Goal: Task Accomplishment & Management: Manage account settings

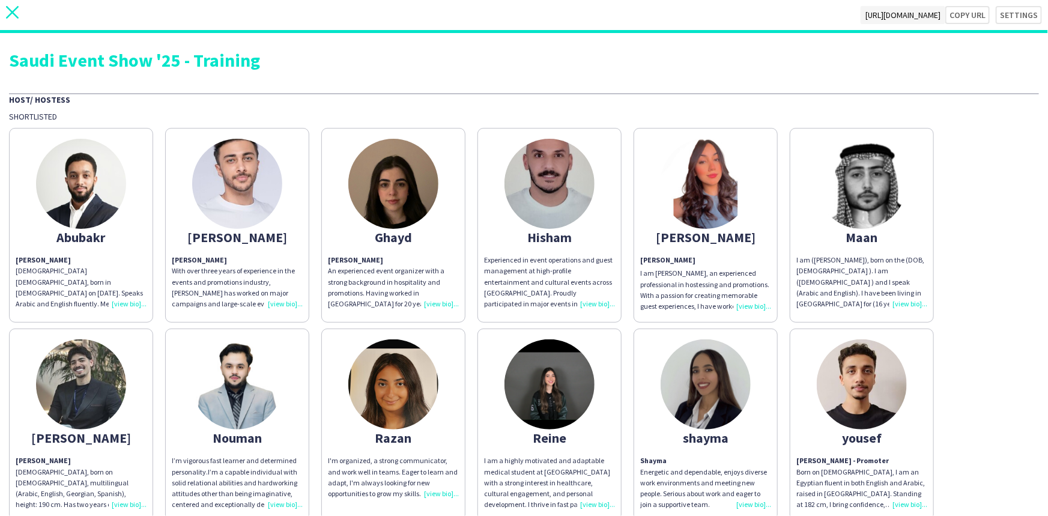
click at [13, 10] on icon "close" at bounding box center [12, 12] width 13 height 13
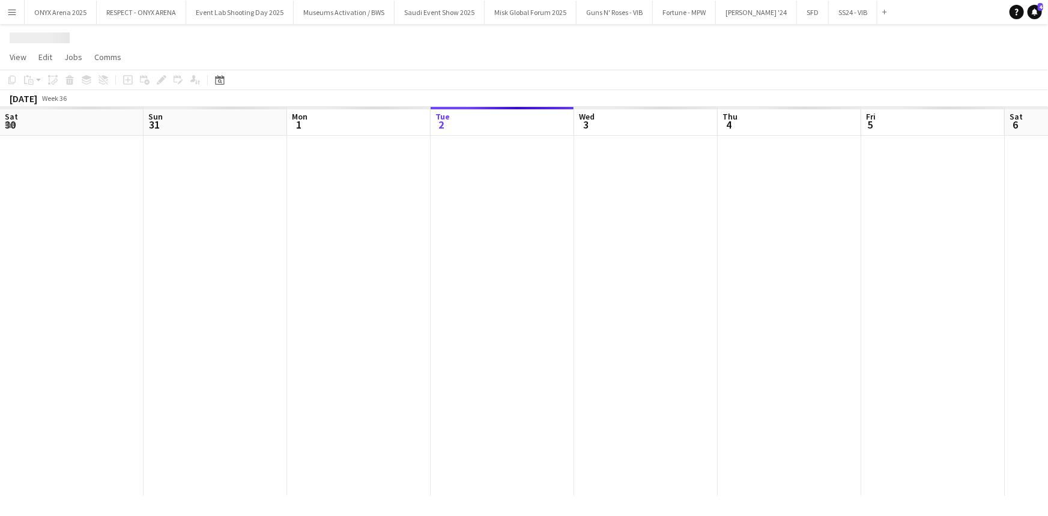
scroll to position [0, 287]
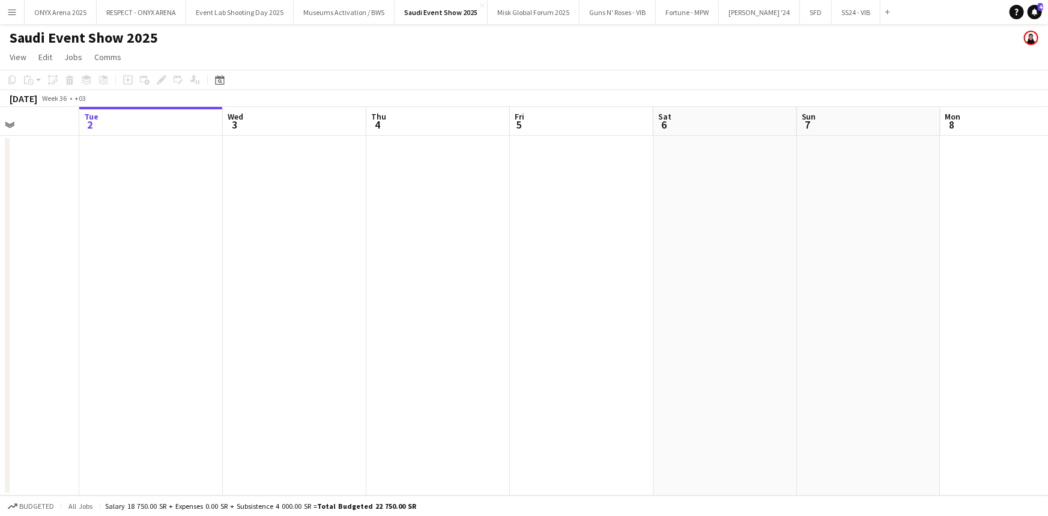
drag, startPoint x: 657, startPoint y: 281, endPoint x: 337, endPoint y: 294, distance: 319.7
click at [306, 294] on app-calendar-viewport "Sat 30 Sun 31 Mon 1 Tue 2 Wed 3 Thu 4 Fri 5 Sat 6 Sun 7 Mon 8 Tue 9 Wed 10 Thu …" at bounding box center [524, 301] width 1048 height 388
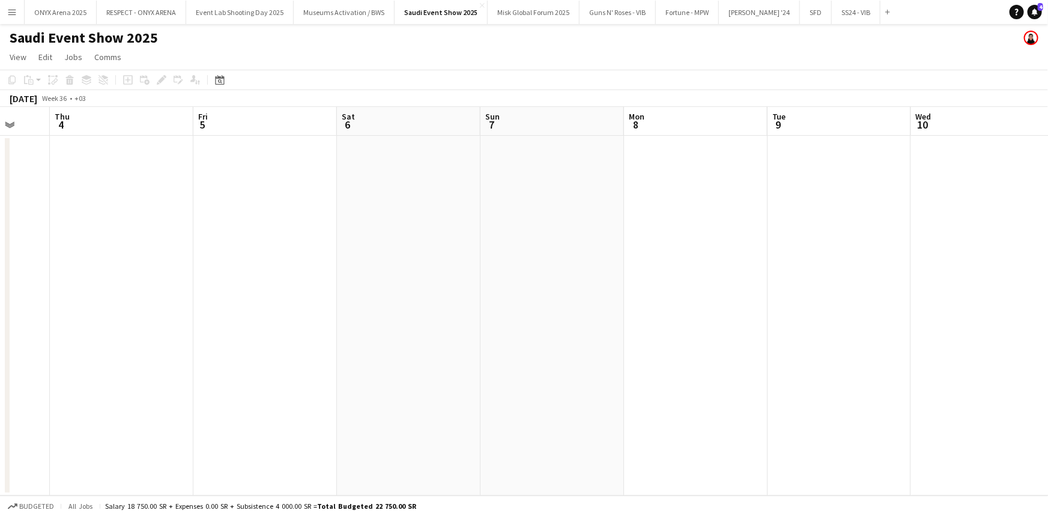
drag, startPoint x: 649, startPoint y: 297, endPoint x: 398, endPoint y: 296, distance: 251.0
click at [398, 296] on app-calendar-viewport "Mon 1 Tue 2 Wed 3 Thu 4 Fri 5 Sat 6 Sun 7 Mon 8 Tue 9 Wed 10 Thu 11 Fri 12 Sat …" at bounding box center [524, 301] width 1048 height 388
drag, startPoint x: 772, startPoint y: 302, endPoint x: 461, endPoint y: 306, distance: 311.1
click at [461, 306] on app-calendar-viewport "Fri 5 Sat 6 Sun 7 Mon 8 Tue 9 Wed 10 Thu 11 Fri 12 Sat 13 Sun 14 Mon 15 Tue 16 …" at bounding box center [524, 301] width 1048 height 388
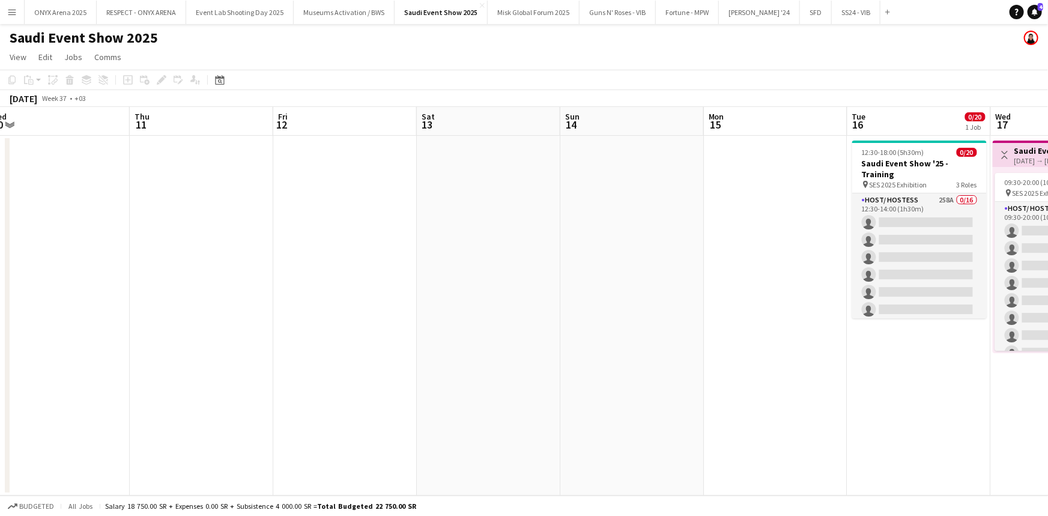
drag, startPoint x: 358, startPoint y: 306, endPoint x: 224, endPoint y: 309, distance: 133.9
click at [222, 309] on app-calendar-viewport "Sun 7 Mon 8 Tue 9 Wed 10 Thu 11 Fri 12 Sat 13 Sun 14 Mon 15 Tue 16 0/20 1 Job W…" at bounding box center [524, 301] width 1048 height 388
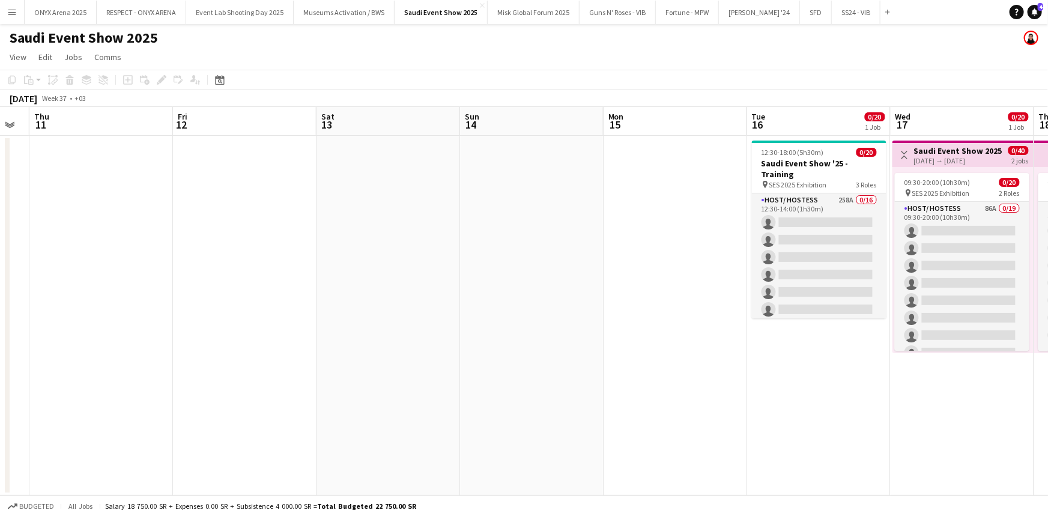
drag, startPoint x: 733, startPoint y: 325, endPoint x: 227, endPoint y: 325, distance: 506.2
click at [227, 325] on app-calendar-viewport "Sun 7 Mon 8 Tue 9 Wed 10 Thu 11 Fri 12 Sat 13 Sun 14 Mon 15 Tue 16 0/20 1 Job W…" at bounding box center [524, 301] width 1048 height 388
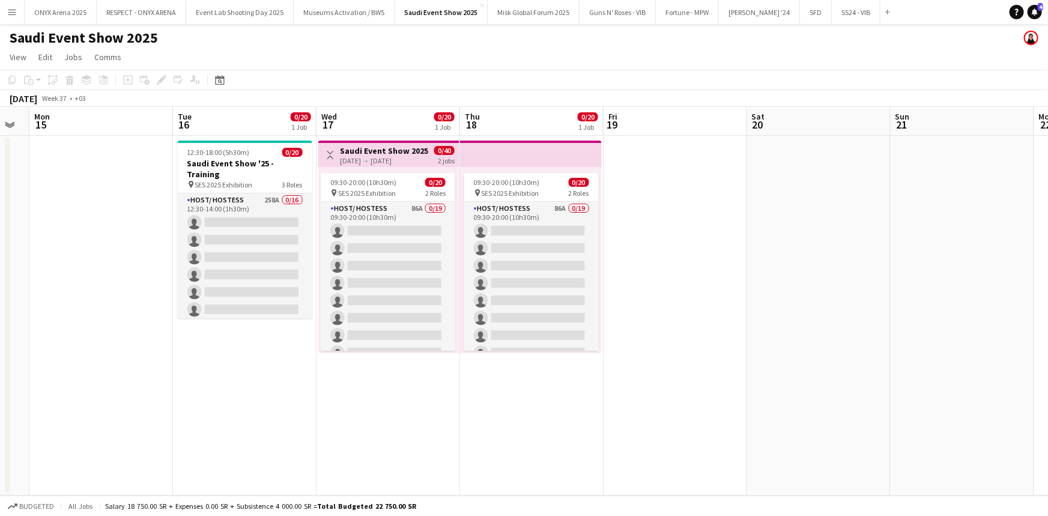
scroll to position [0, 432]
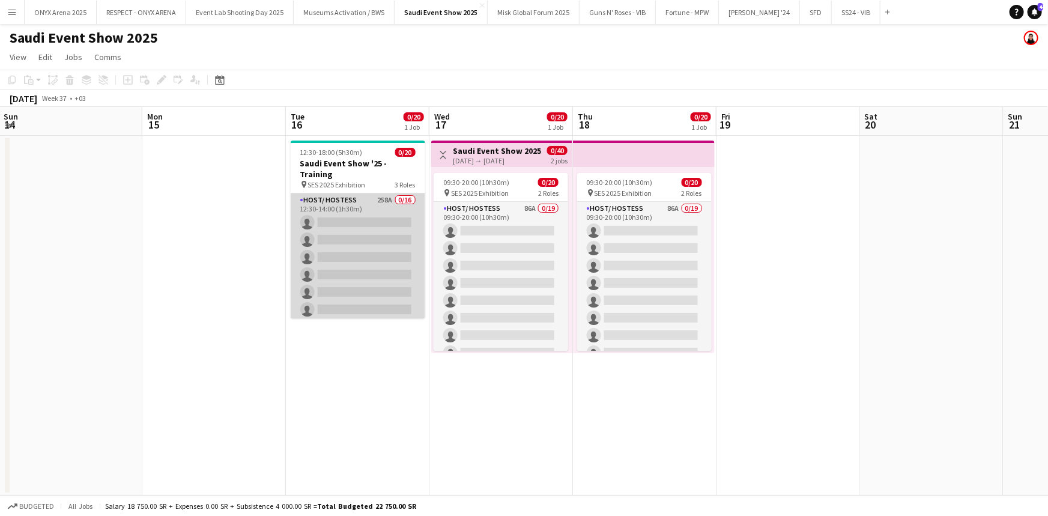
click at [370, 203] on app-card-role "Host/ Hostess 258A 0/16 12:30-14:00 (1h30m) single-neutral-actions single-neutr…" at bounding box center [358, 344] width 135 height 302
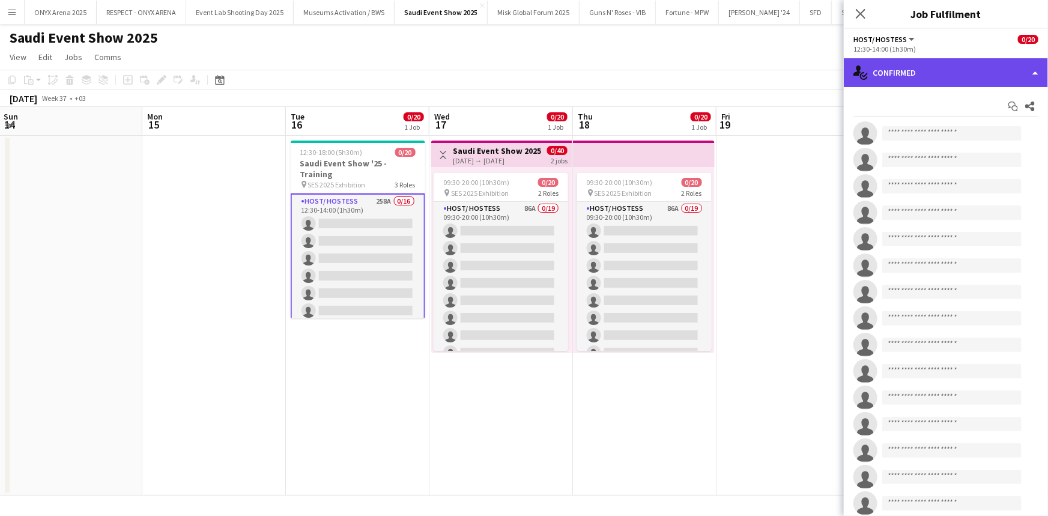
click at [870, 76] on div "single-neutral-actions-check-2 Confirmed" at bounding box center [946, 72] width 204 height 29
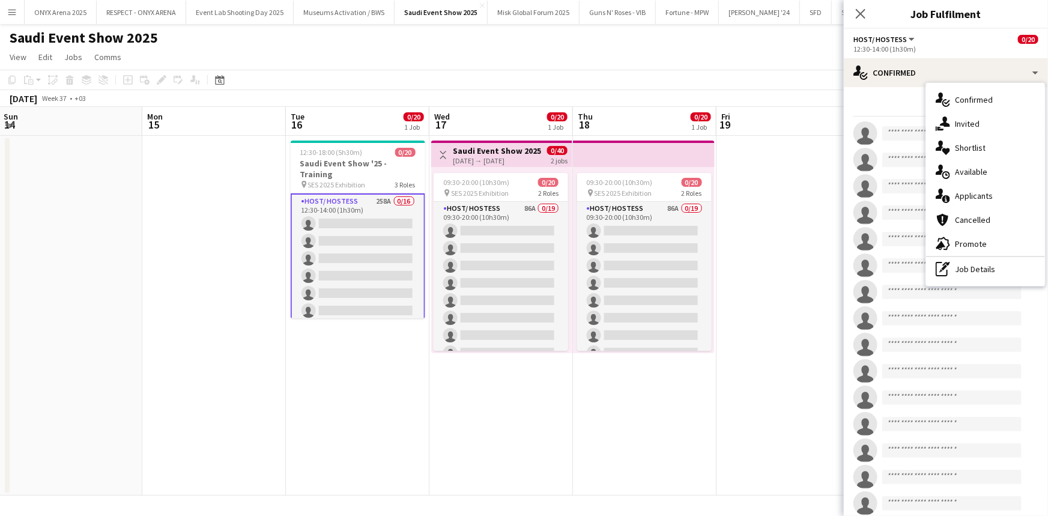
click at [960, 189] on div "single-neutral-actions-information Applicants" at bounding box center [985, 196] width 119 height 24
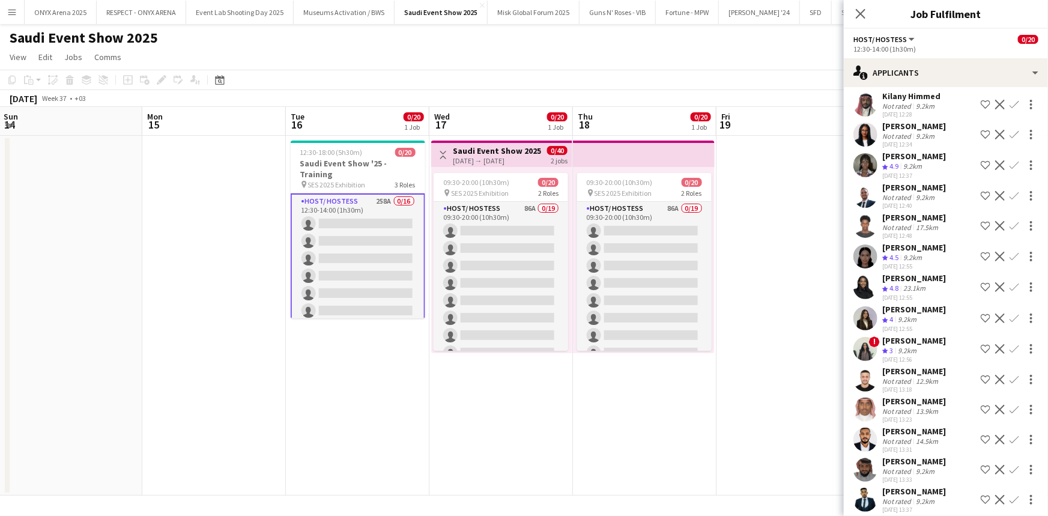
scroll to position [109, 0]
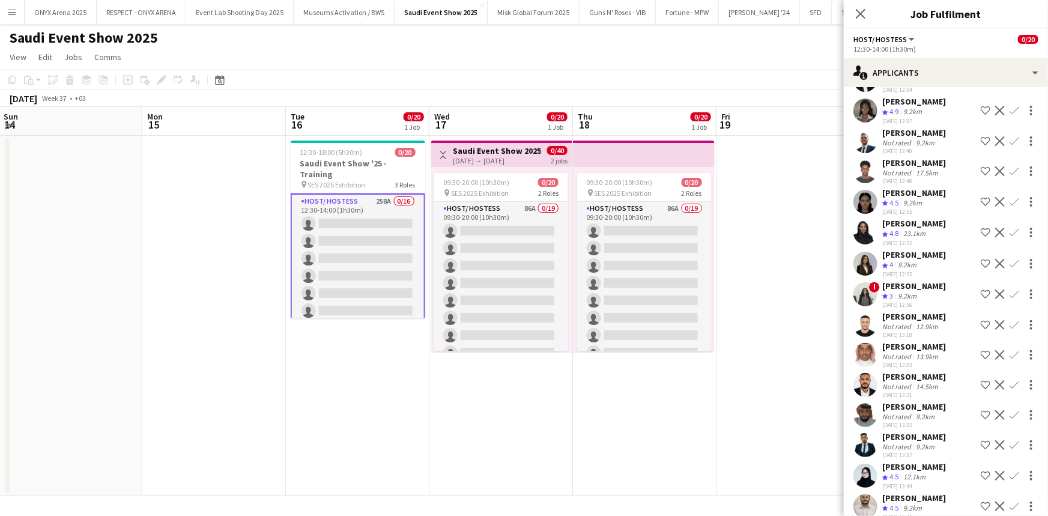
click at [865, 292] on app-user-avatar at bounding box center [865, 294] width 24 height 24
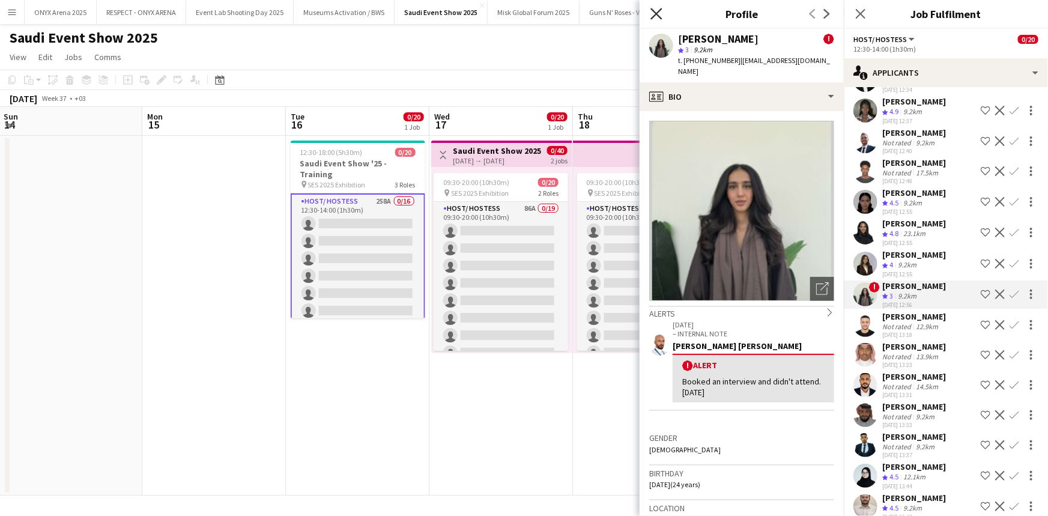
click at [655, 13] on icon at bounding box center [655, 13] width 11 height 11
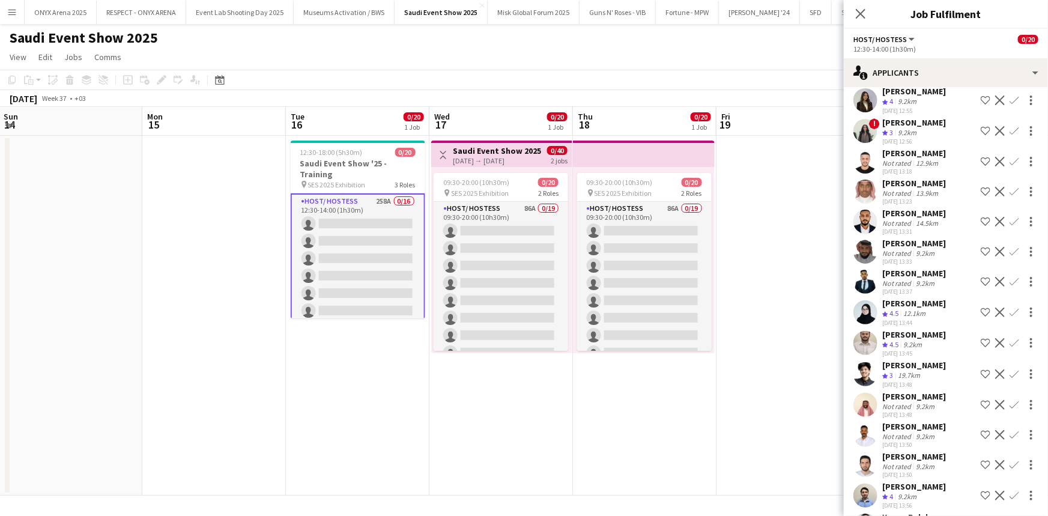
scroll to position [273, 0]
click at [868, 303] on app-user-avatar at bounding box center [865, 312] width 24 height 24
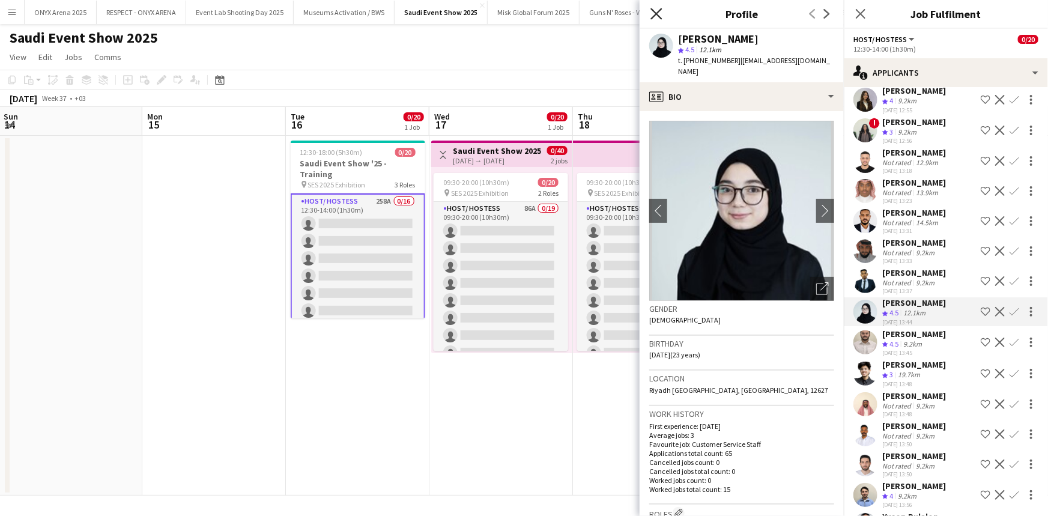
click at [657, 12] on icon at bounding box center [655, 13] width 11 height 11
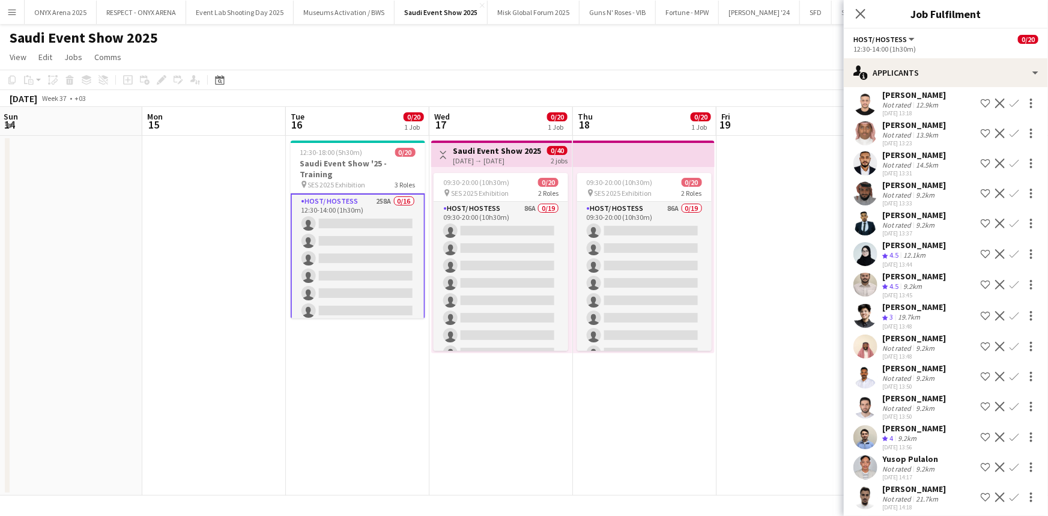
scroll to position [382, 0]
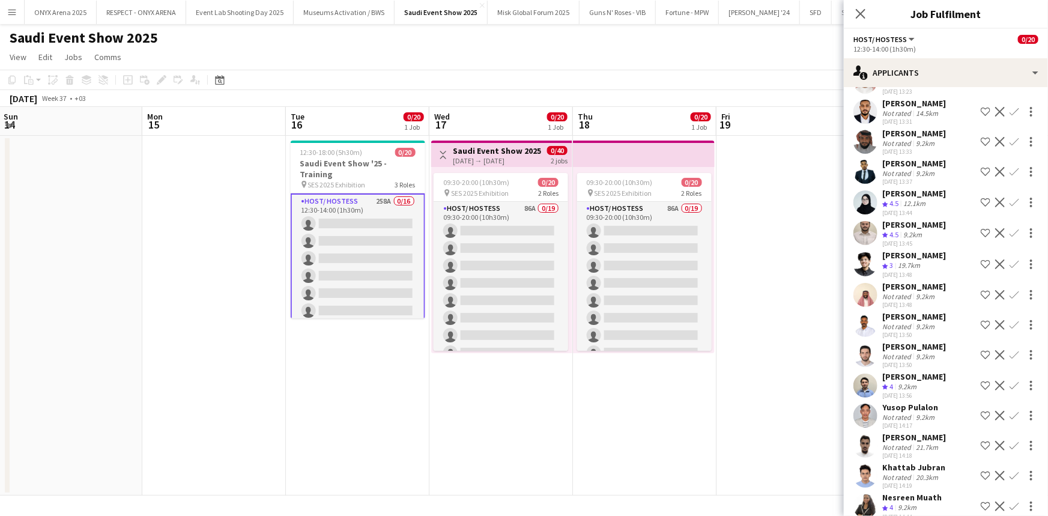
click at [870, 379] on app-user-avatar at bounding box center [865, 385] width 24 height 24
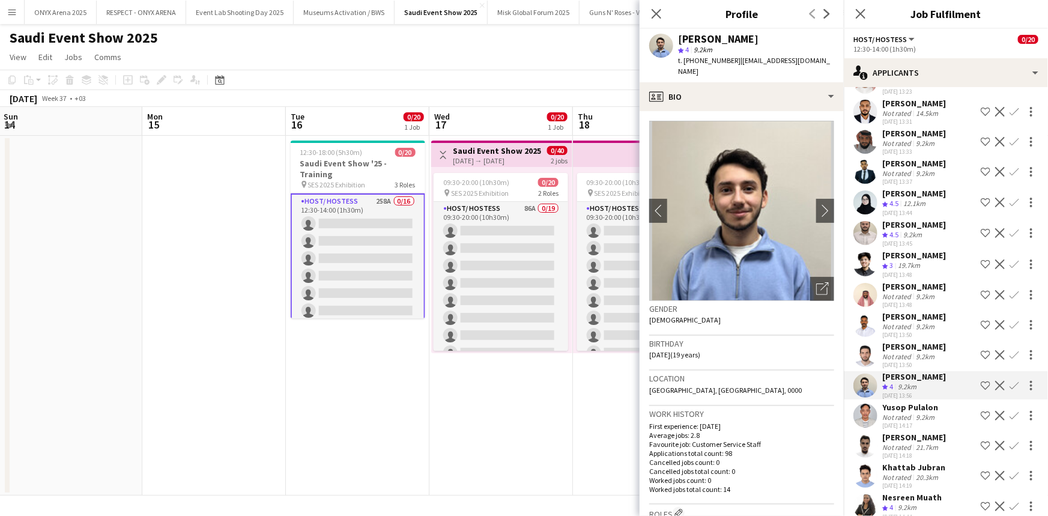
click at [824, 204] on app-icon "chevron-right" at bounding box center [828, 210] width 19 height 13
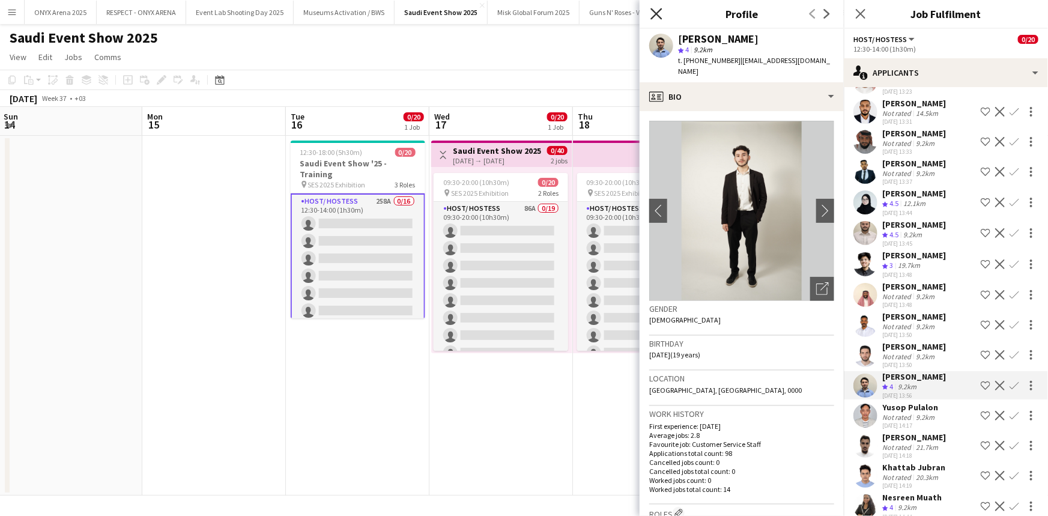
click at [659, 17] on icon "Close pop-in" at bounding box center [655, 13] width 11 height 11
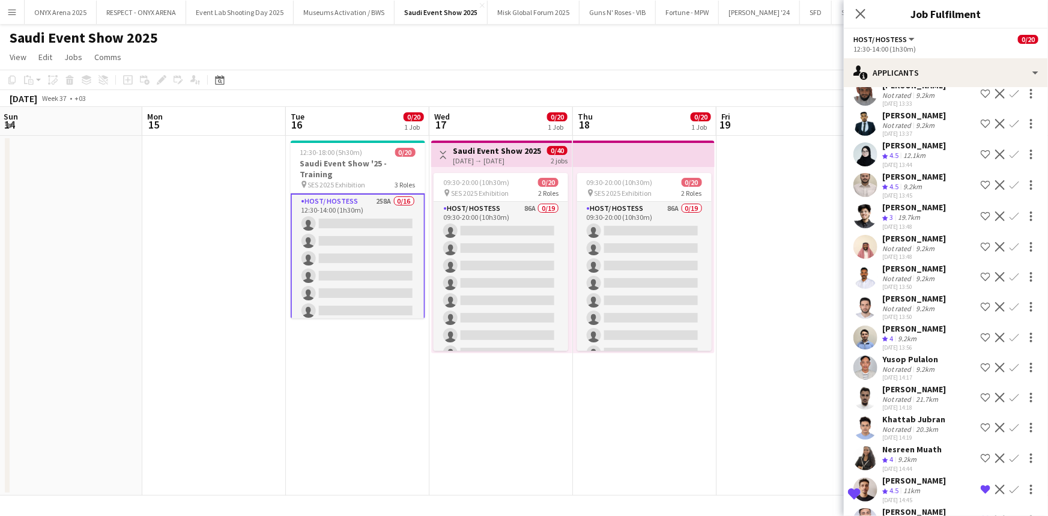
scroll to position [437, 0]
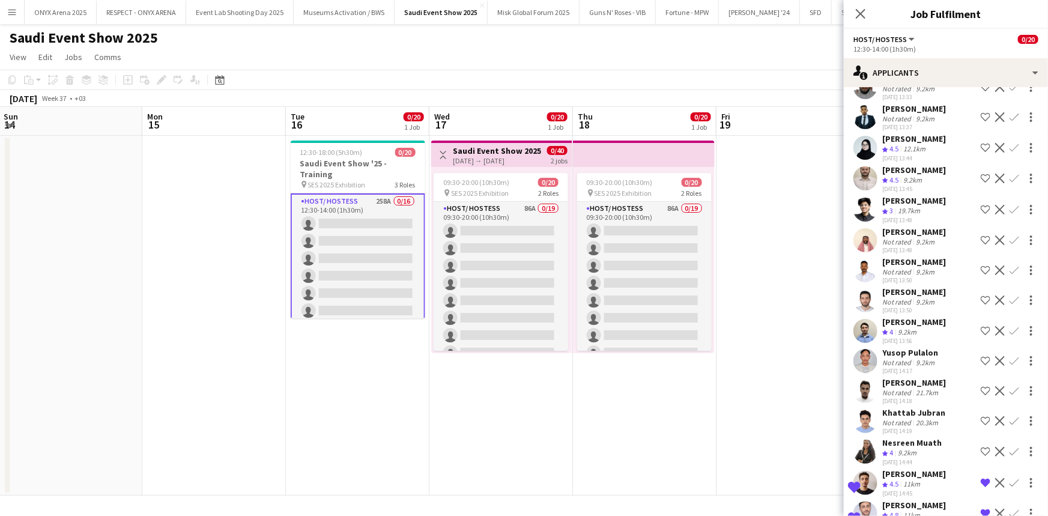
click at [862, 170] on app-user-avatar at bounding box center [865, 178] width 24 height 24
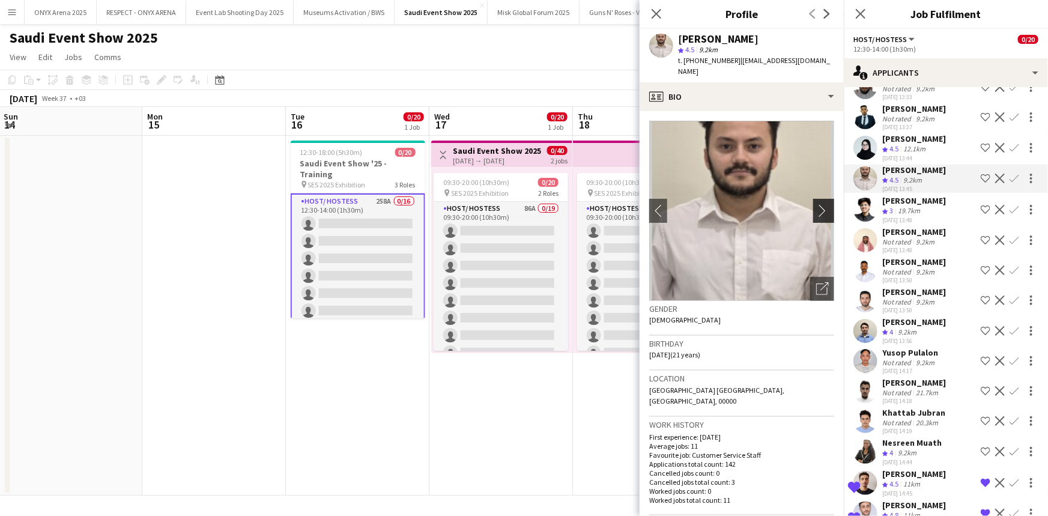
click at [820, 204] on app-icon "chevron-right" at bounding box center [825, 210] width 19 height 13
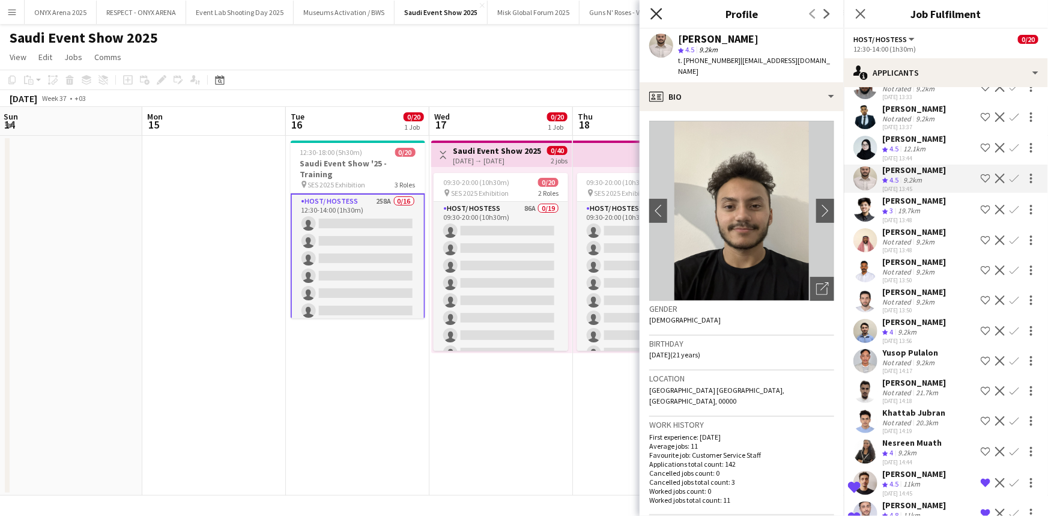
click at [659, 12] on icon at bounding box center [655, 13] width 11 height 11
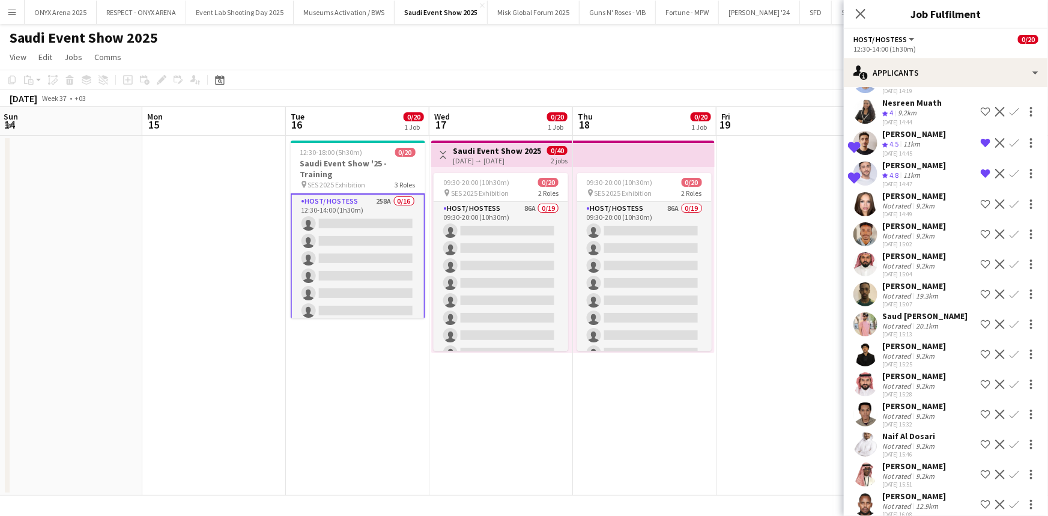
scroll to position [790, 0]
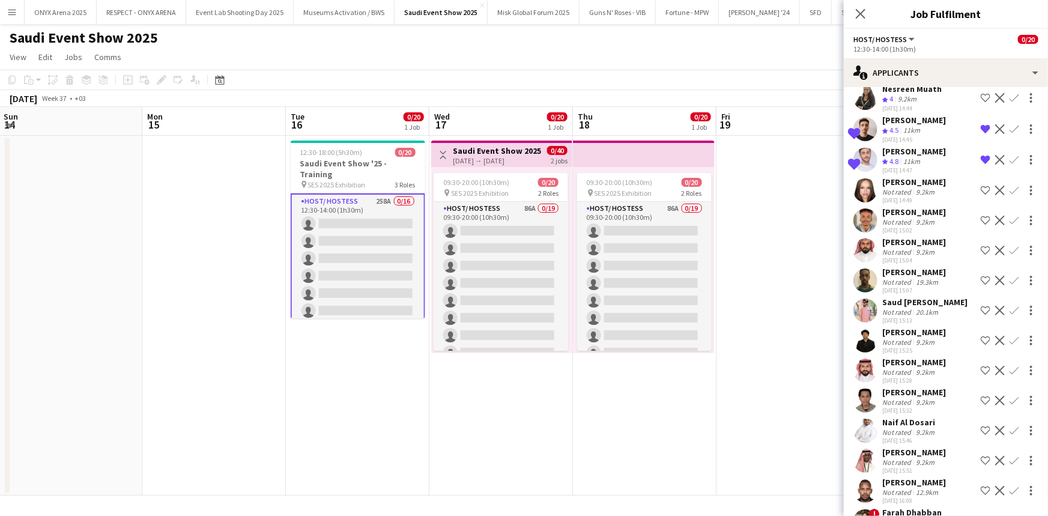
click at [904, 367] on div "[PERSON_NAME]" at bounding box center [914, 362] width 64 height 11
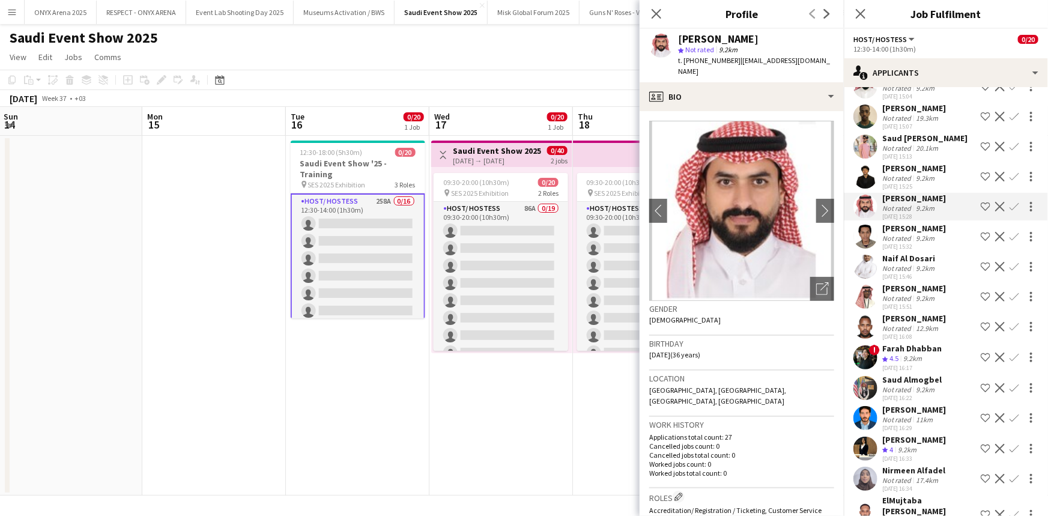
scroll to position [1009, 0]
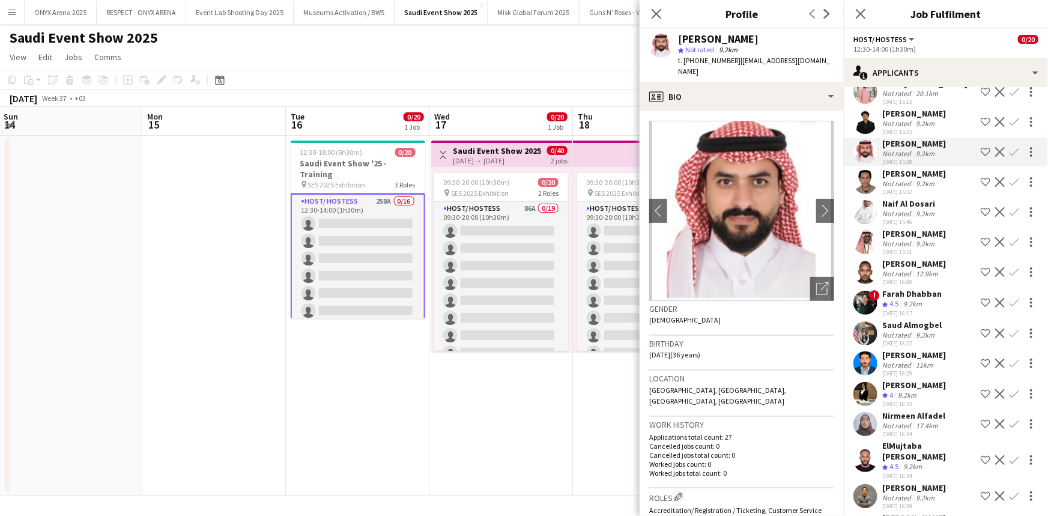
click at [899, 361] on div "Not rated" at bounding box center [897, 364] width 31 height 9
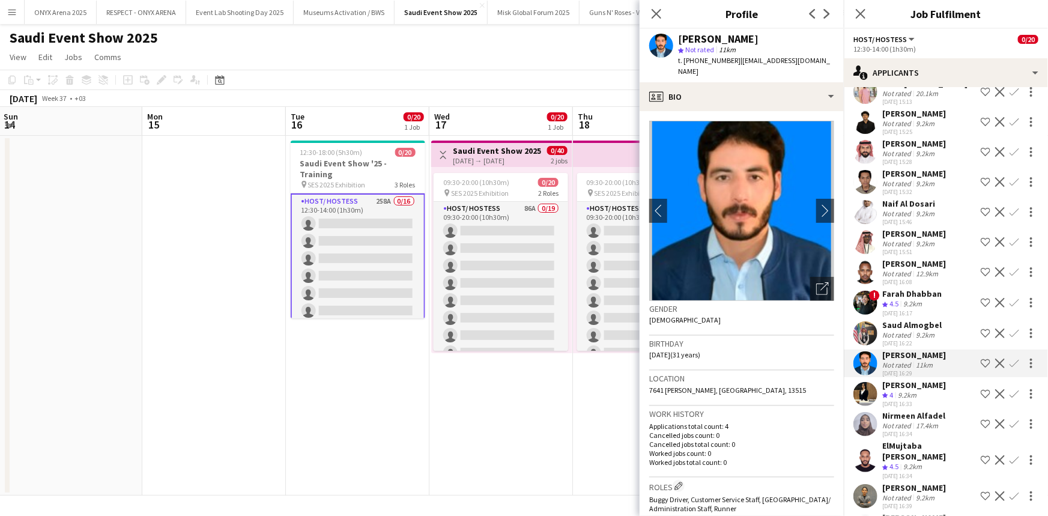
click at [901, 384] on div "[PERSON_NAME]" at bounding box center [914, 384] width 64 height 11
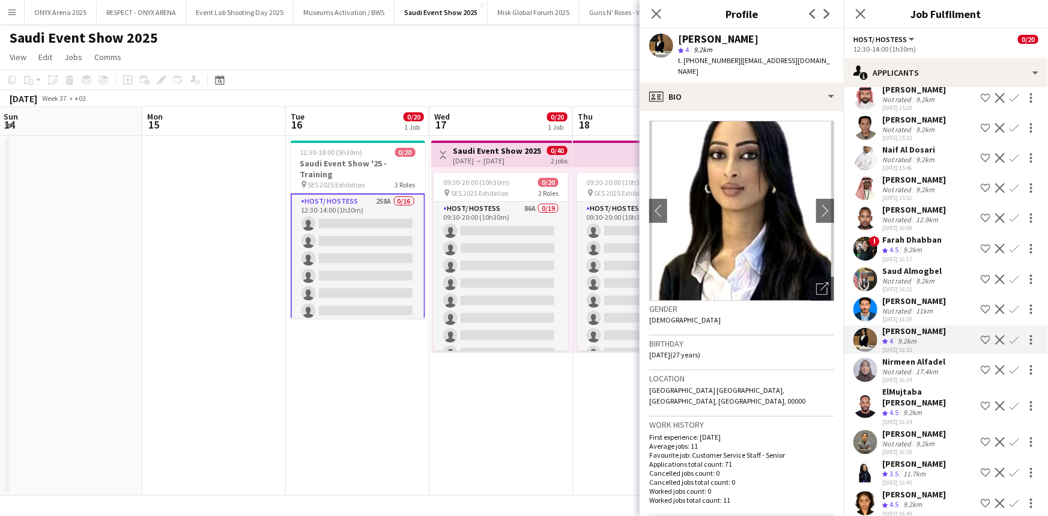
scroll to position [1117, 0]
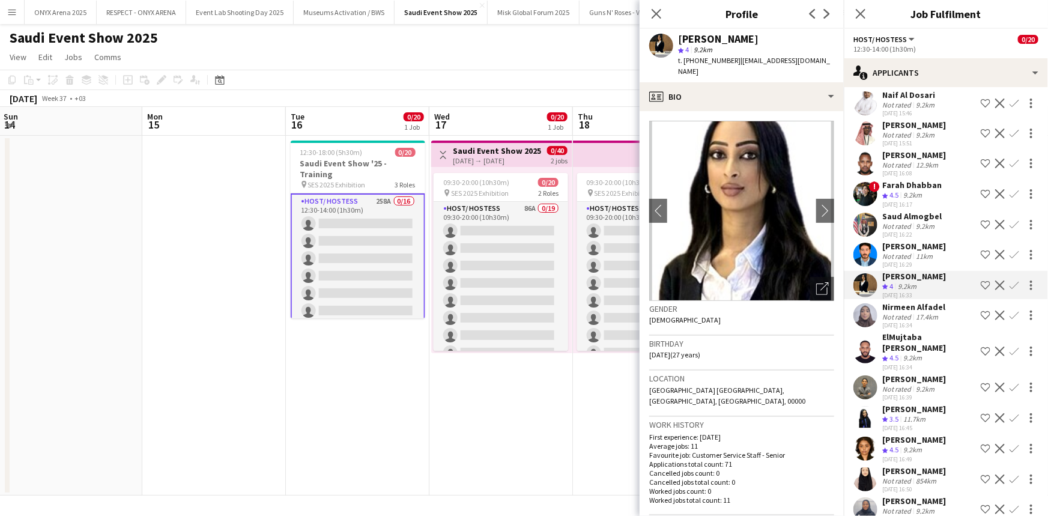
click at [896, 404] on div "[PERSON_NAME]" at bounding box center [914, 409] width 64 height 11
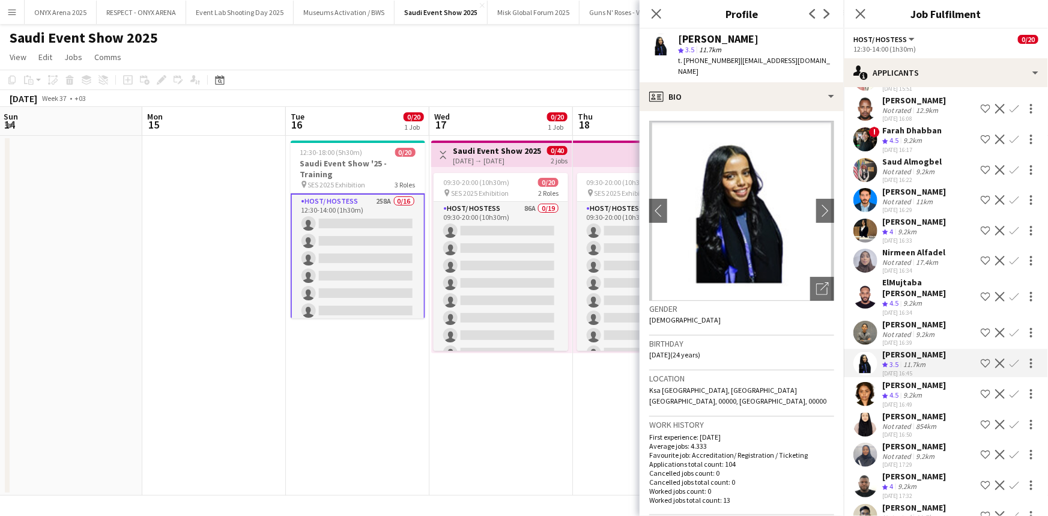
scroll to position [1227, 0]
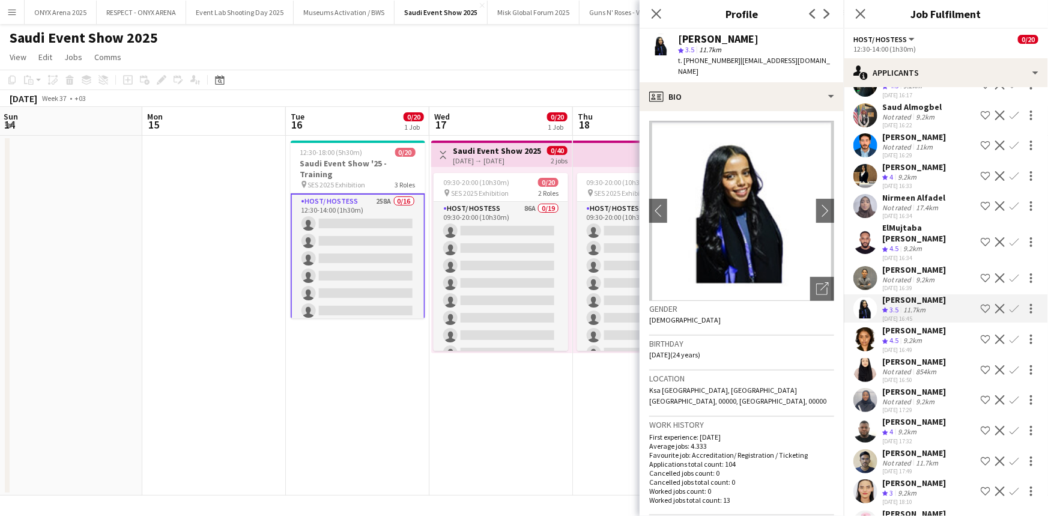
click at [906, 325] on div "[PERSON_NAME]" at bounding box center [914, 330] width 64 height 11
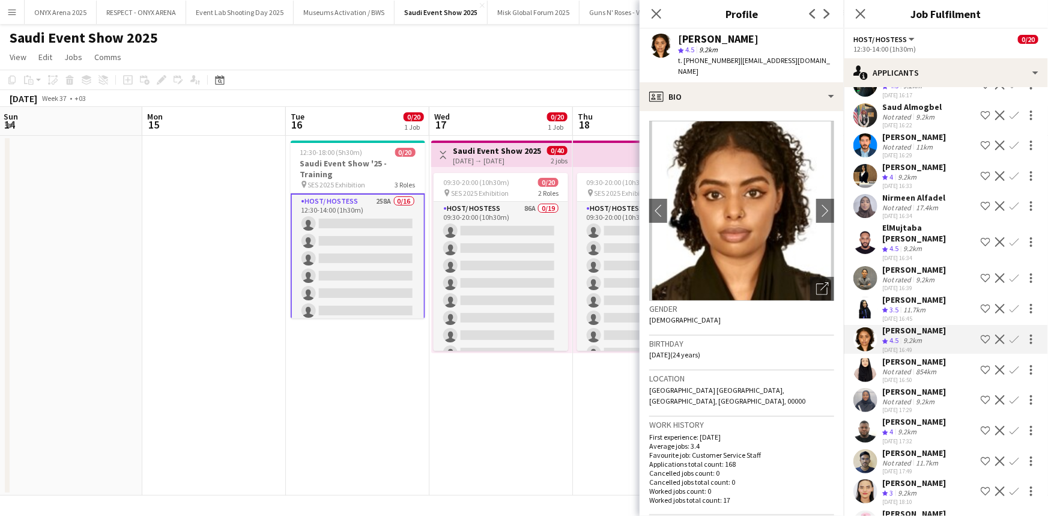
click at [901, 294] on div "[PERSON_NAME]" at bounding box center [914, 299] width 64 height 11
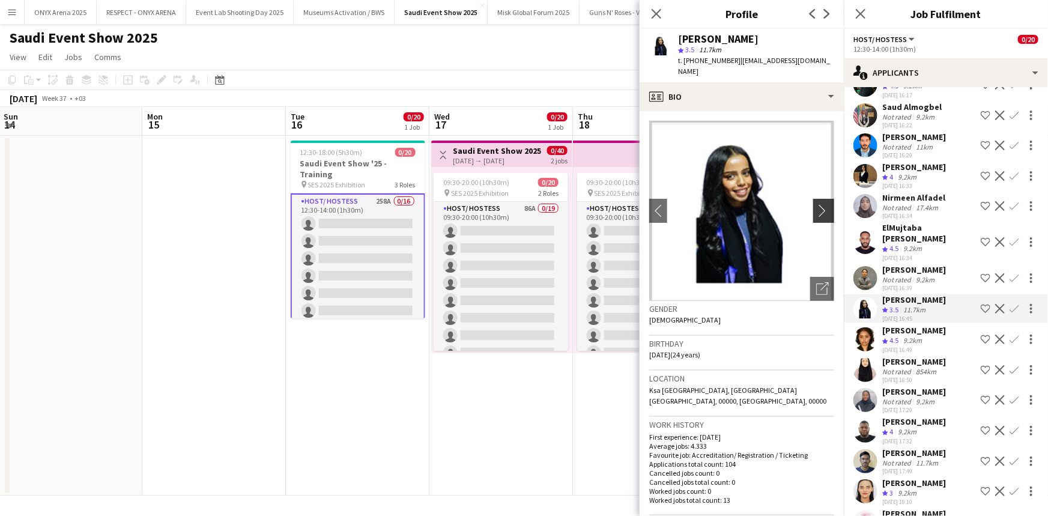
click at [816, 204] on app-icon "chevron-right" at bounding box center [825, 210] width 19 height 13
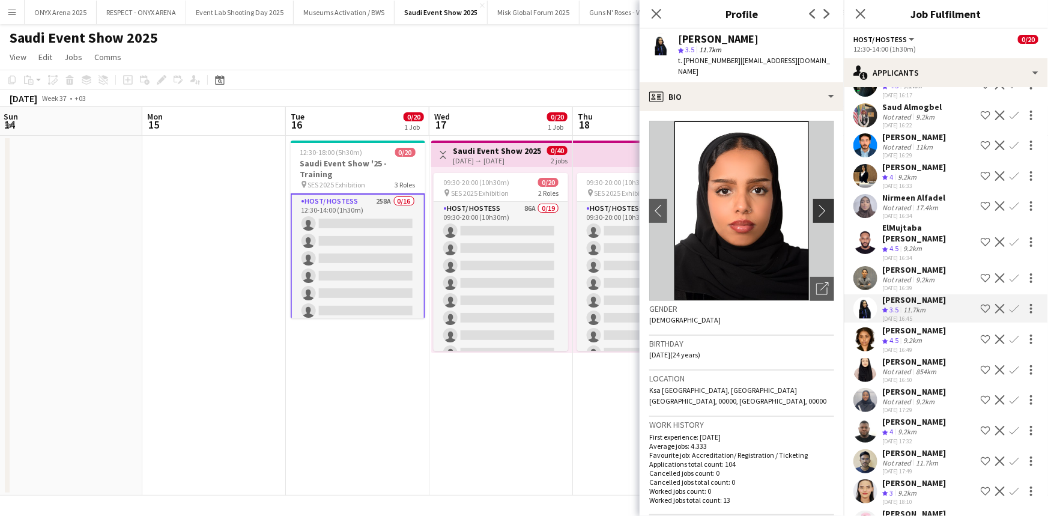
click at [816, 204] on app-icon "chevron-right" at bounding box center [825, 210] width 19 height 13
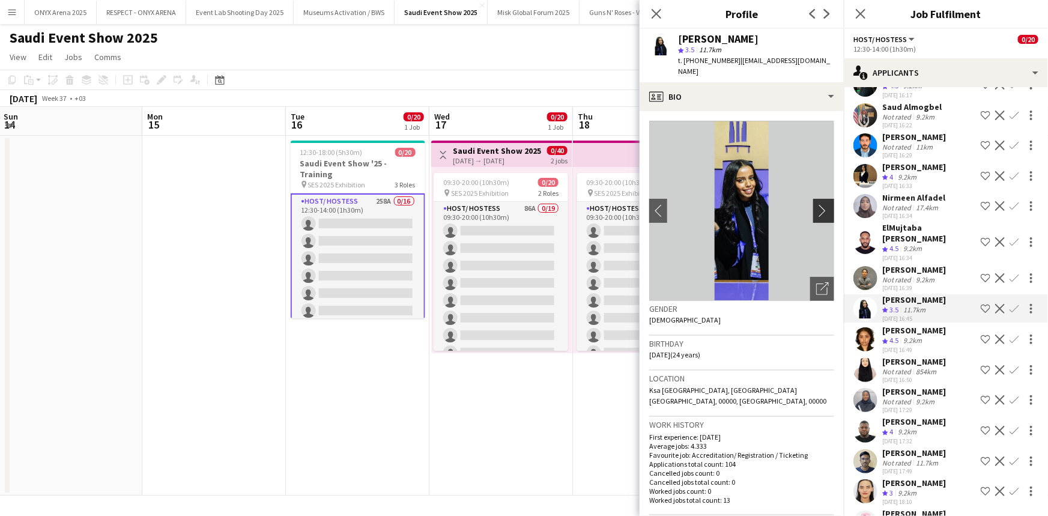
click at [816, 204] on app-icon "chevron-right" at bounding box center [825, 210] width 19 height 13
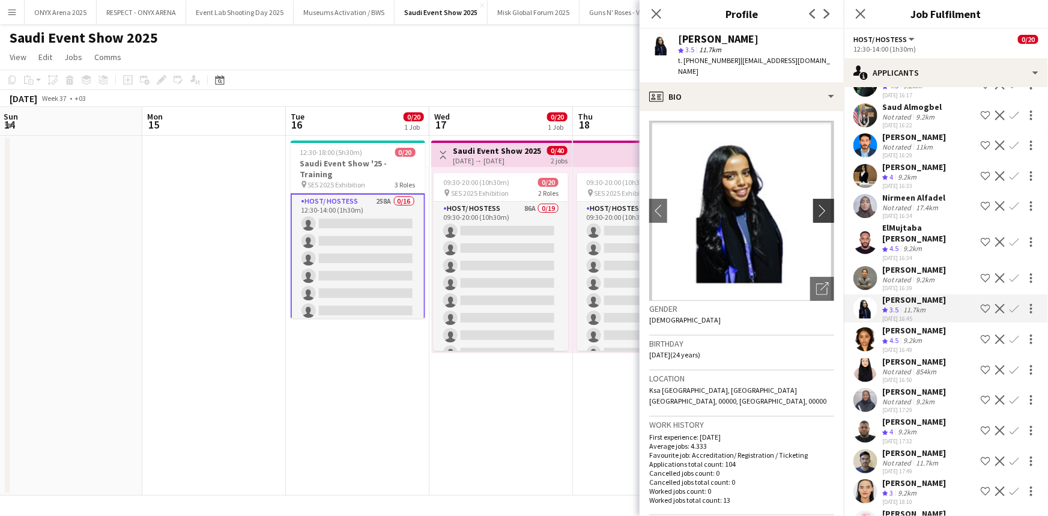
click at [816, 204] on app-icon "chevron-right" at bounding box center [825, 210] width 19 height 13
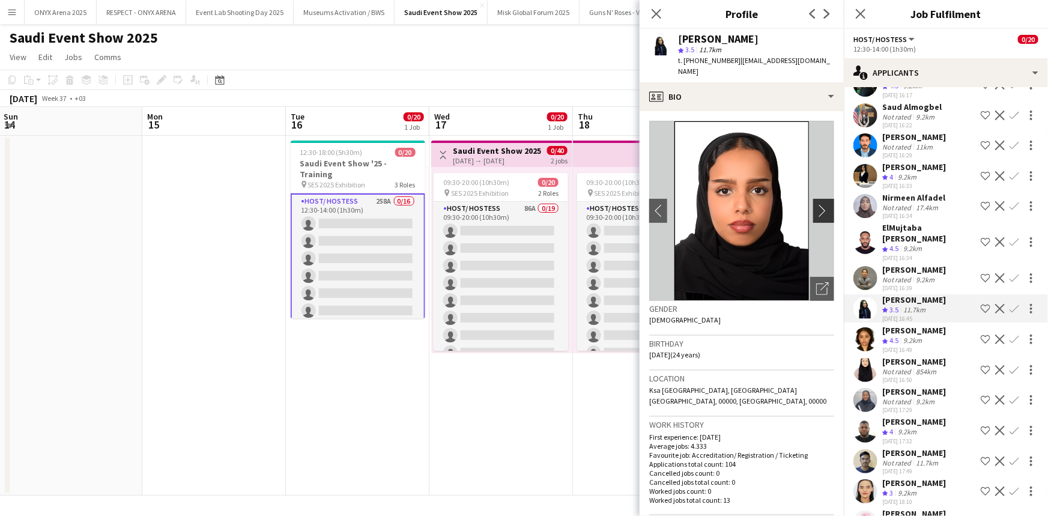
click at [816, 204] on app-icon "chevron-right" at bounding box center [825, 210] width 19 height 13
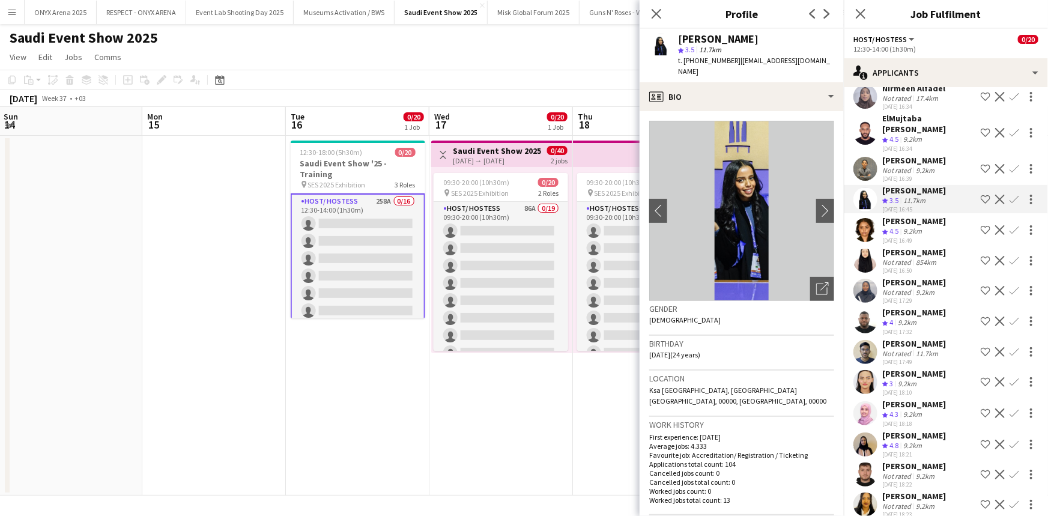
scroll to position [1281, 0]
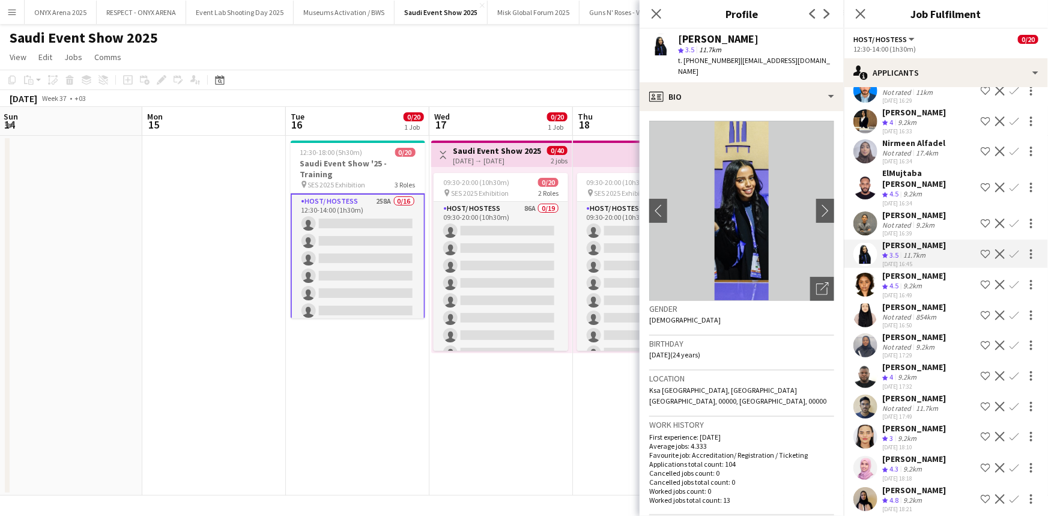
click at [981, 249] on app-icon "Shortlist crew" at bounding box center [986, 254] width 10 height 10
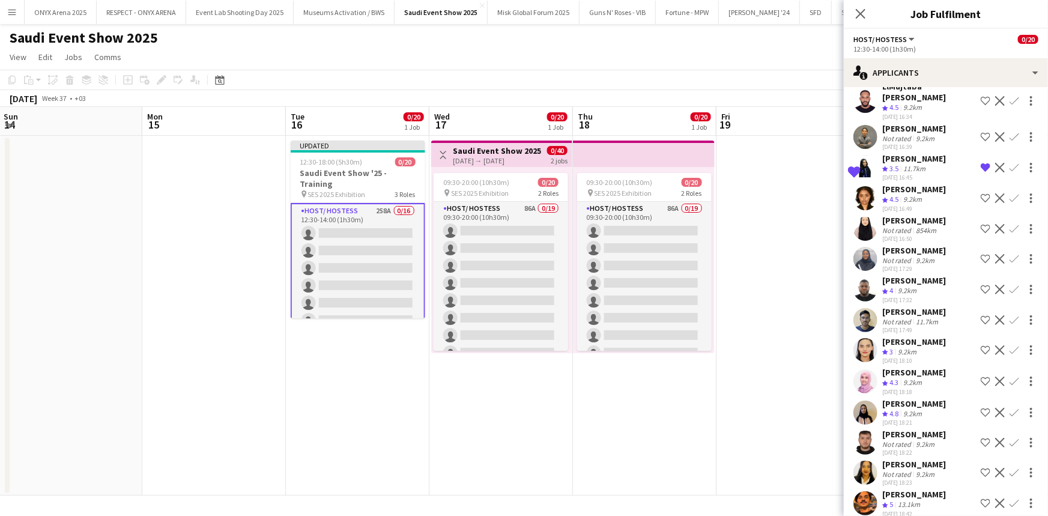
scroll to position [1391, 0]
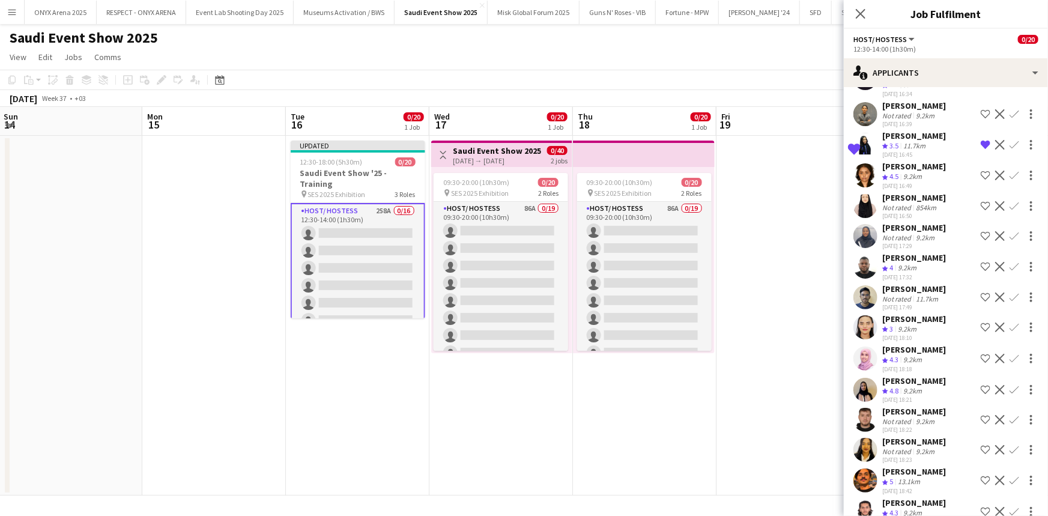
click at [910, 324] on div "[PERSON_NAME]" at bounding box center [914, 318] width 64 height 11
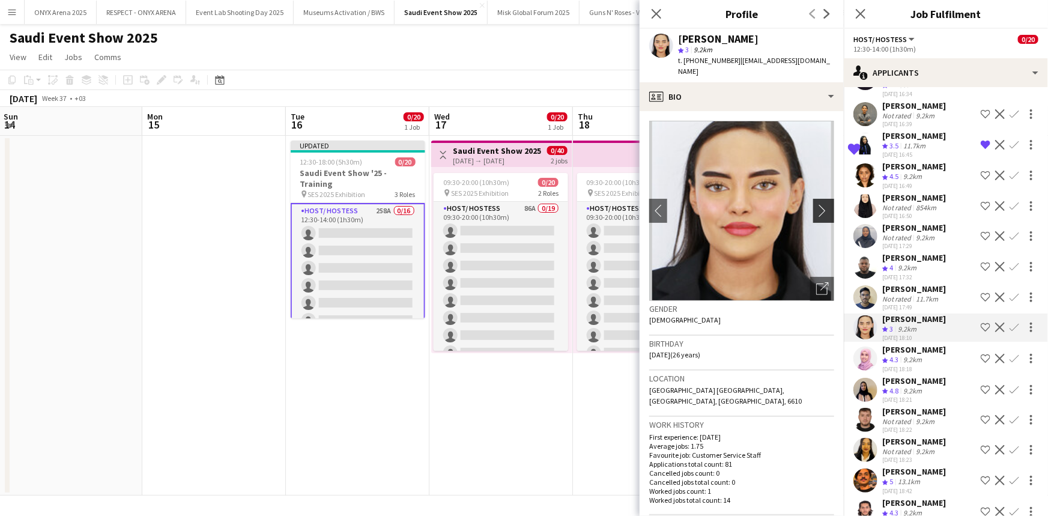
click at [823, 204] on app-icon "chevron-right" at bounding box center [825, 210] width 19 height 13
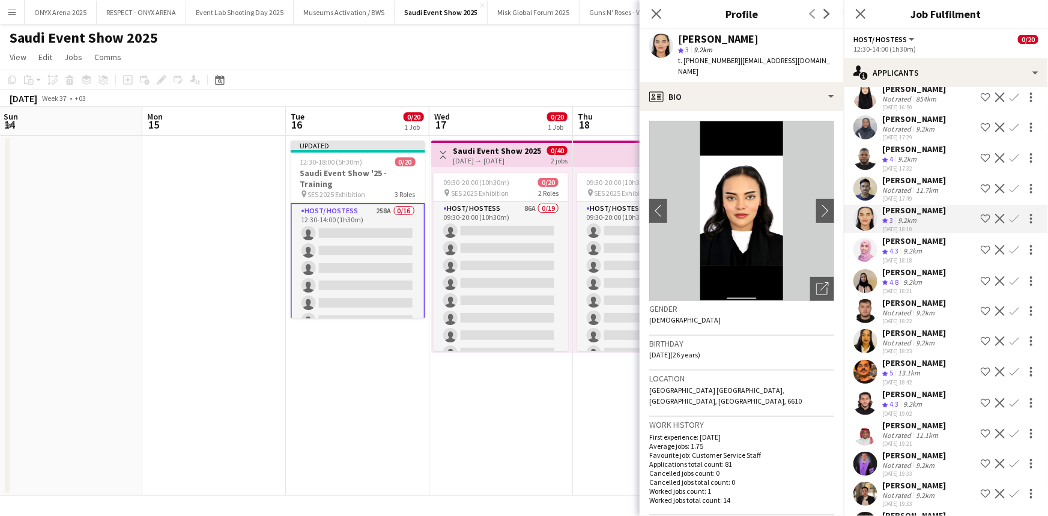
scroll to position [1500, 0]
click at [908, 337] on div "[PERSON_NAME]" at bounding box center [914, 332] width 64 height 11
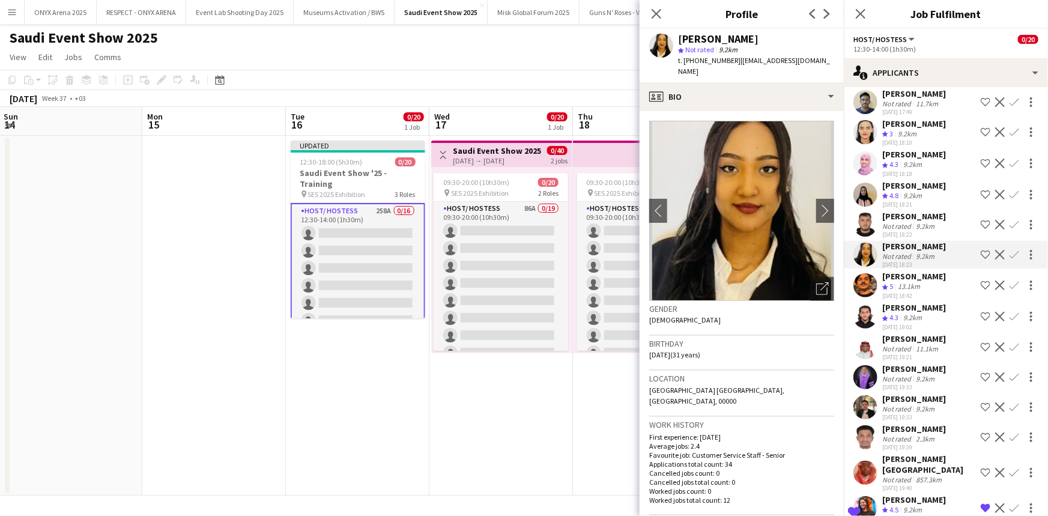
scroll to position [1609, 0]
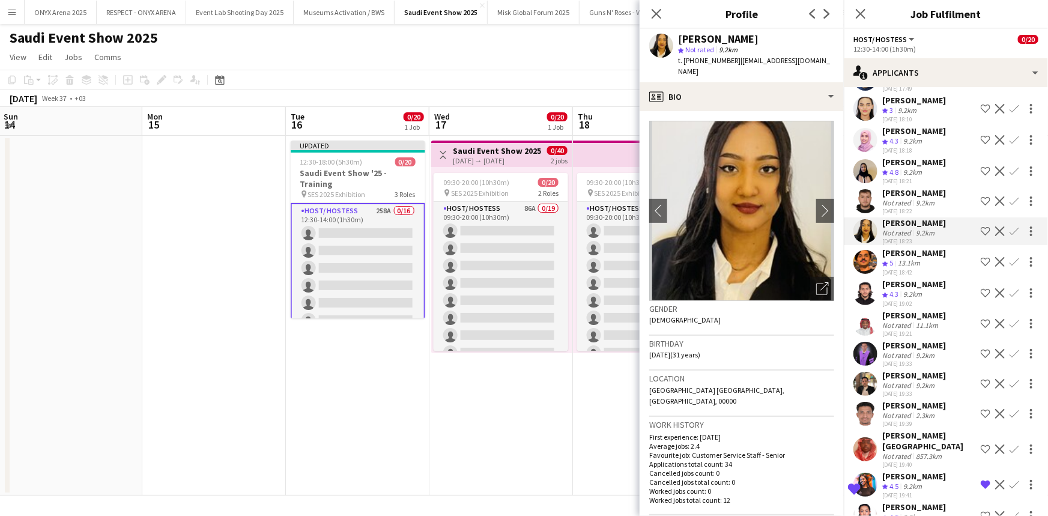
click at [918, 136] on div "[PERSON_NAME]" at bounding box center [914, 130] width 64 height 11
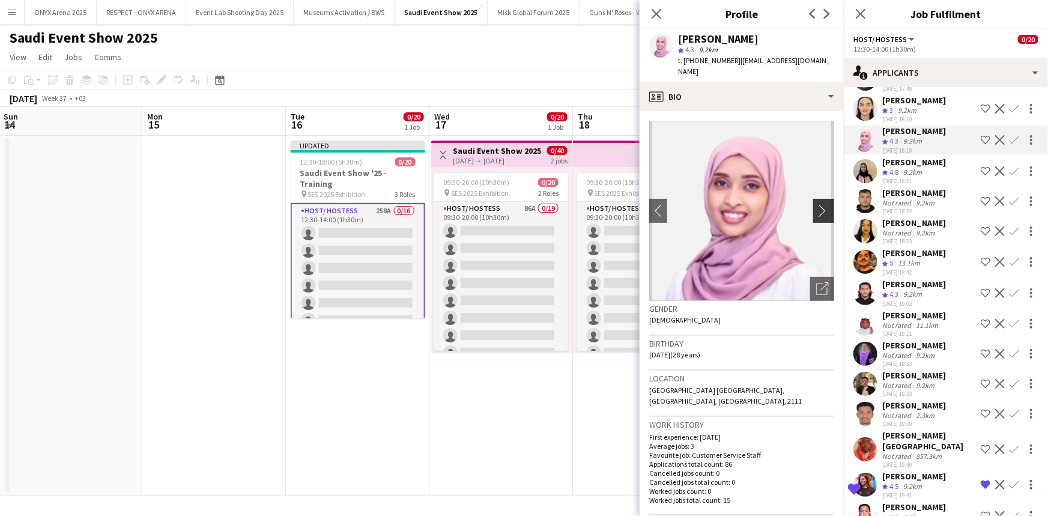
click at [816, 204] on app-icon "chevron-right" at bounding box center [825, 210] width 19 height 13
click at [819, 213] on img at bounding box center [741, 211] width 185 height 180
click at [820, 205] on app-icon "chevron-right" at bounding box center [825, 210] width 19 height 13
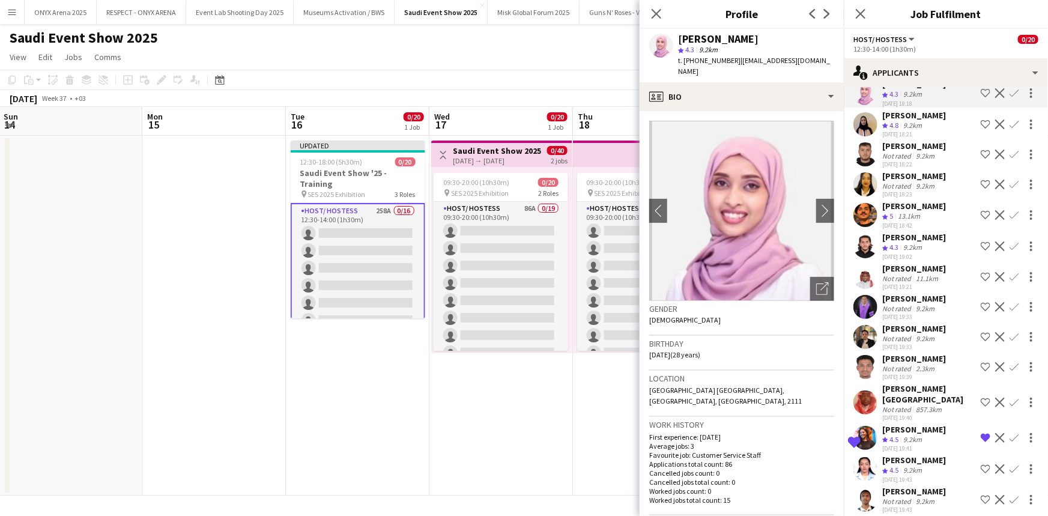
scroll to position [1663, 0]
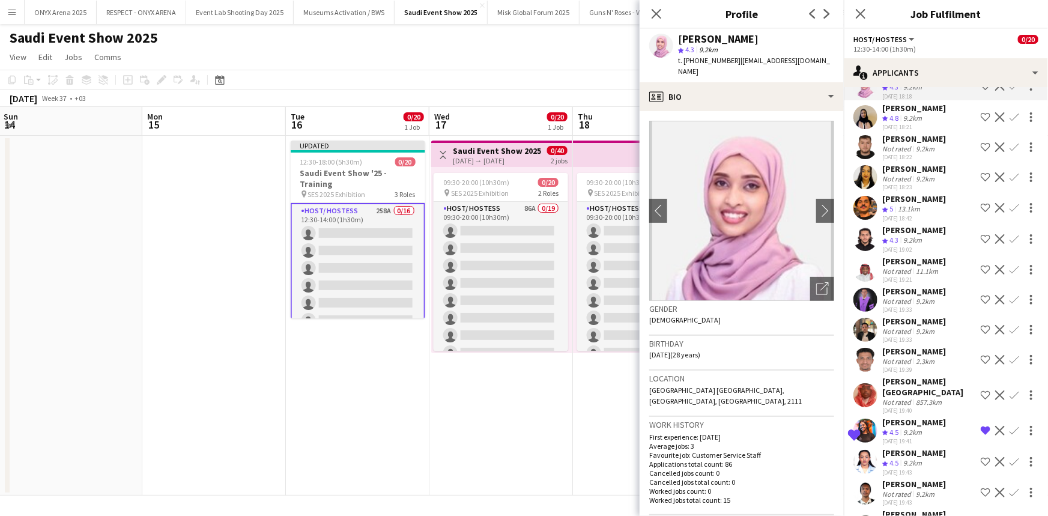
click at [914, 265] on div "[PERSON_NAME]" at bounding box center [914, 261] width 64 height 11
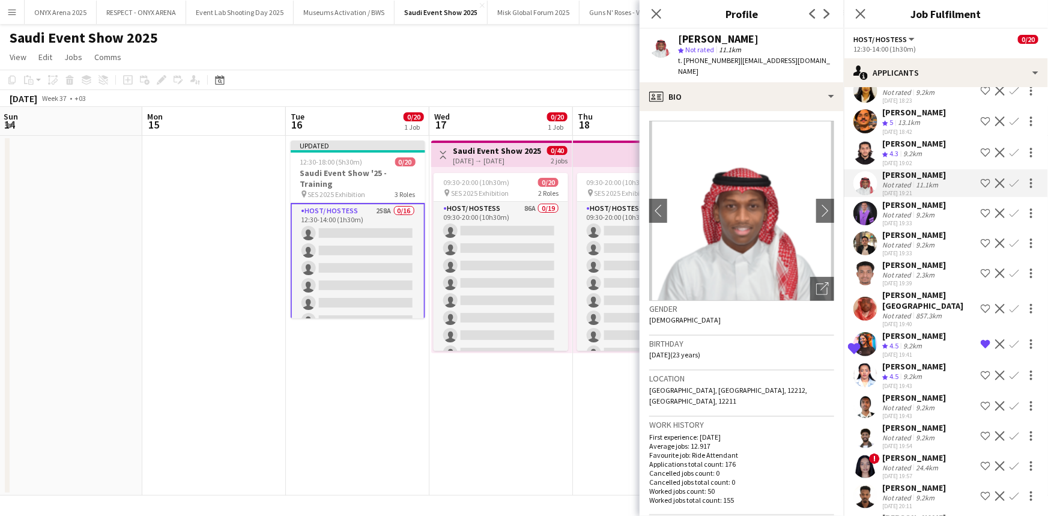
scroll to position [1773, 0]
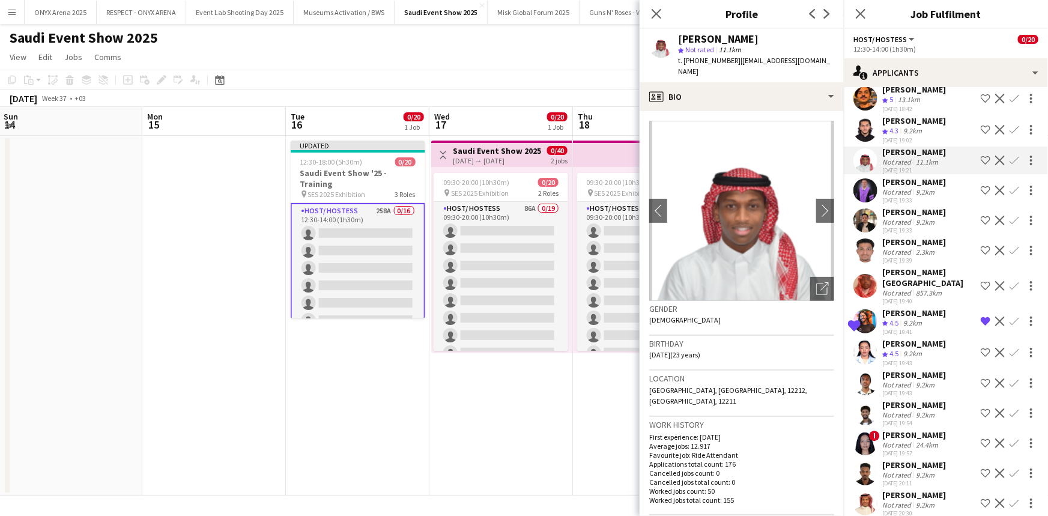
click at [906, 429] on div "[PERSON_NAME]" at bounding box center [914, 434] width 64 height 11
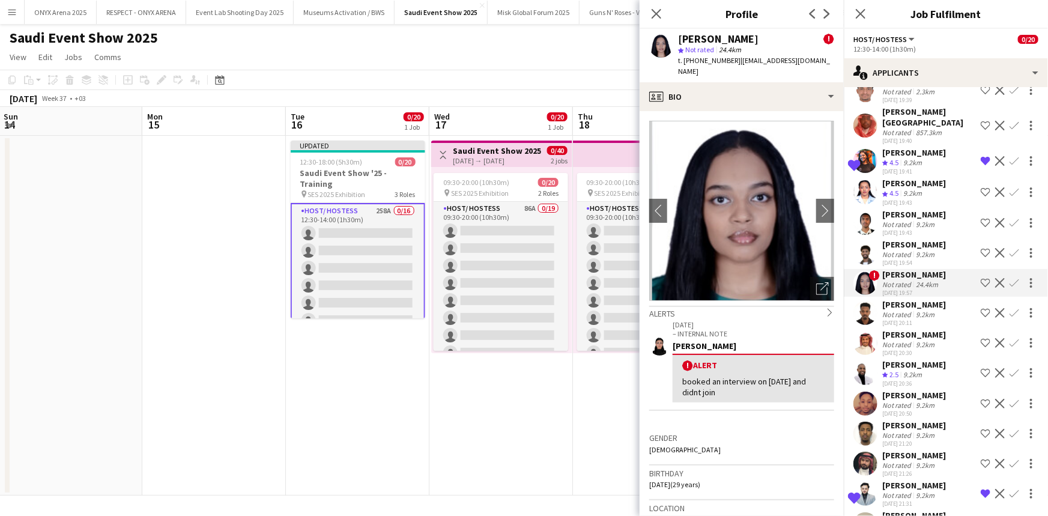
scroll to position [1936, 0]
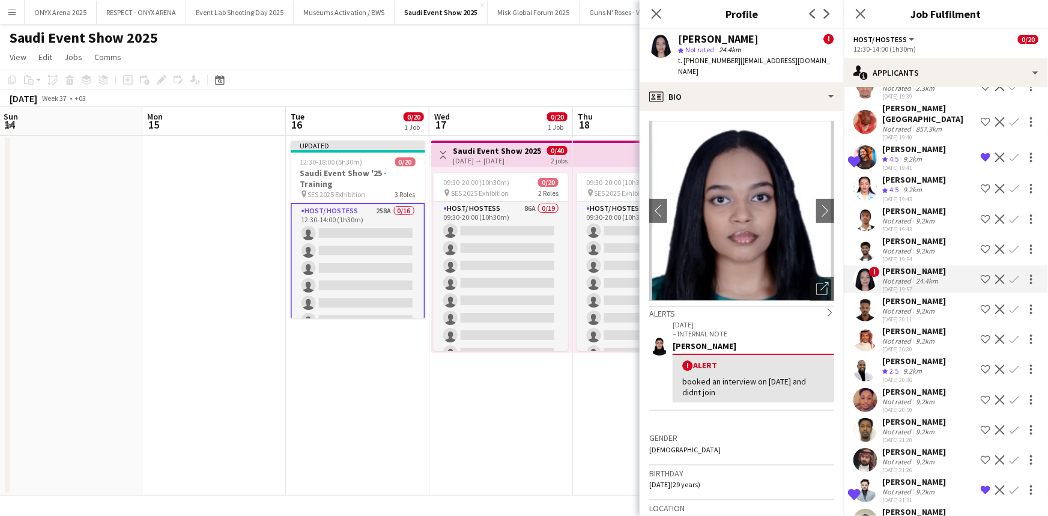
click at [910, 386] on div "[PERSON_NAME]" at bounding box center [914, 391] width 64 height 11
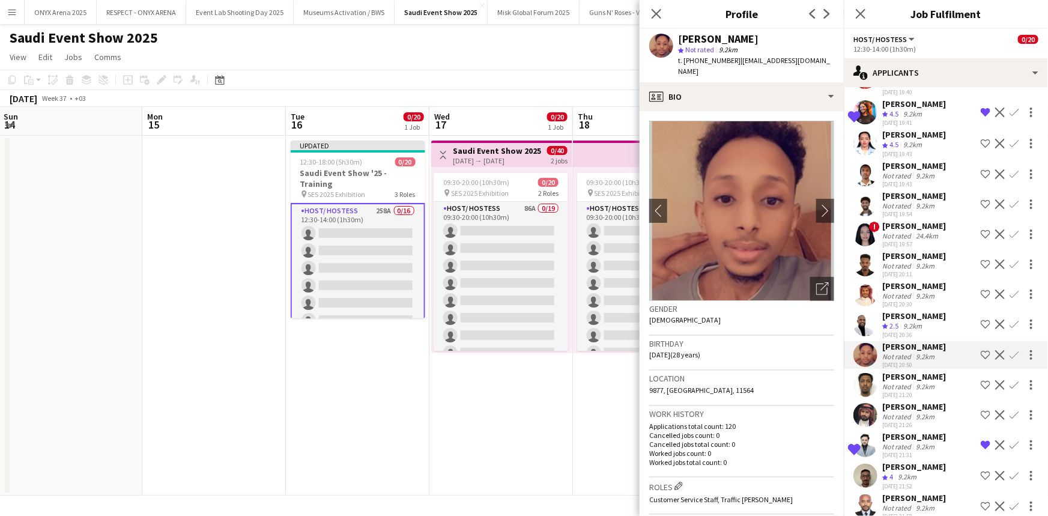
scroll to position [1991, 0]
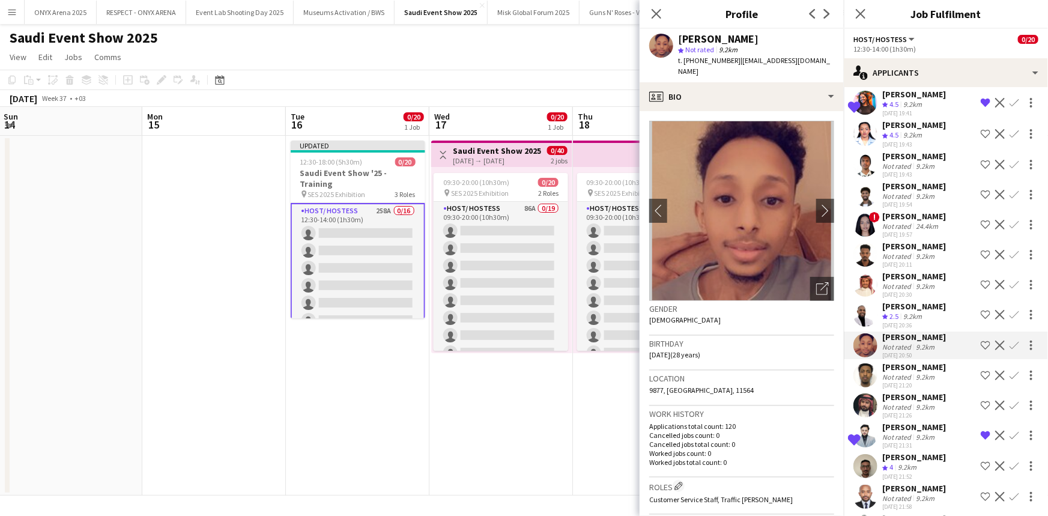
click at [903, 422] on div "[PERSON_NAME]" at bounding box center [914, 427] width 64 height 11
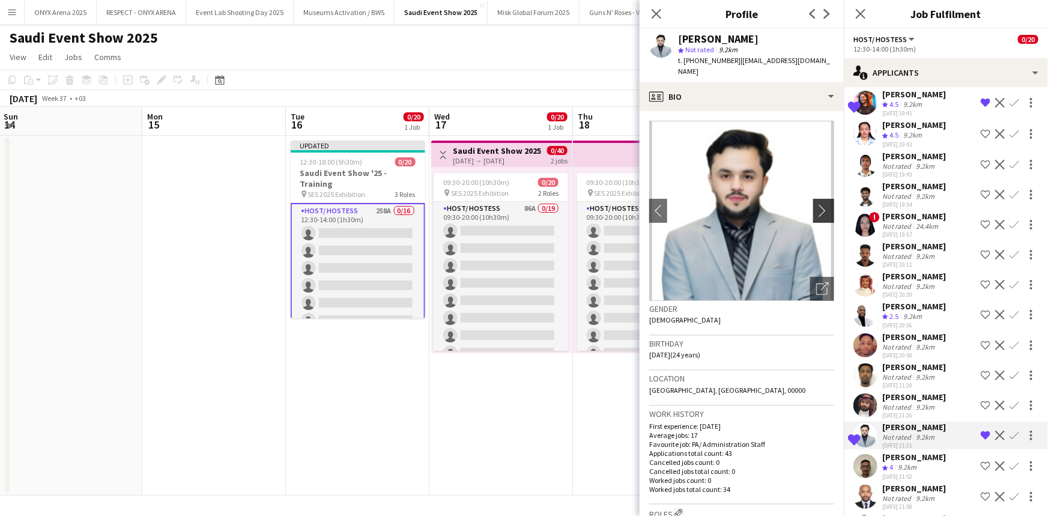
click at [813, 199] on button "chevron-right" at bounding box center [825, 211] width 24 height 24
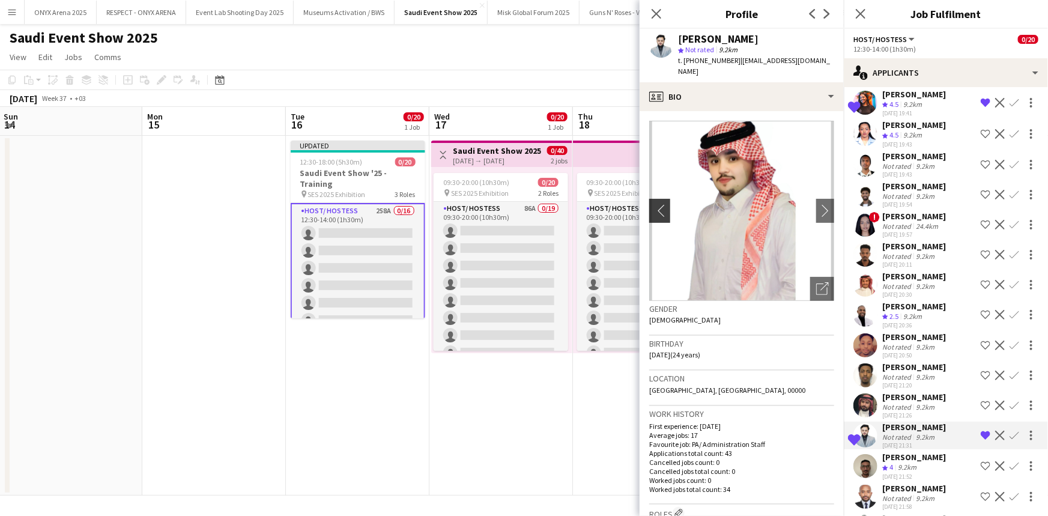
click at [656, 204] on app-icon "chevron-left" at bounding box center [658, 210] width 19 height 13
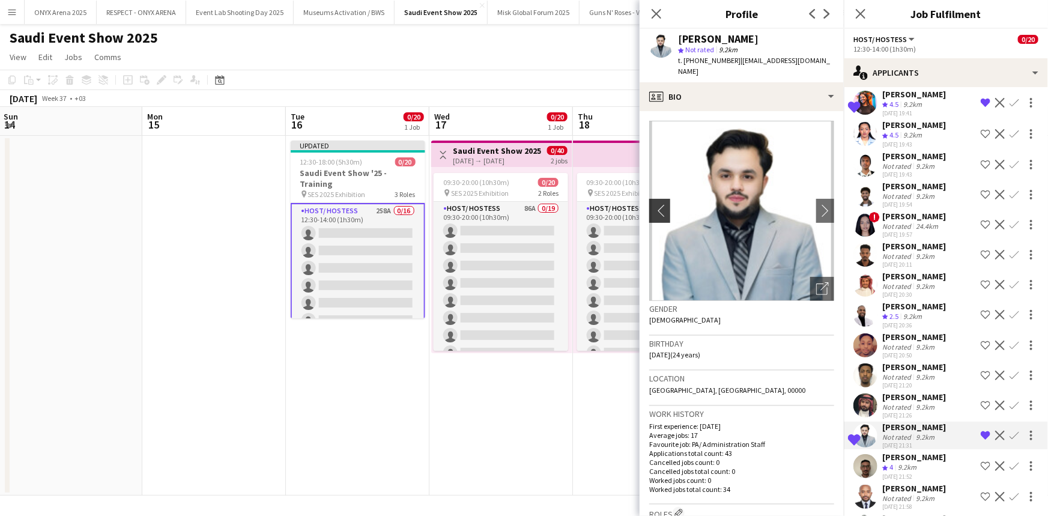
click at [657, 204] on app-icon "chevron-left" at bounding box center [658, 210] width 19 height 13
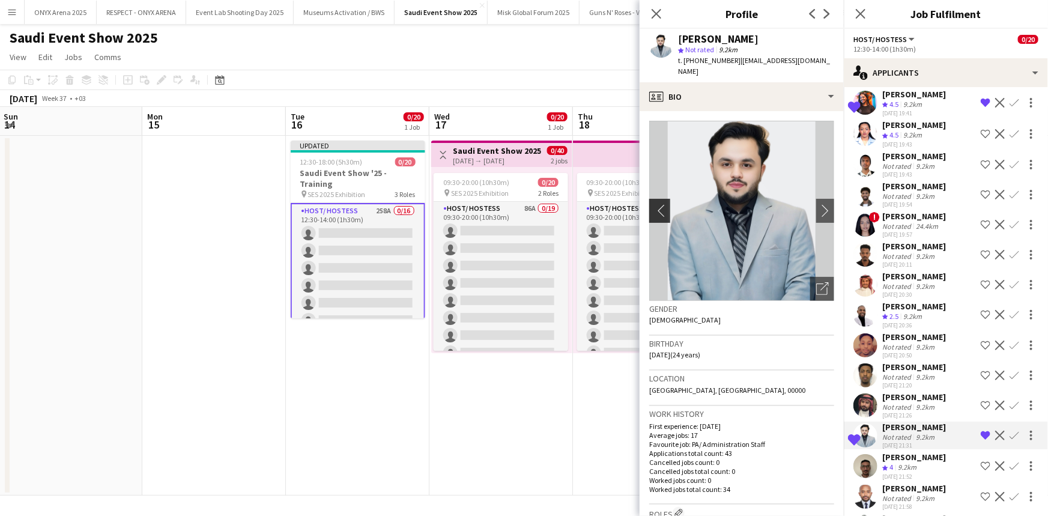
click at [661, 204] on app-icon "chevron-left" at bounding box center [658, 210] width 19 height 13
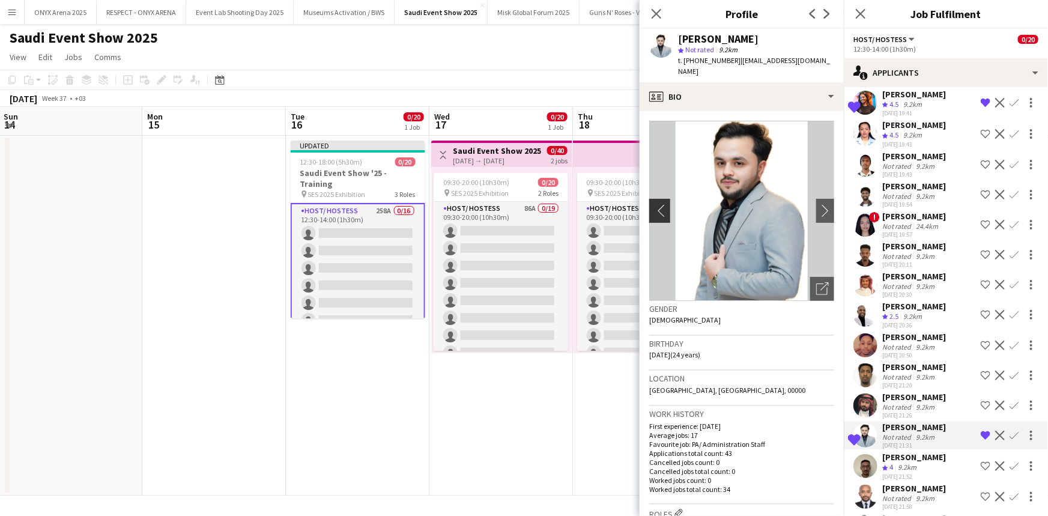
click at [666, 204] on button "chevron-left" at bounding box center [658, 211] width 24 height 24
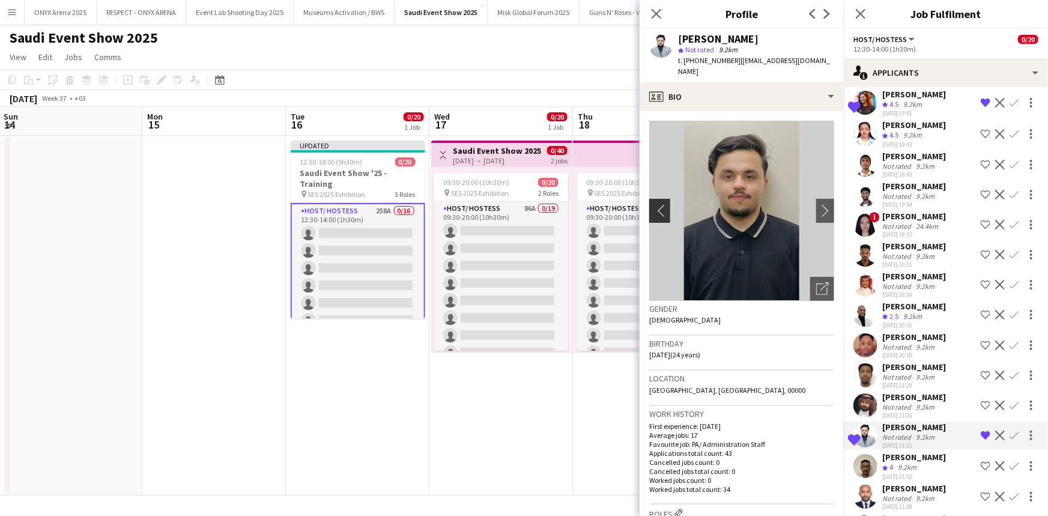
click at [656, 204] on app-icon "chevron-left" at bounding box center [658, 210] width 19 height 13
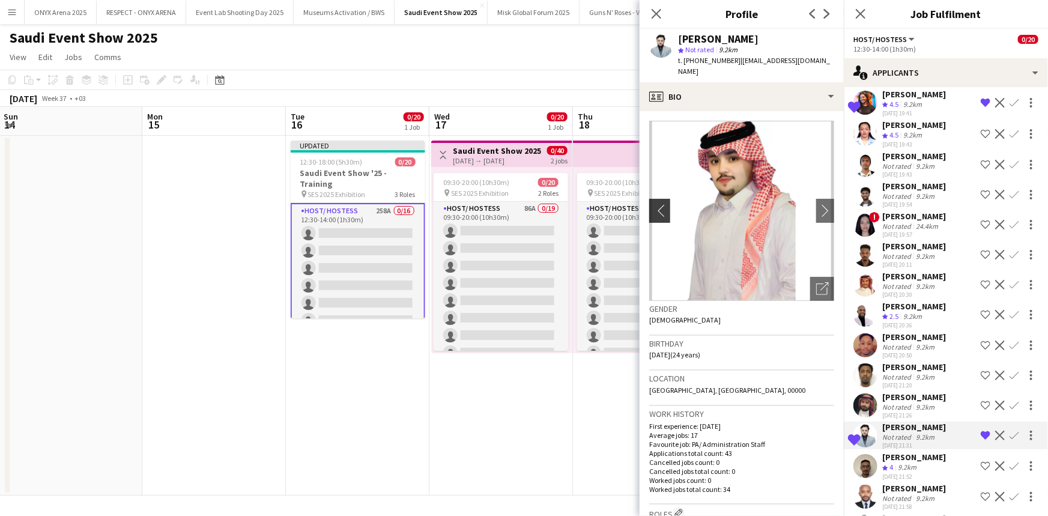
click at [662, 204] on app-icon "chevron-left" at bounding box center [658, 210] width 19 height 13
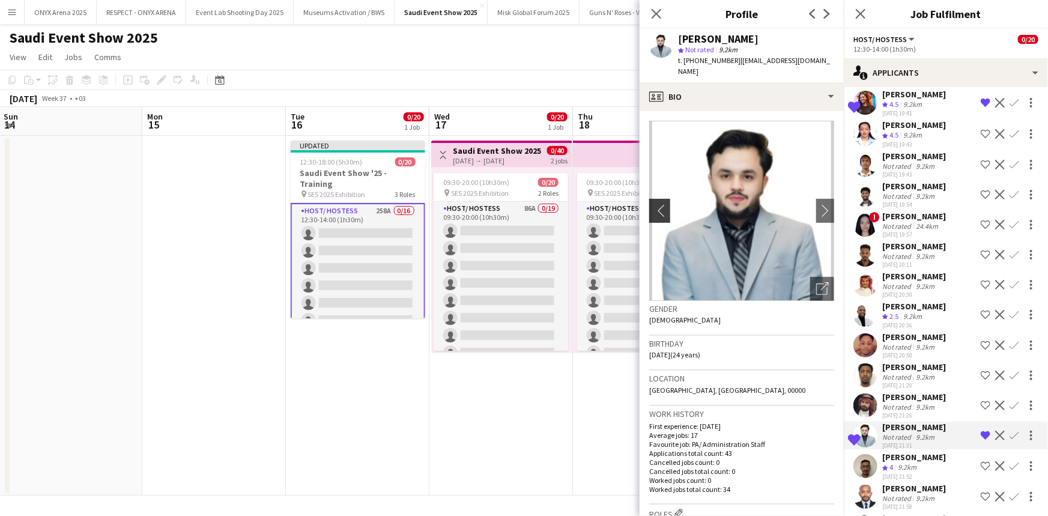
click at [662, 204] on app-icon "chevron-left" at bounding box center [658, 210] width 19 height 13
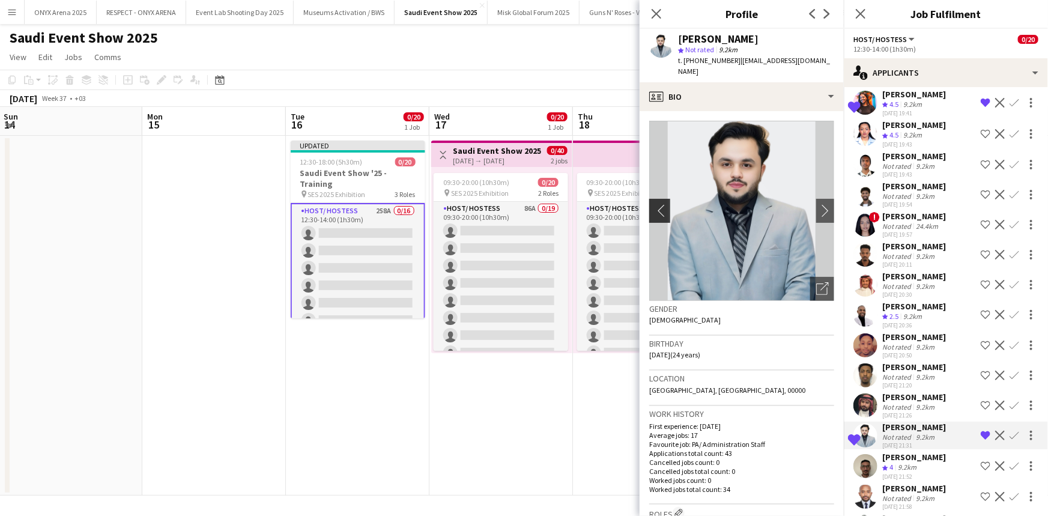
click at [662, 204] on app-icon "chevron-left" at bounding box center [658, 210] width 19 height 13
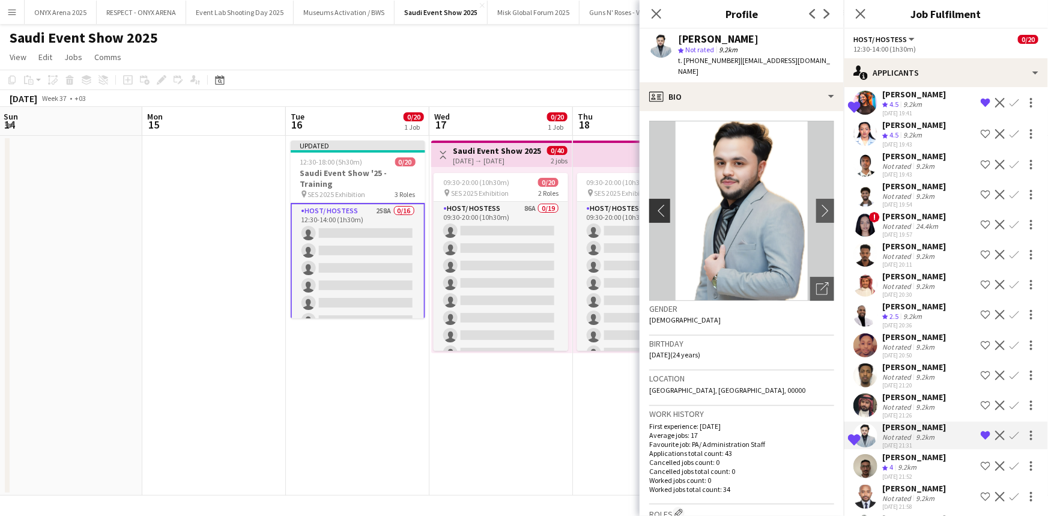
click at [662, 204] on app-icon "chevron-left" at bounding box center [658, 210] width 19 height 13
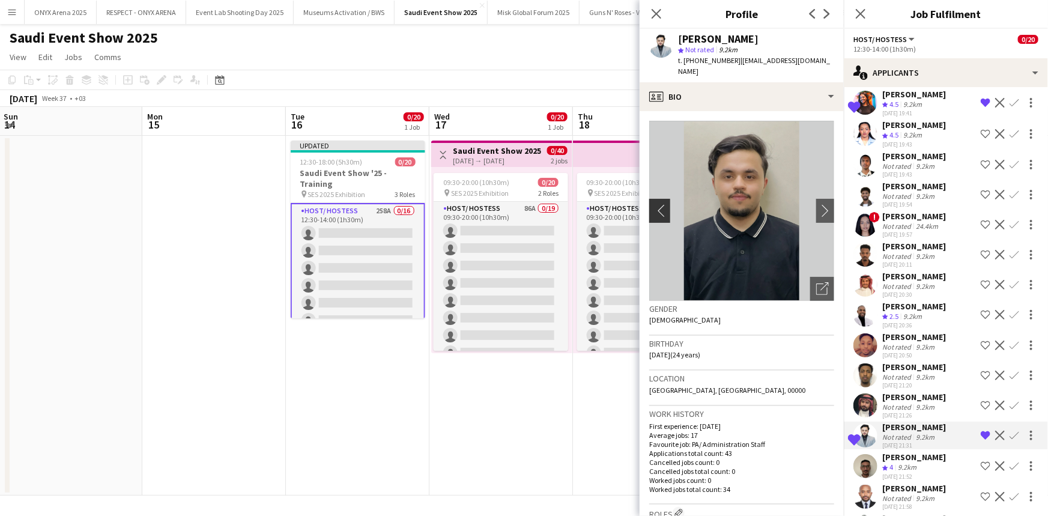
click at [662, 204] on app-icon "chevron-left" at bounding box center [658, 210] width 19 height 13
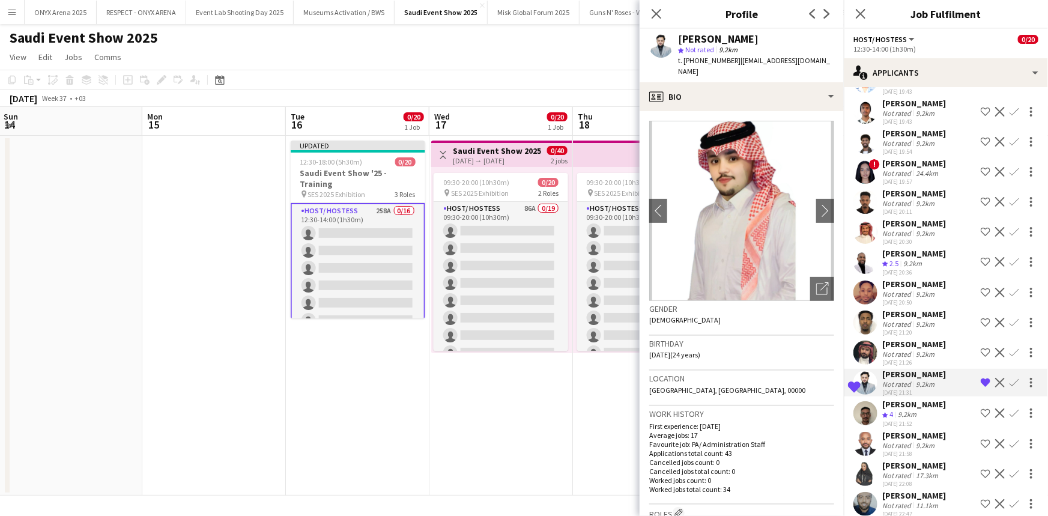
scroll to position [2046, 0]
click at [981, 376] on app-icon "Remove crew from shortlist" at bounding box center [986, 381] width 10 height 10
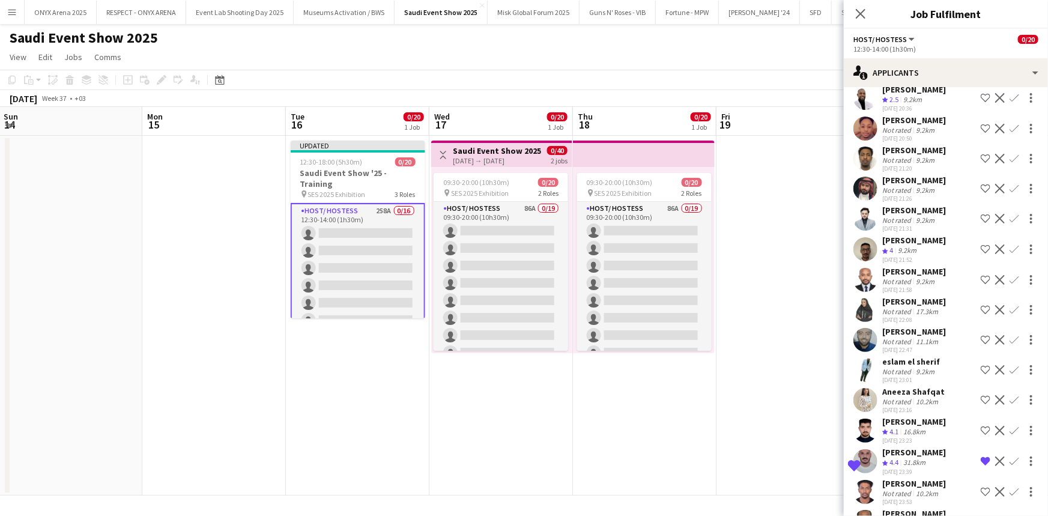
scroll to position [2210, 0]
click at [932, 294] on div "[PERSON_NAME]" at bounding box center [914, 299] width 64 height 11
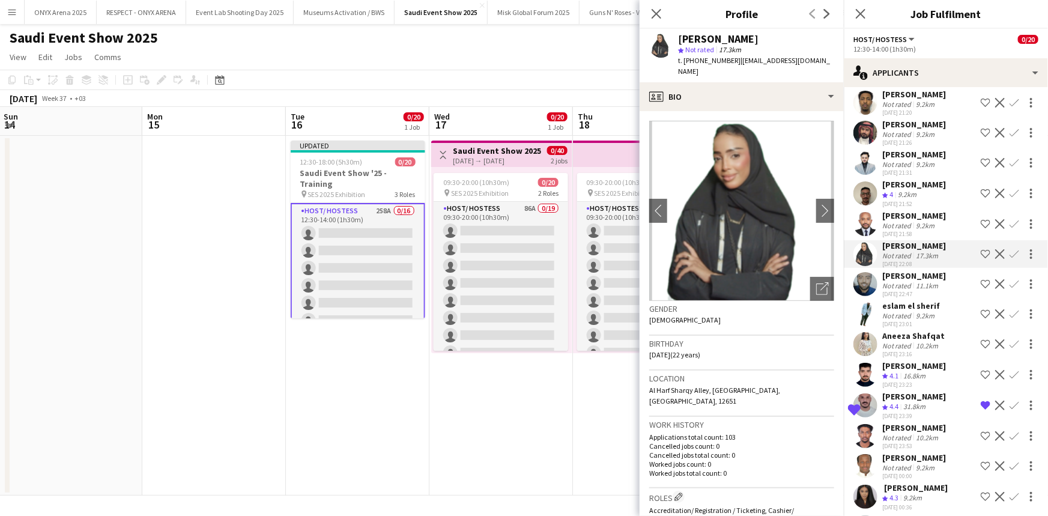
scroll to position [2318, 0]
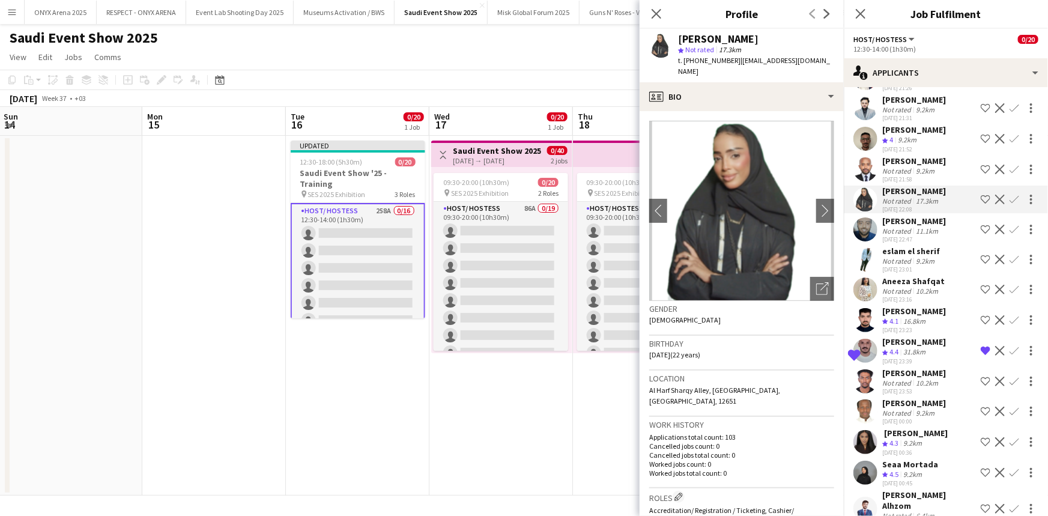
click at [910, 306] on div "[PERSON_NAME]" at bounding box center [914, 311] width 64 height 11
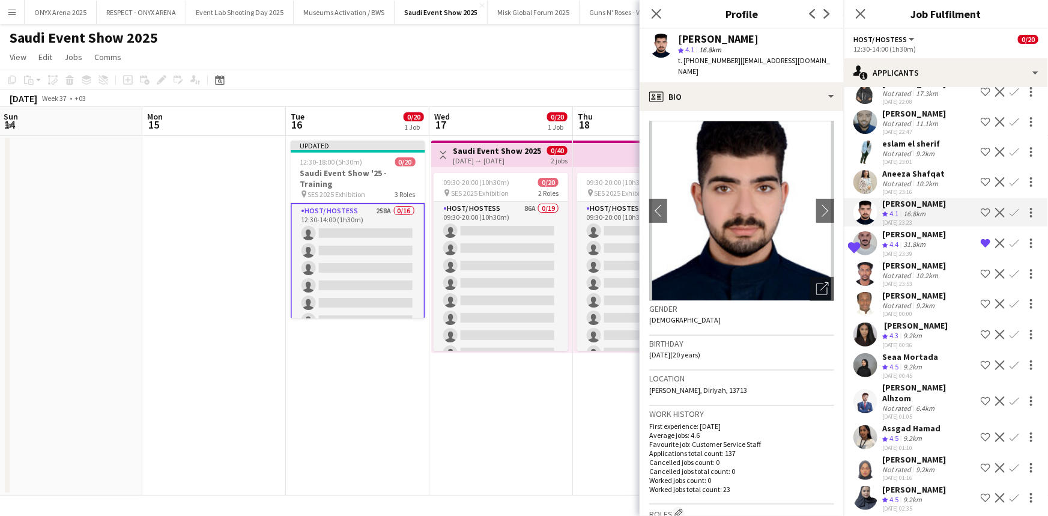
scroll to position [2428, 0]
click at [908, 318] on div "‏ [PERSON_NAME]" at bounding box center [914, 323] width 65 height 11
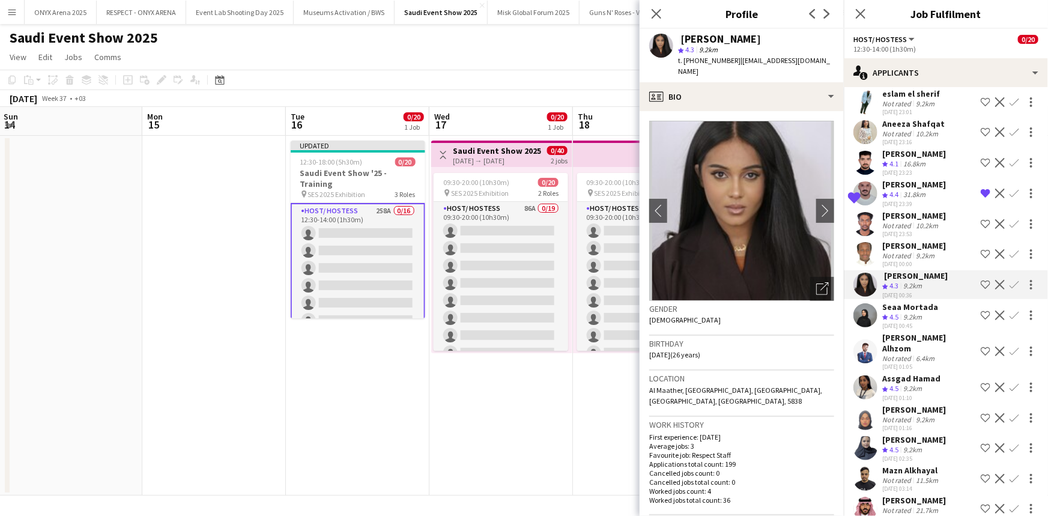
scroll to position [2482, 0]
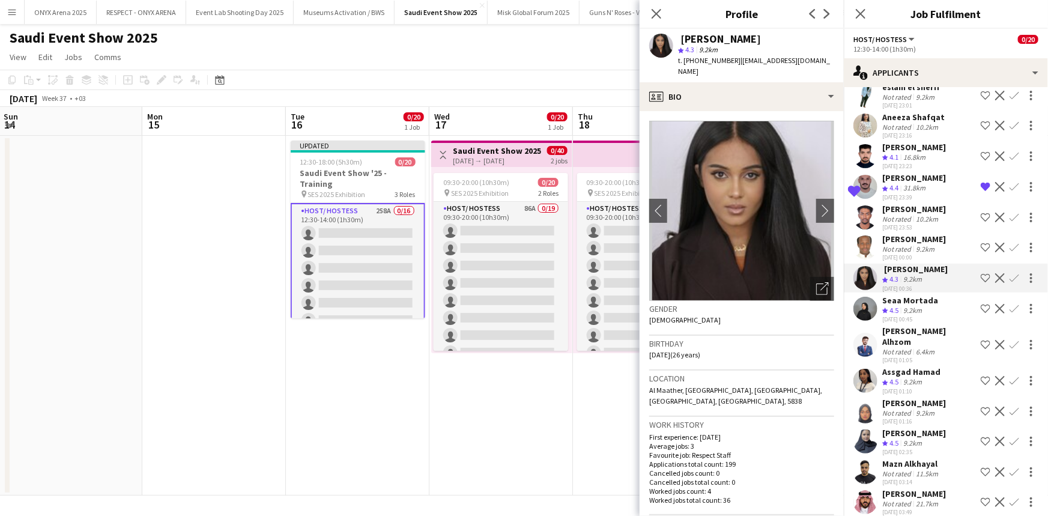
click at [910, 295] on div "Seaa Mortada" at bounding box center [910, 300] width 56 height 11
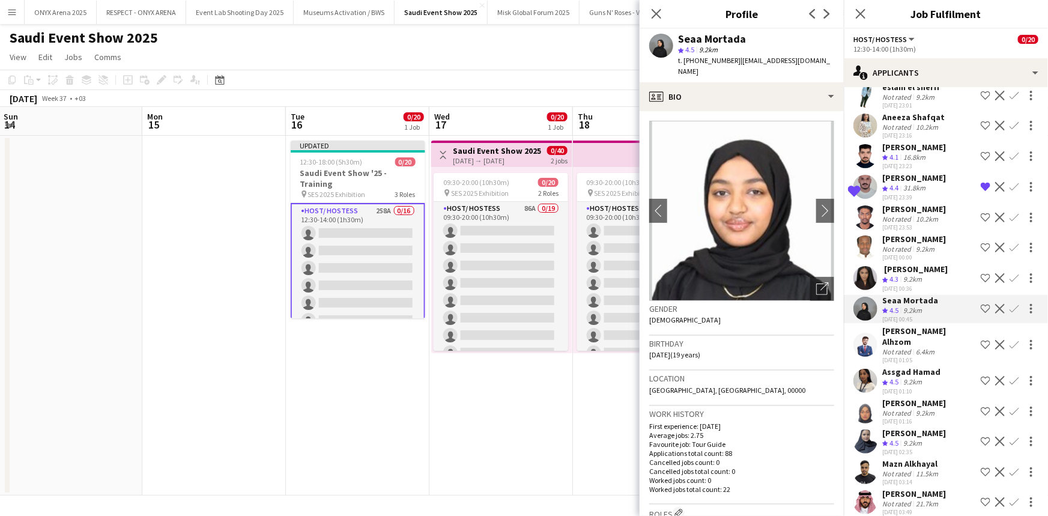
scroll to position [2537, 0]
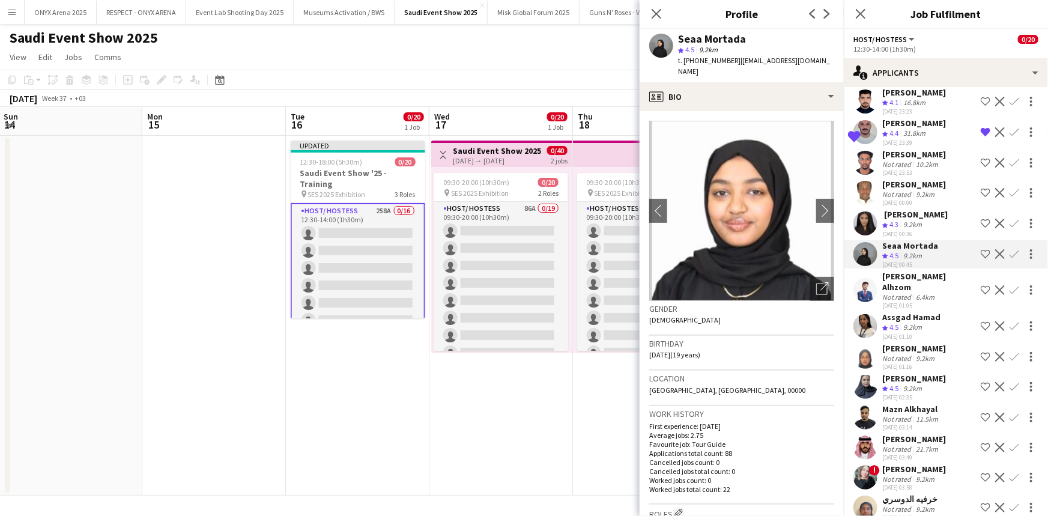
click at [913, 404] on div "Mazn Alkhayal" at bounding box center [911, 409] width 58 height 11
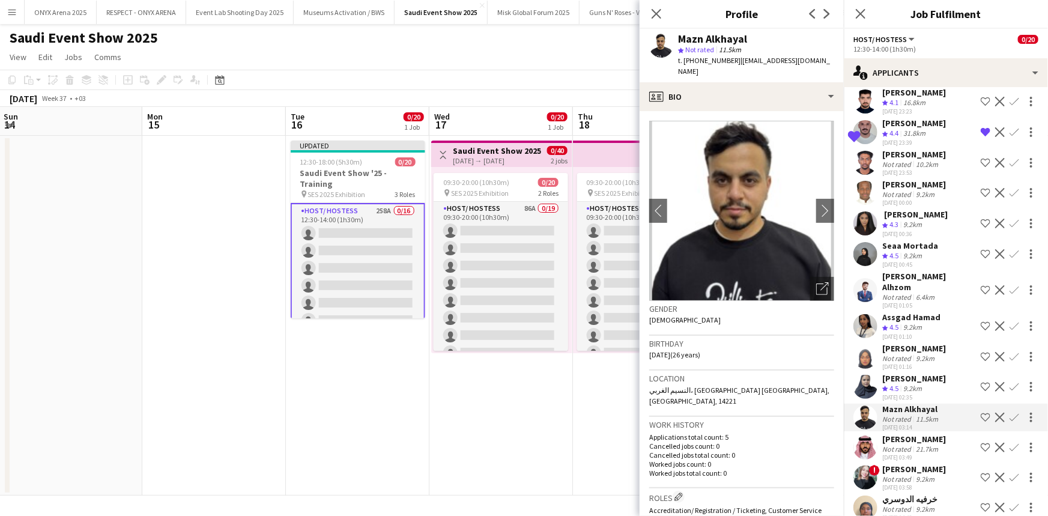
scroll to position [2592, 0]
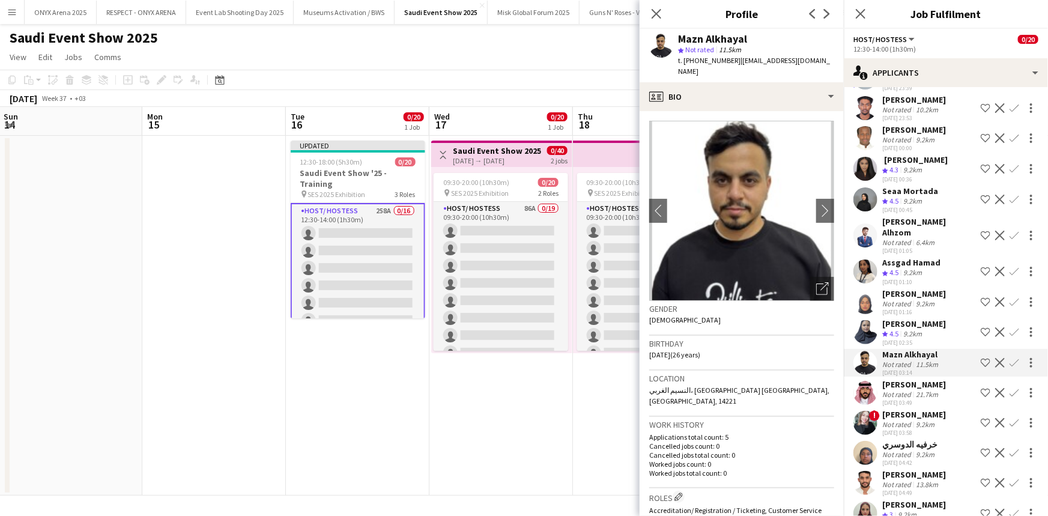
click at [913, 379] on div "[PERSON_NAME]" at bounding box center [914, 384] width 64 height 11
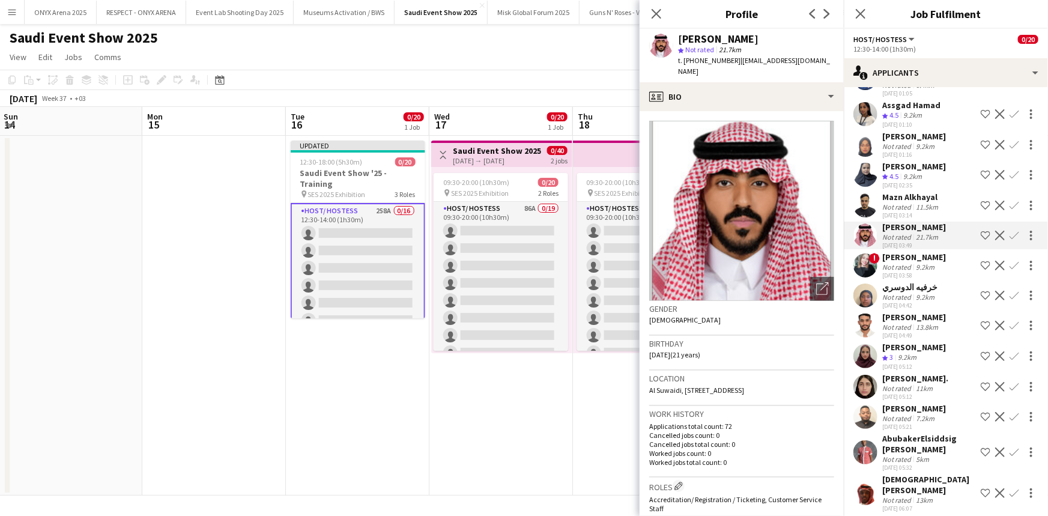
scroll to position [2755, 0]
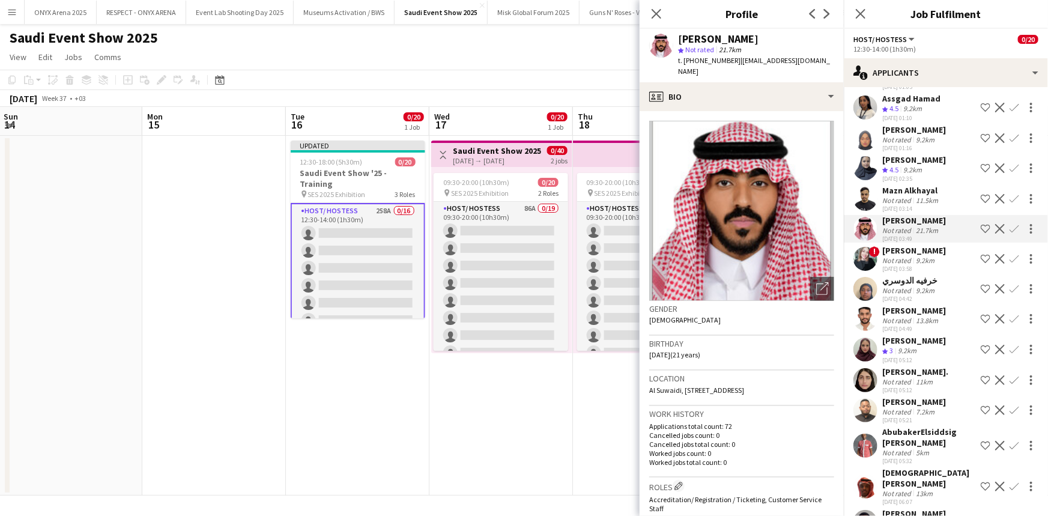
click at [895, 245] on div "[PERSON_NAME]" at bounding box center [914, 250] width 64 height 11
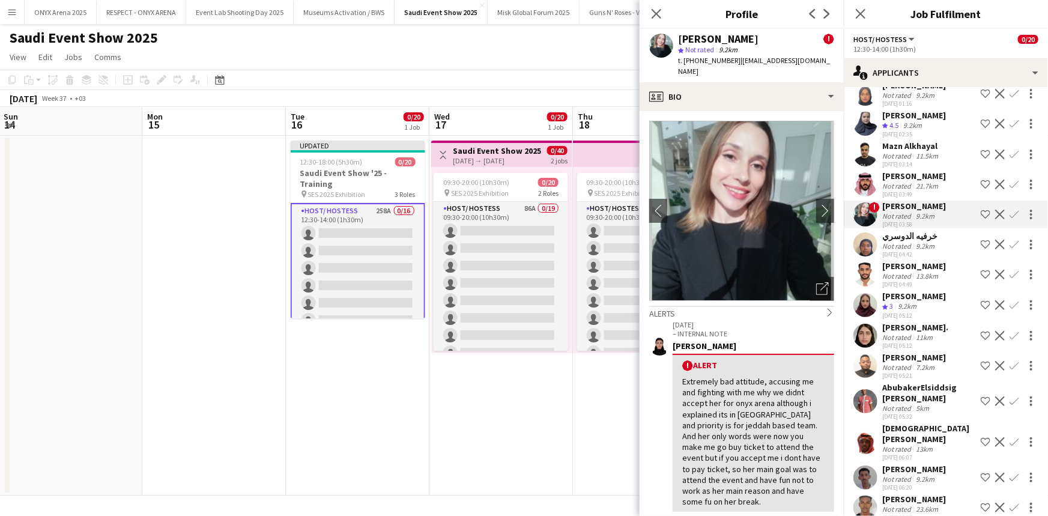
scroll to position [2810, 0]
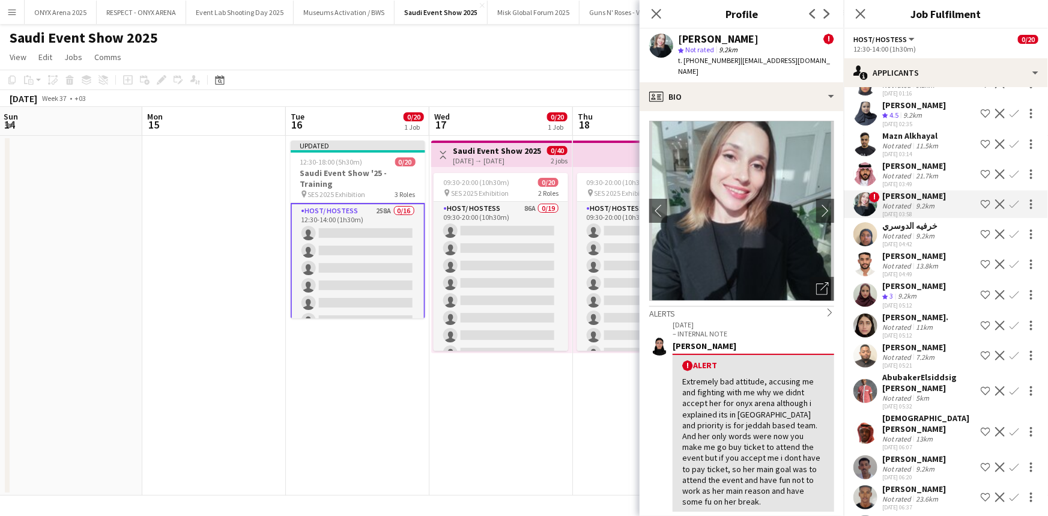
click at [918, 280] on div "[PERSON_NAME]" at bounding box center [914, 285] width 64 height 11
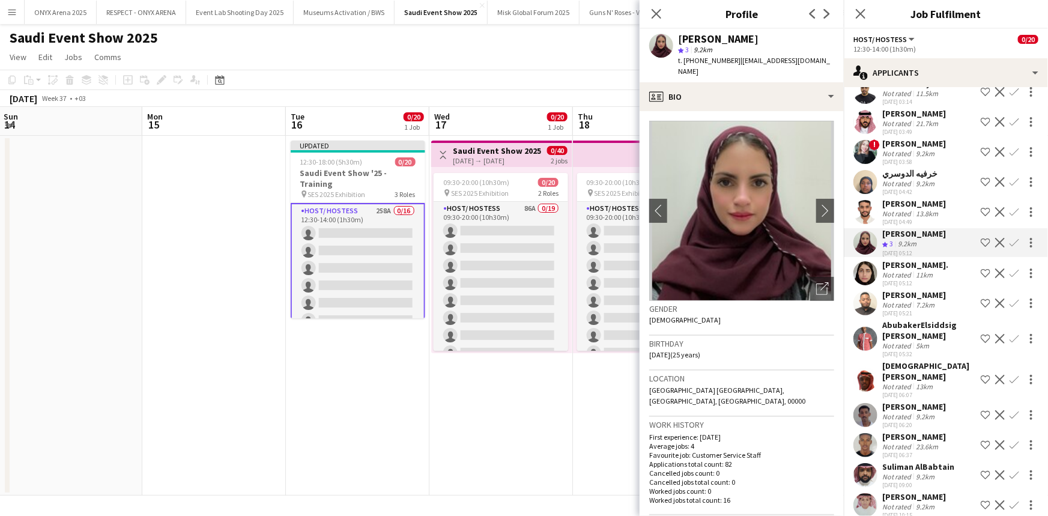
scroll to position [2864, 0]
click at [914, 258] on div "[PERSON_NAME]." at bounding box center [915, 263] width 66 height 11
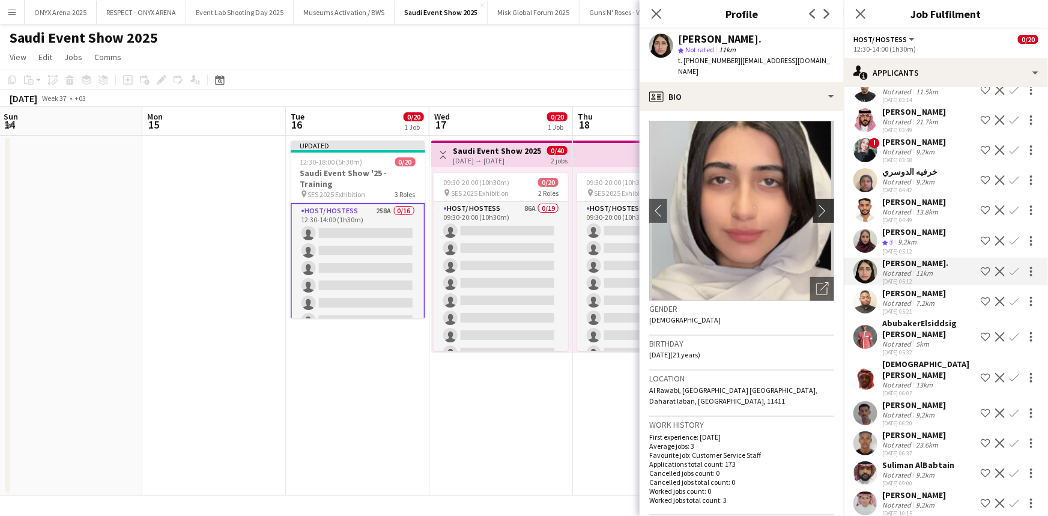
click at [814, 199] on button "chevron-right" at bounding box center [825, 211] width 24 height 24
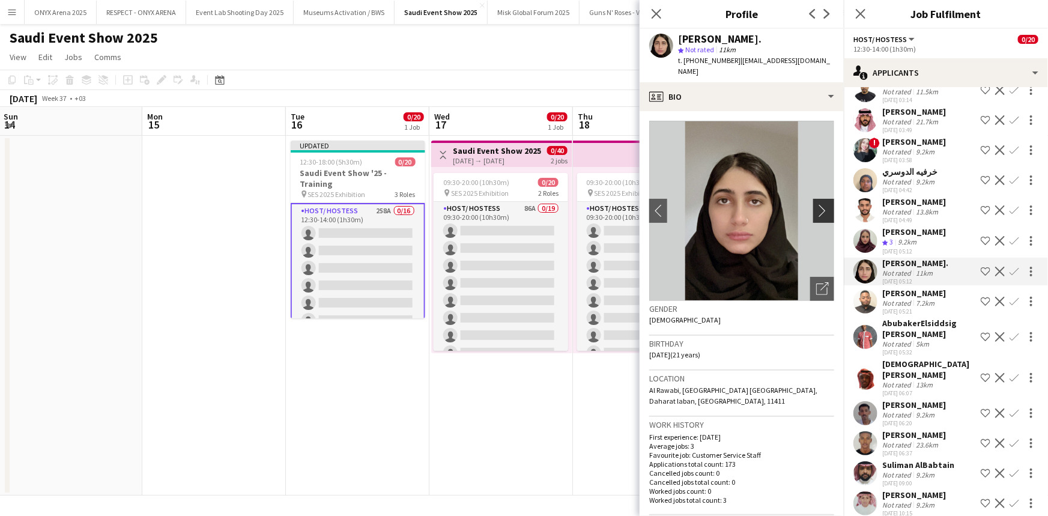
click at [814, 199] on button "chevron-right" at bounding box center [825, 211] width 24 height 24
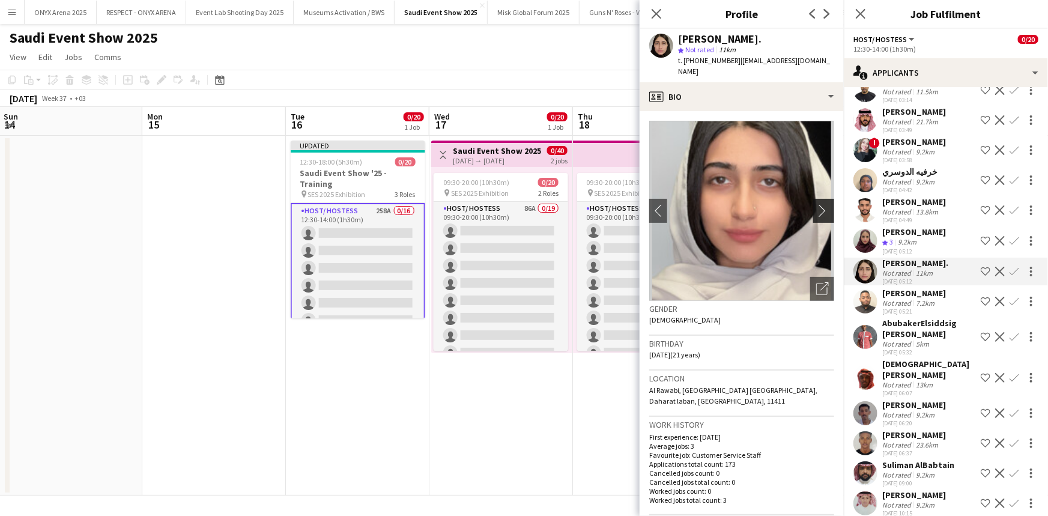
click at [814, 199] on button "chevron-right" at bounding box center [825, 211] width 24 height 24
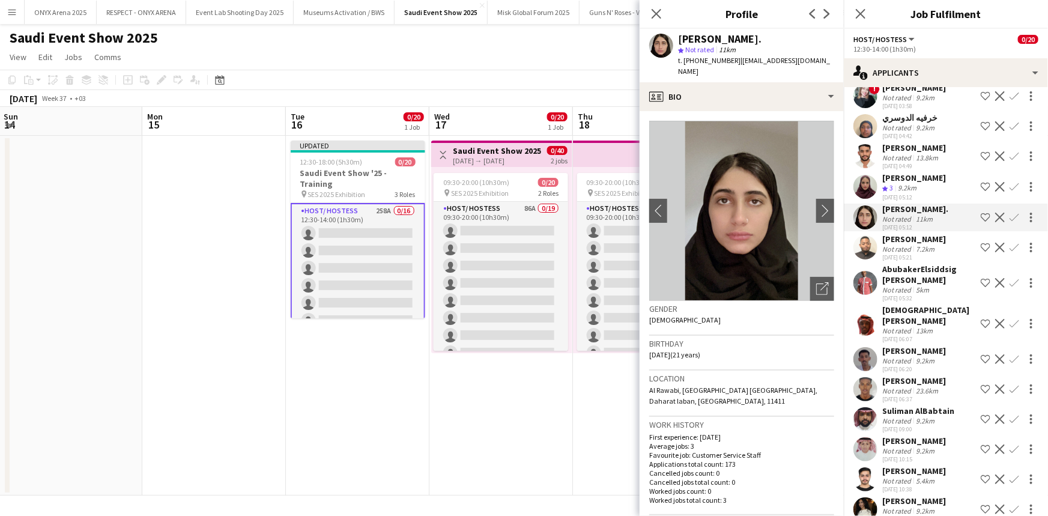
scroll to position [2919, 0]
click at [901, 233] on div "[PERSON_NAME]" at bounding box center [914, 238] width 64 height 11
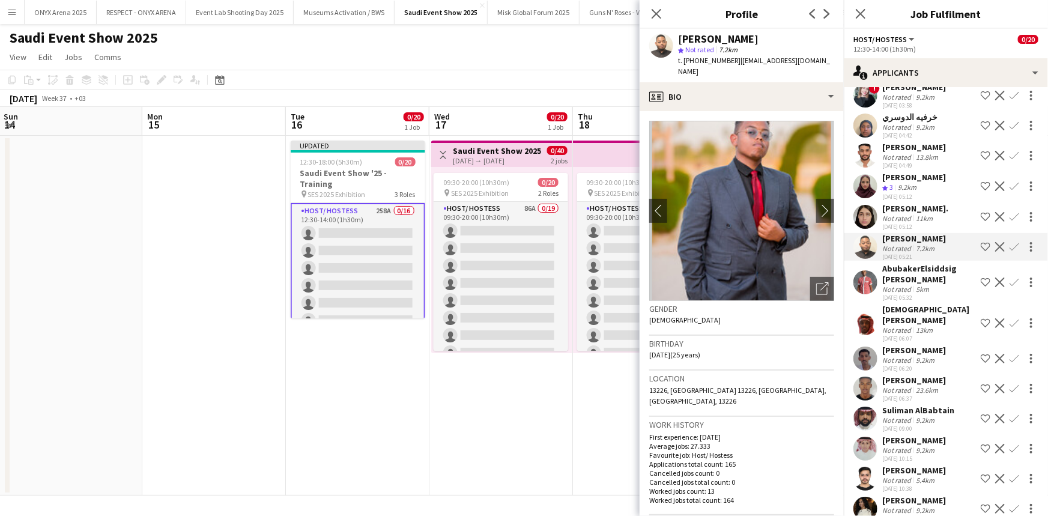
click at [908, 263] on div "AbubakerElsiddsig [PERSON_NAME]" at bounding box center [929, 274] width 94 height 22
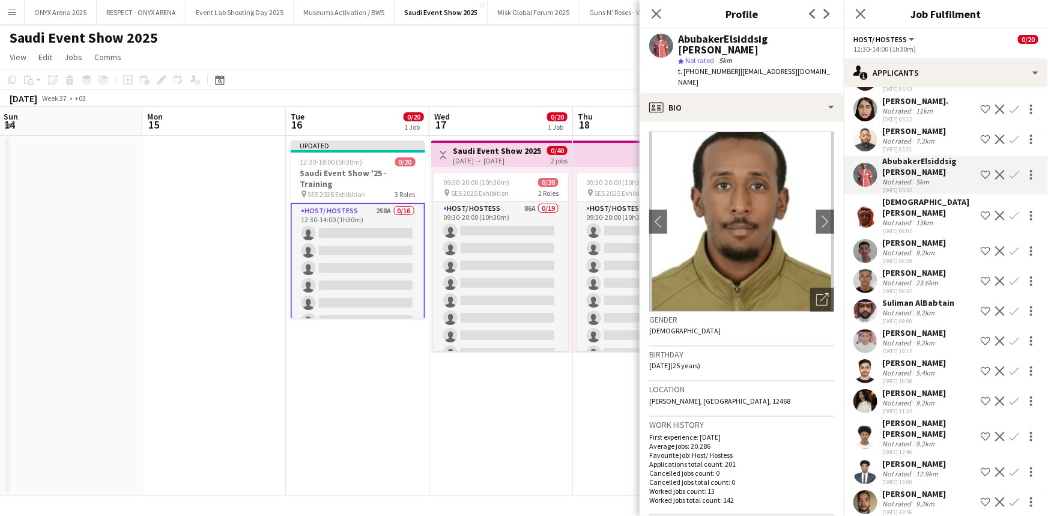
scroll to position [3028, 0]
click at [898, 385] on div "[PERSON_NAME]" at bounding box center [914, 390] width 64 height 11
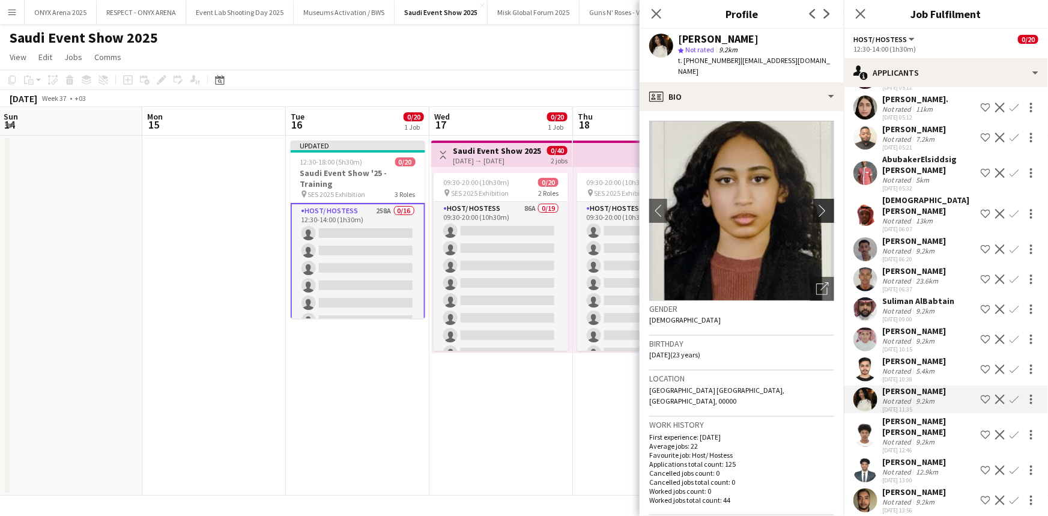
click at [816, 204] on app-icon "chevron-right" at bounding box center [825, 210] width 19 height 13
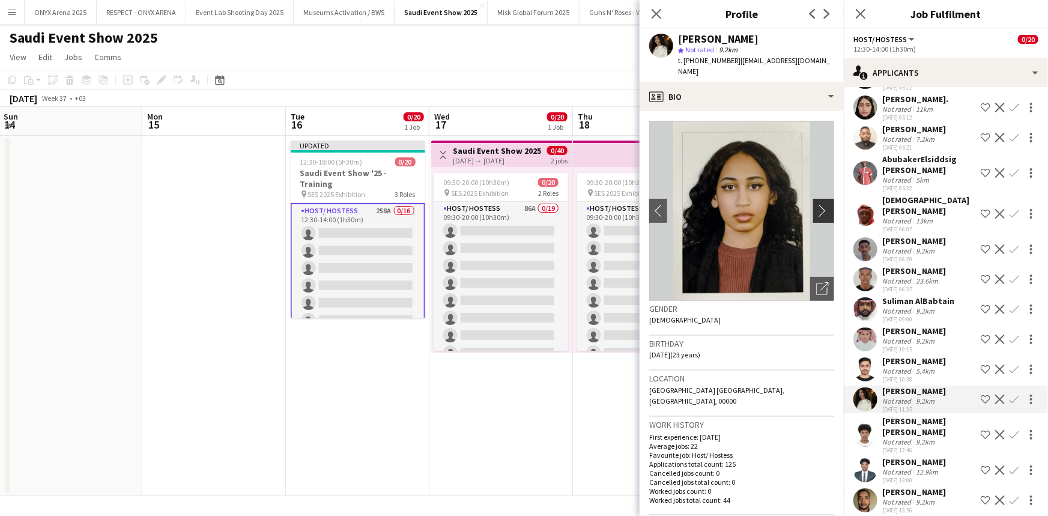
click at [816, 204] on app-icon "chevron-right" at bounding box center [825, 210] width 19 height 13
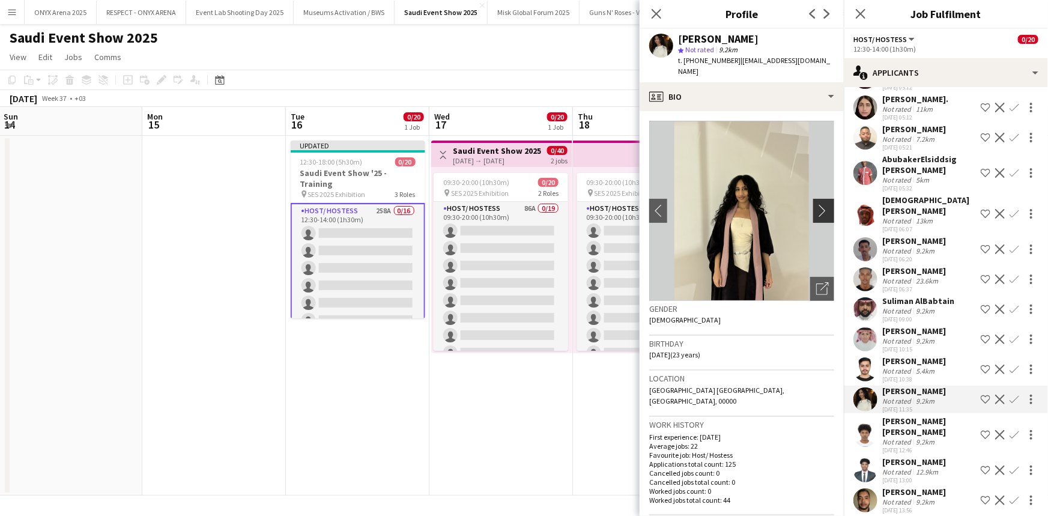
click at [817, 204] on app-icon "chevron-right" at bounding box center [825, 210] width 19 height 13
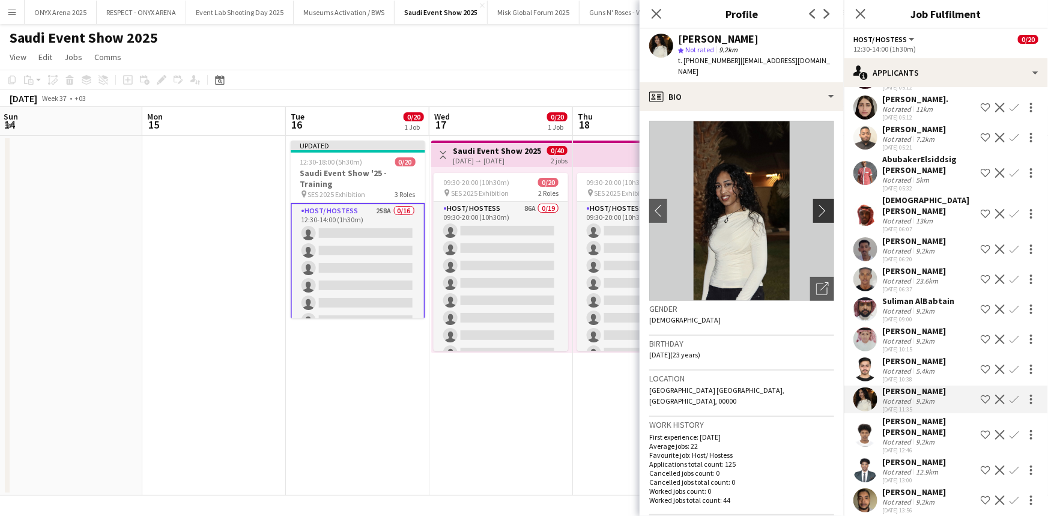
click at [817, 204] on app-icon "chevron-right" at bounding box center [825, 210] width 19 height 13
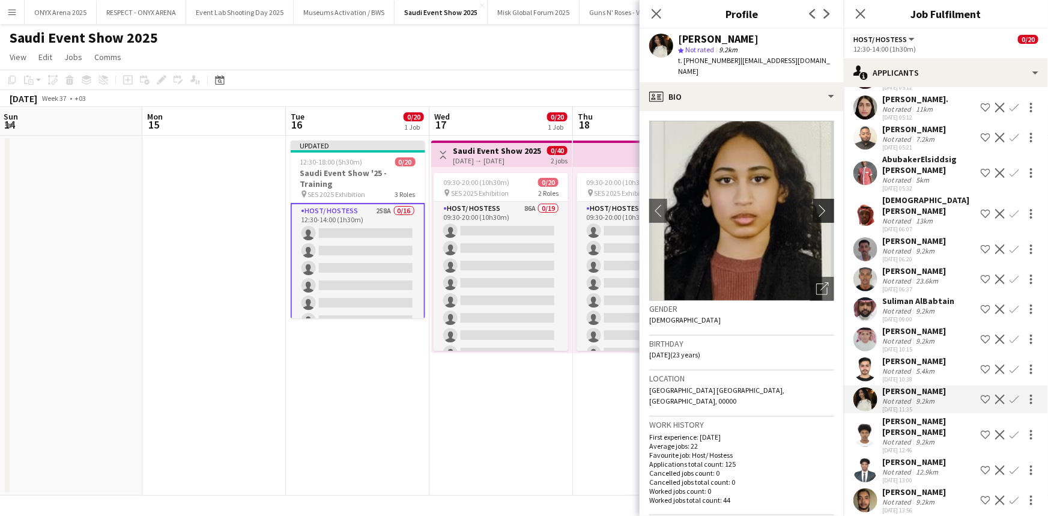
click at [817, 204] on app-icon "chevron-right" at bounding box center [825, 210] width 19 height 13
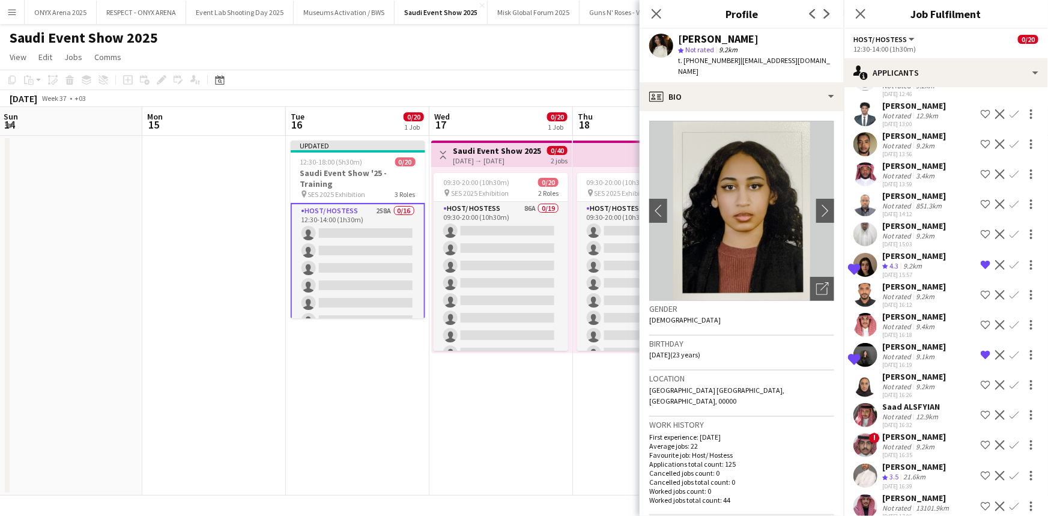
scroll to position [3411, 0]
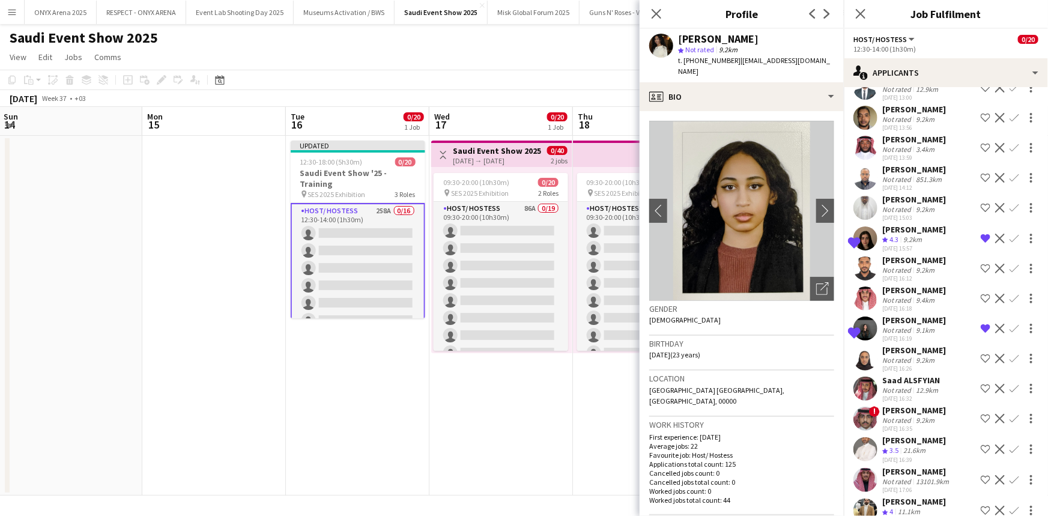
click at [908, 288] on div "[PERSON_NAME]" at bounding box center [914, 290] width 64 height 11
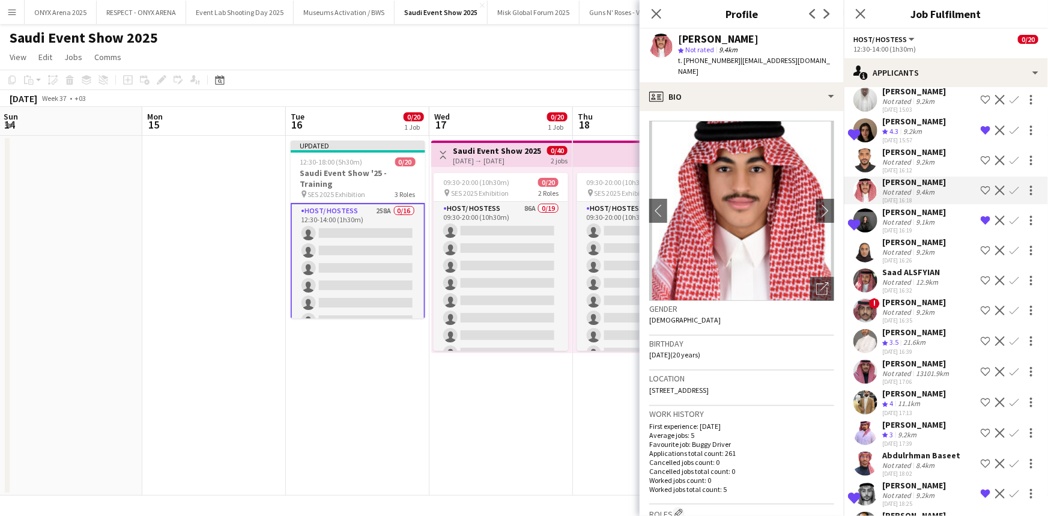
scroll to position [3519, 0]
click at [902, 236] on div "[PERSON_NAME]" at bounding box center [914, 241] width 64 height 11
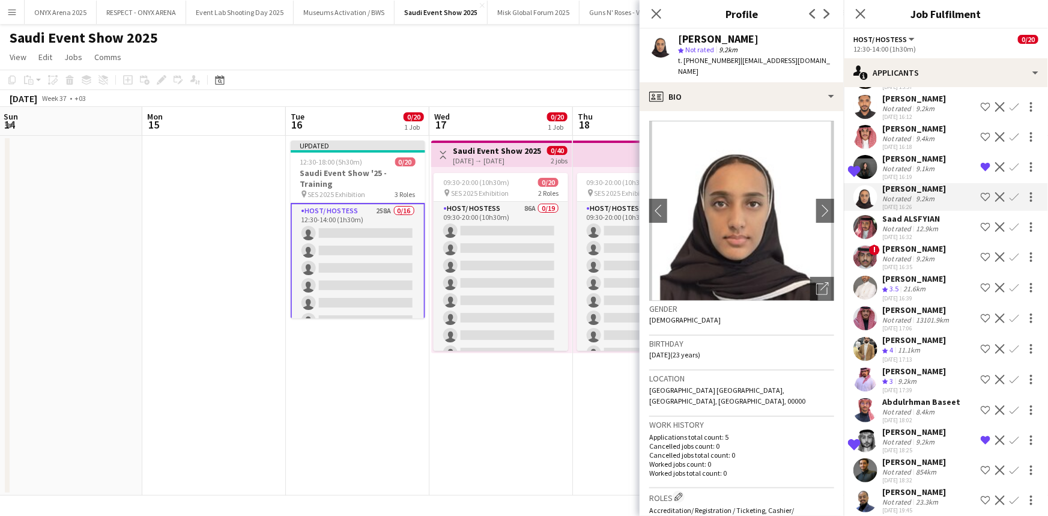
scroll to position [3574, 0]
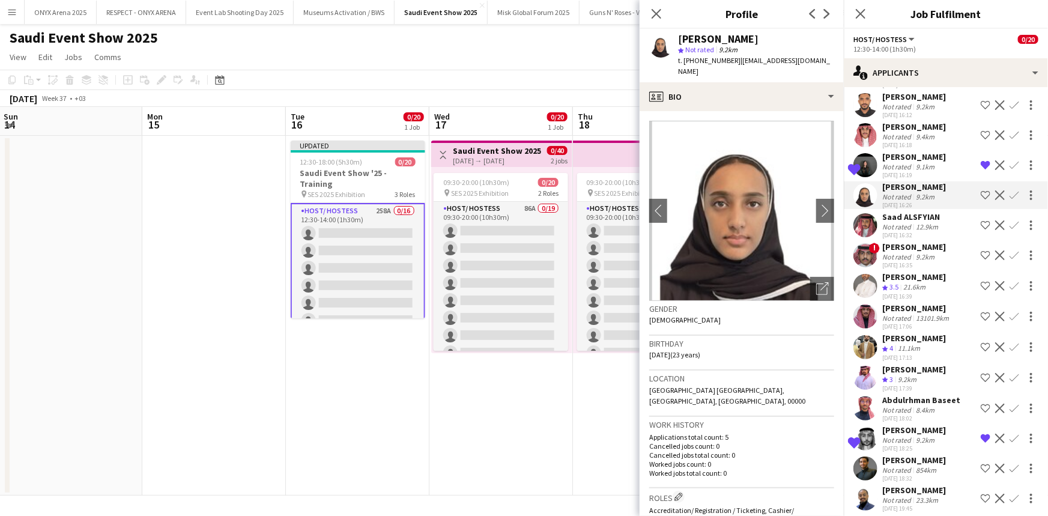
click at [899, 214] on div "Saad ALSFYIAN" at bounding box center [911, 216] width 58 height 11
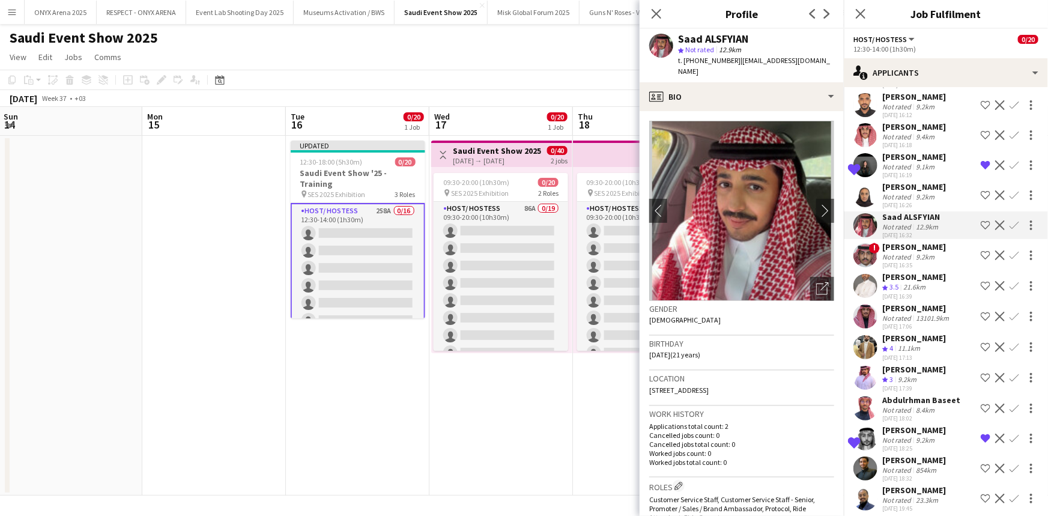
click at [907, 241] on div "[PERSON_NAME]" at bounding box center [914, 246] width 64 height 11
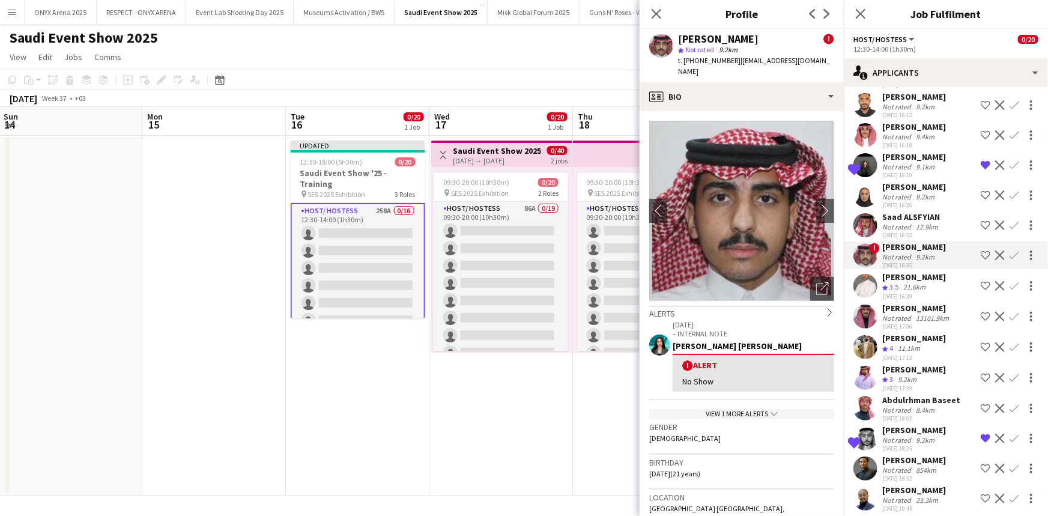
click at [905, 275] on div "[PERSON_NAME]" at bounding box center [914, 276] width 64 height 11
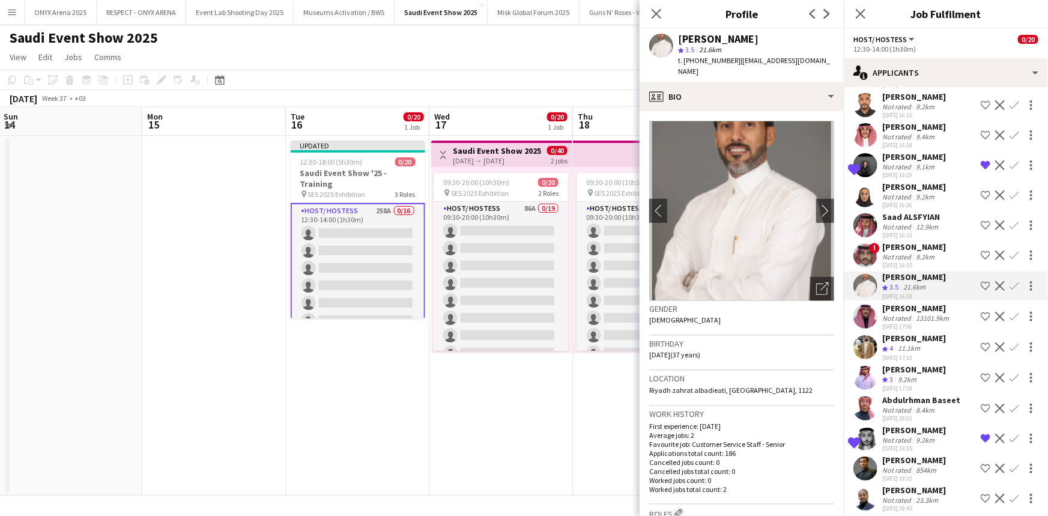
click at [908, 304] on div "[PERSON_NAME]" at bounding box center [916, 308] width 69 height 11
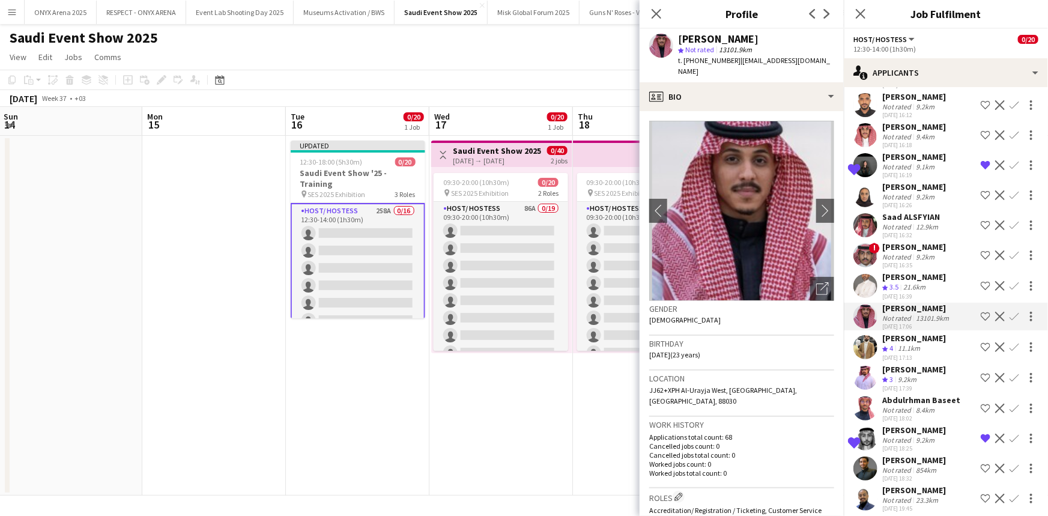
click at [907, 333] on div "[PERSON_NAME]" at bounding box center [914, 338] width 64 height 11
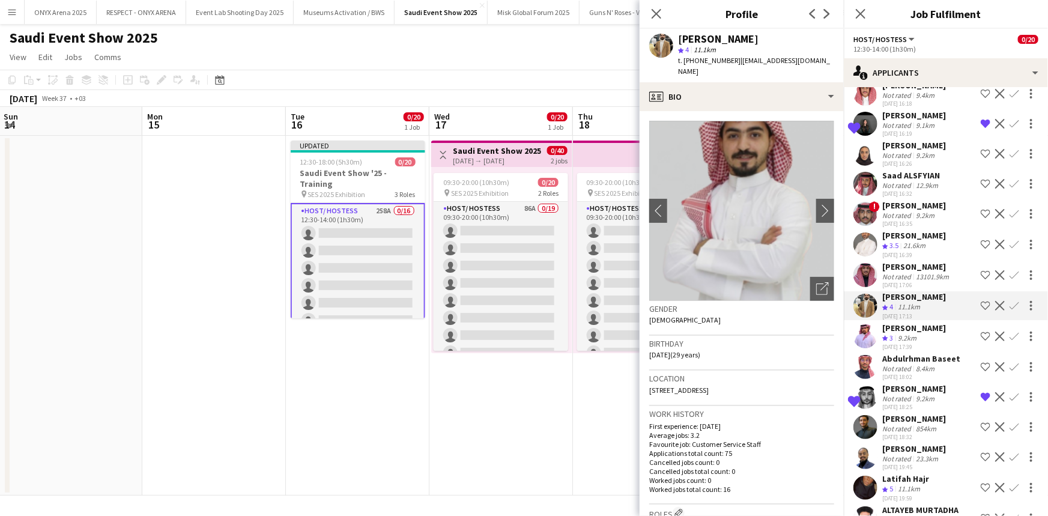
scroll to position [3629, 0]
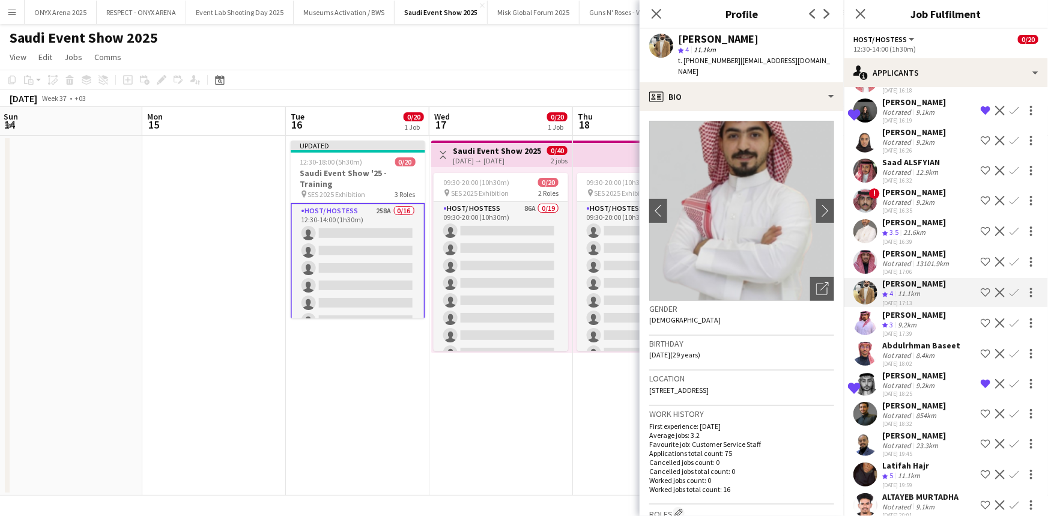
click at [907, 309] on div "[PERSON_NAME]" at bounding box center [914, 314] width 64 height 11
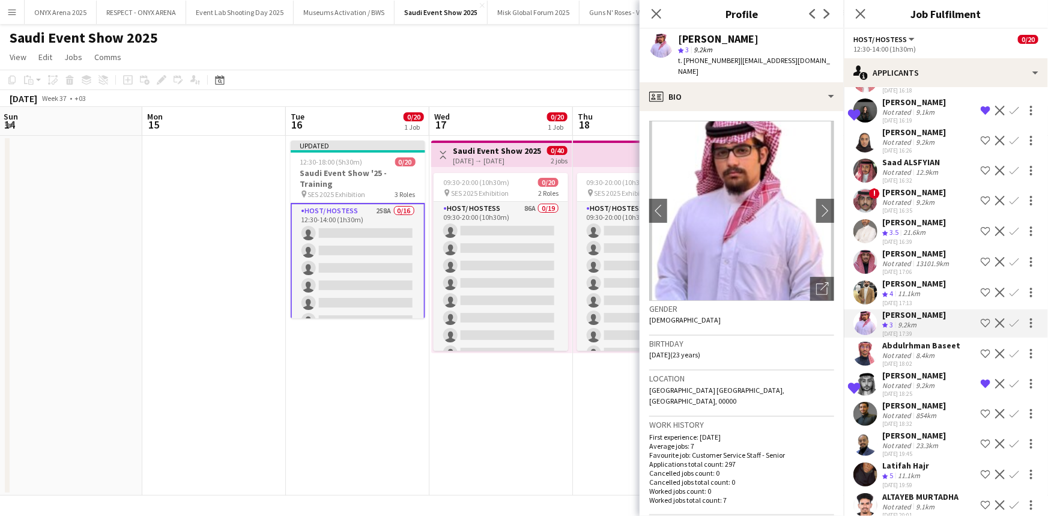
click at [908, 340] on div "Abdulrhman Baseet" at bounding box center [921, 345] width 78 height 11
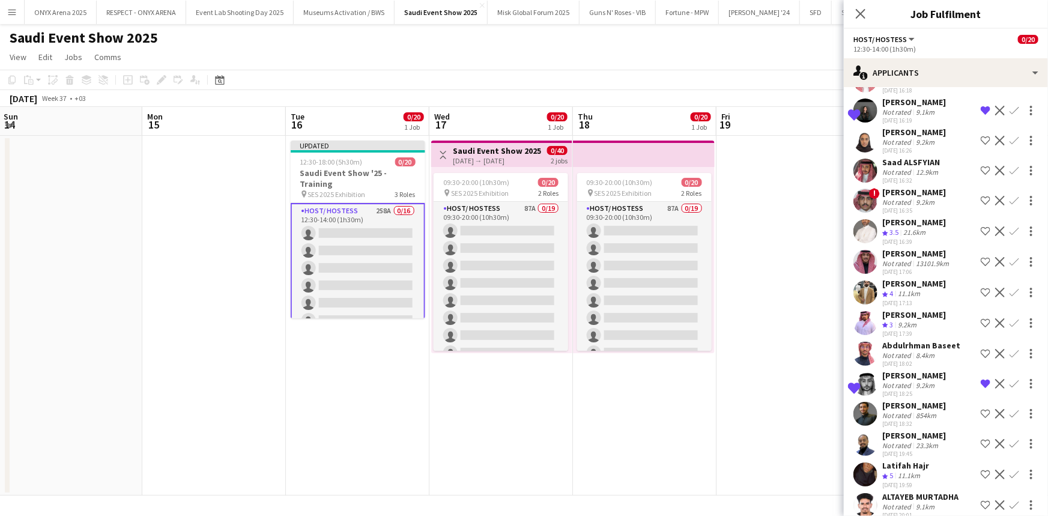
click at [904, 312] on div "[PERSON_NAME]" at bounding box center [914, 314] width 64 height 11
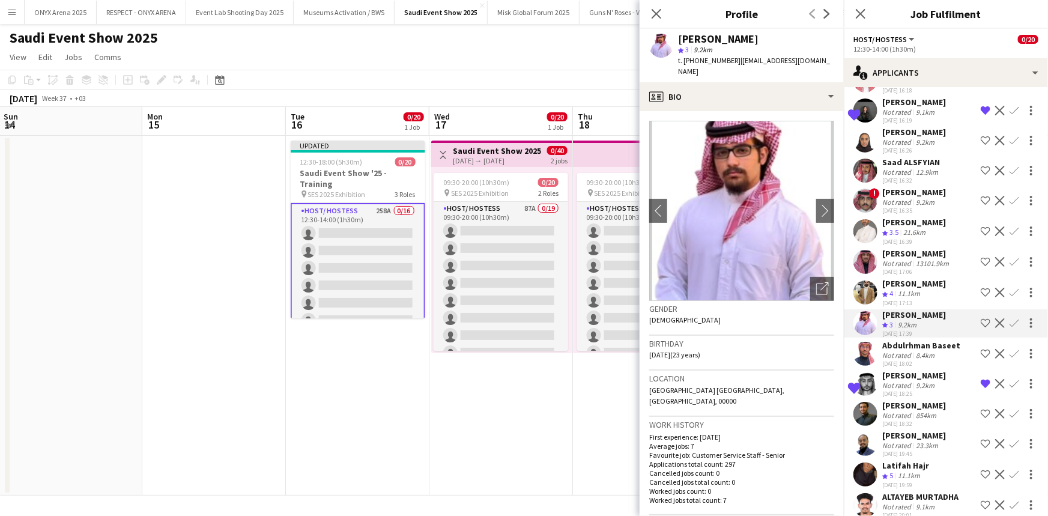
click at [904, 278] on div "[PERSON_NAME]" at bounding box center [914, 283] width 64 height 11
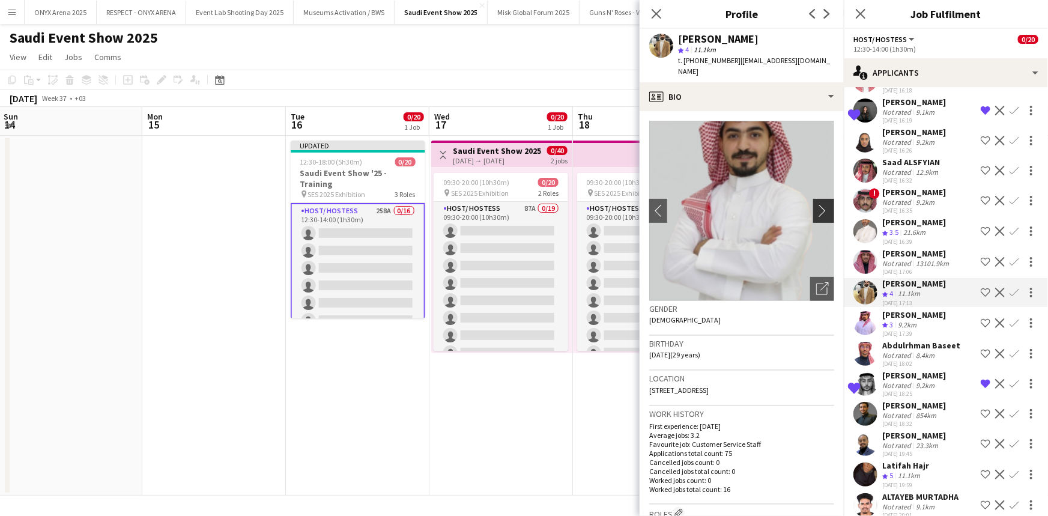
click at [813, 199] on button "chevron-right" at bounding box center [825, 211] width 24 height 24
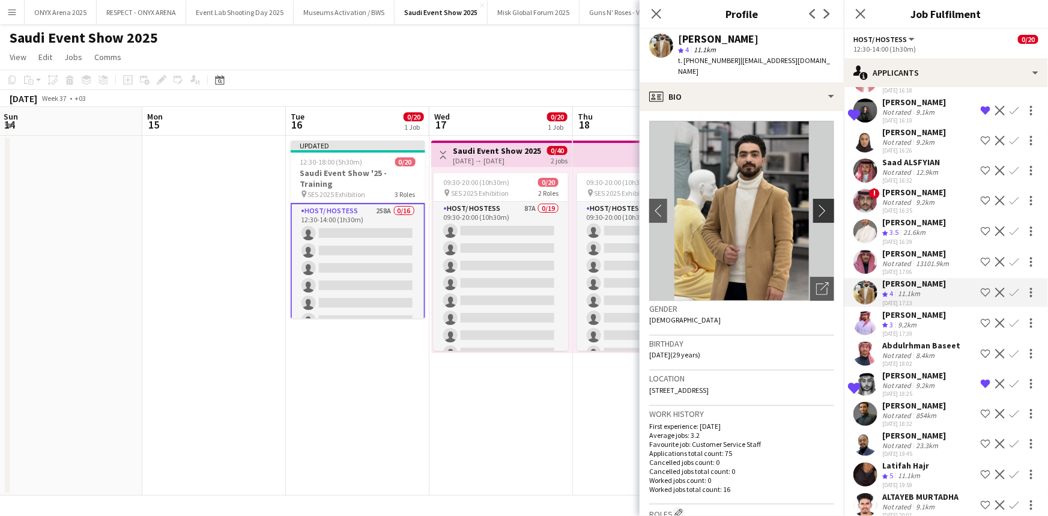
click at [813, 199] on button "chevron-right" at bounding box center [825, 211] width 24 height 24
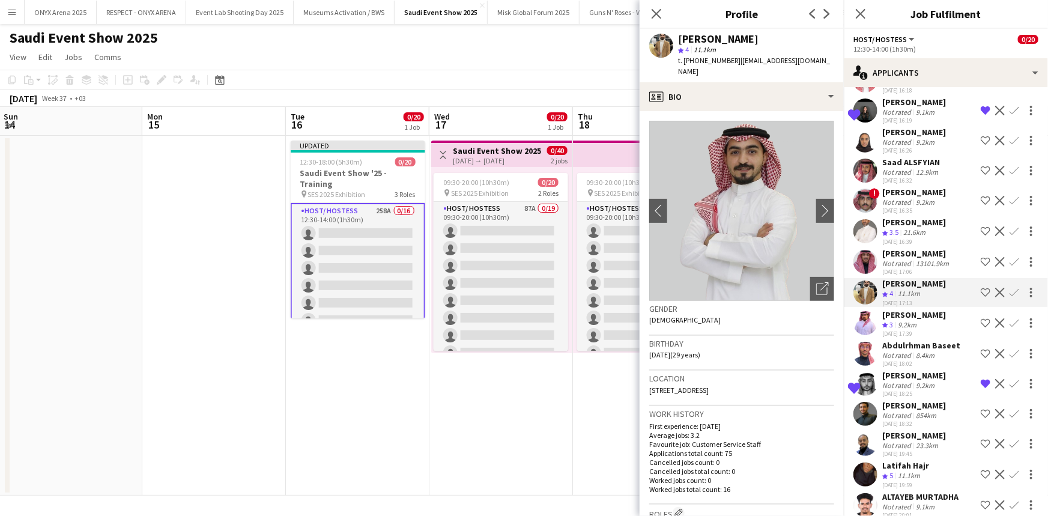
click at [896, 309] on div "[PERSON_NAME]" at bounding box center [914, 314] width 64 height 11
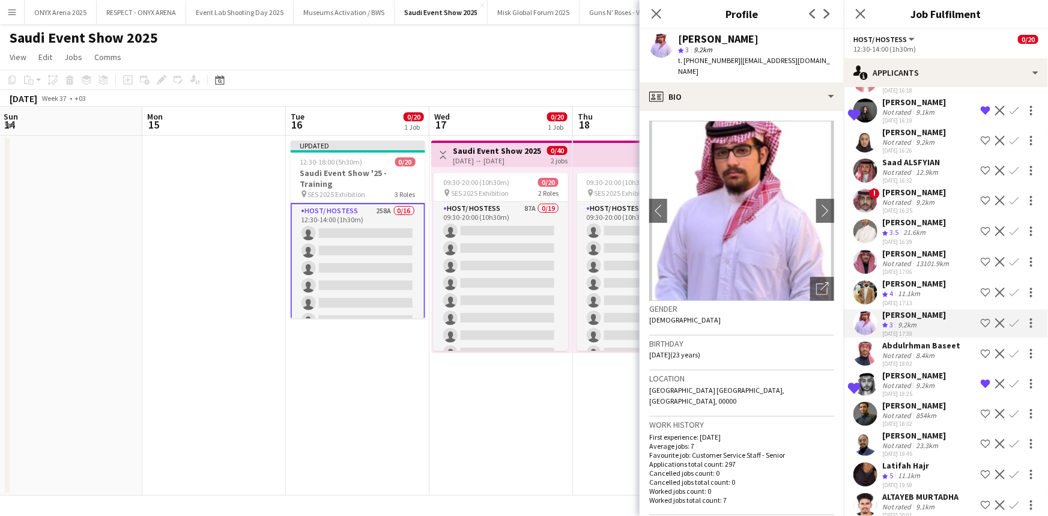
click at [901, 342] on div "Abdulrhman Baseet" at bounding box center [921, 345] width 78 height 11
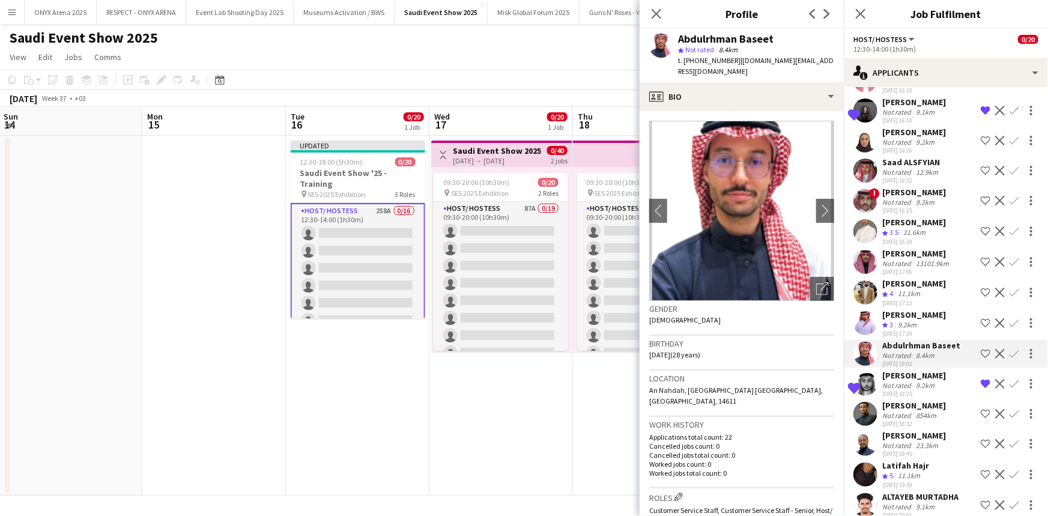
click at [902, 363] on div "Kilany Himmed Not rated 9.2km [DATE] 12:28 Shortlist crew Decline Confirm [PERS…" at bounding box center [946, 497] width 204 height 7973
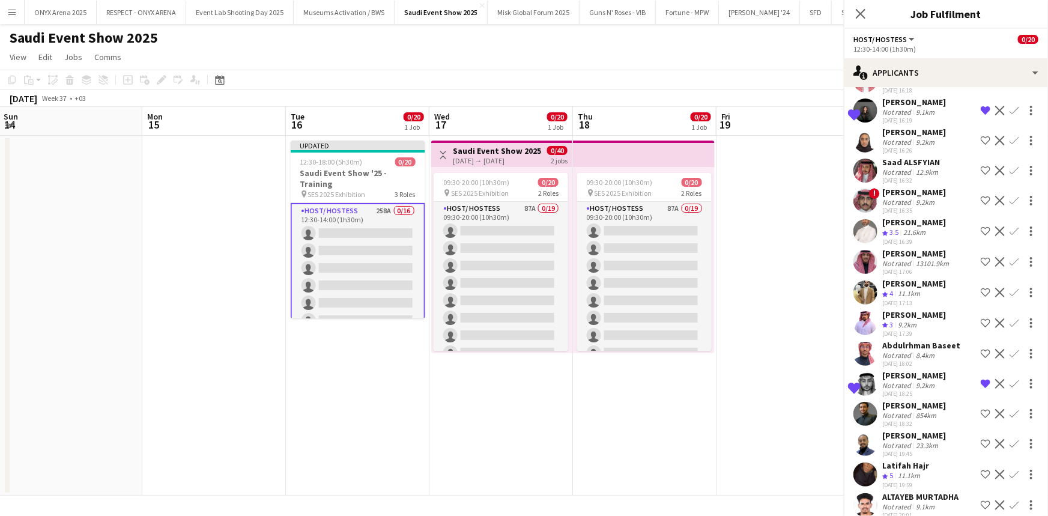
click at [901, 370] on div "[PERSON_NAME]" at bounding box center [914, 375] width 64 height 11
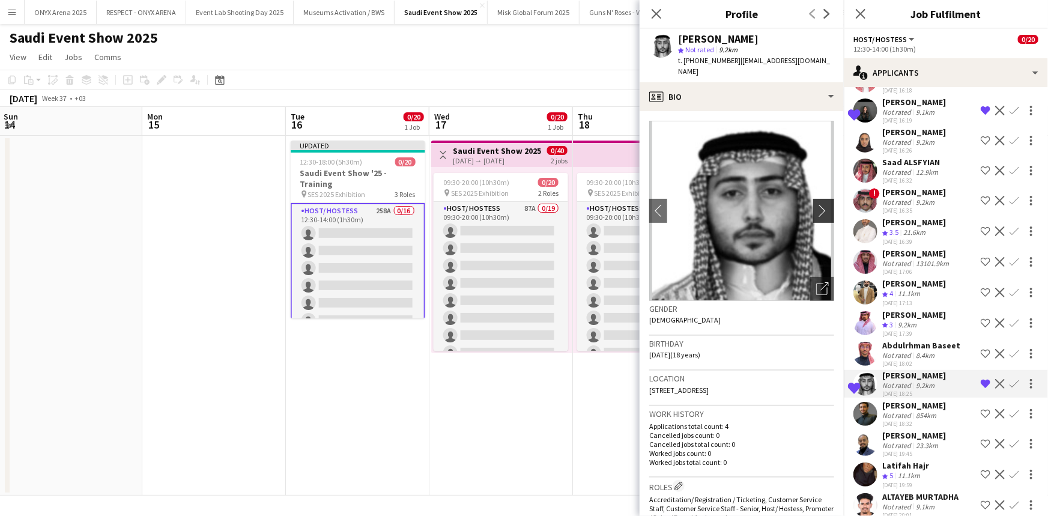
click at [818, 209] on button "chevron-right" at bounding box center [825, 211] width 24 height 24
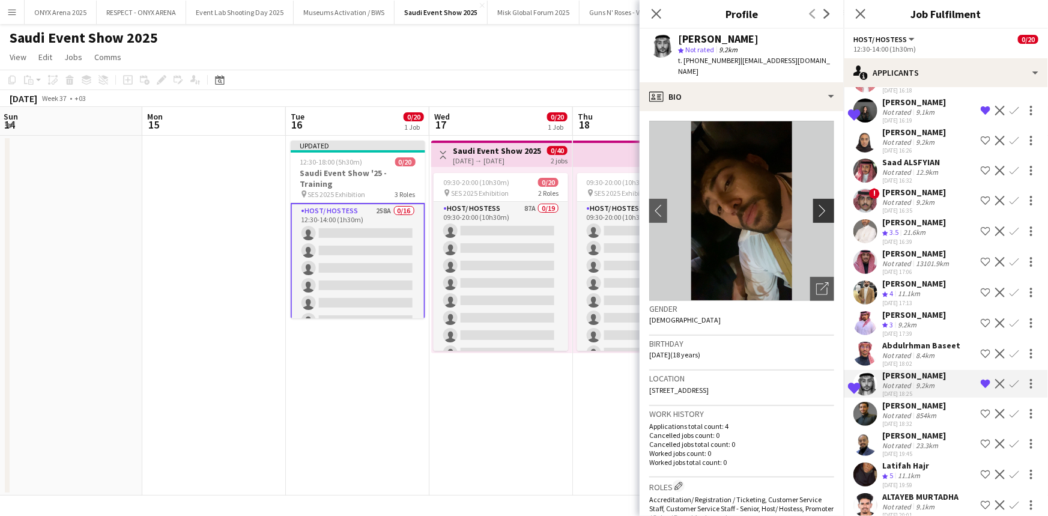
click at [818, 209] on button "chevron-right" at bounding box center [825, 211] width 24 height 24
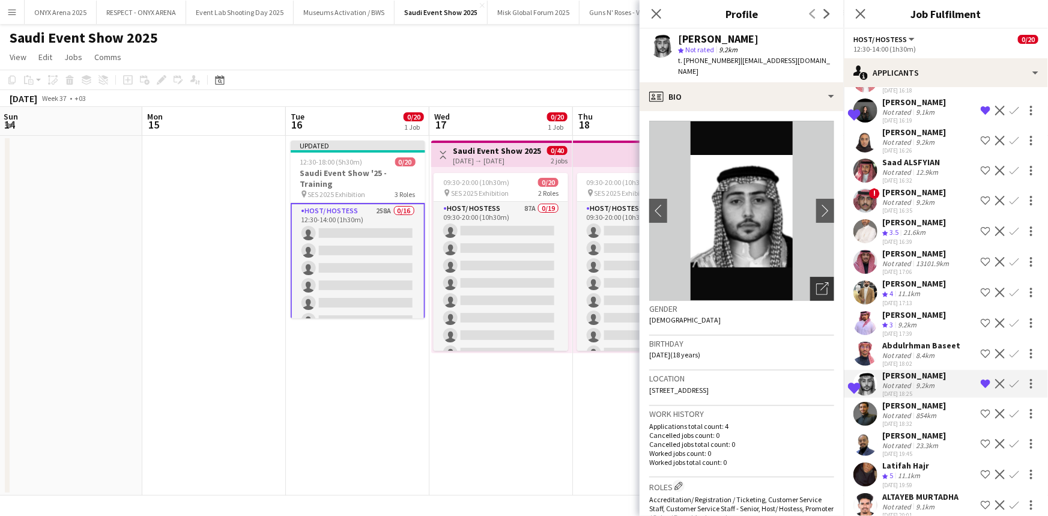
click at [816, 282] on icon "Open photos pop-in" at bounding box center [822, 288] width 13 height 13
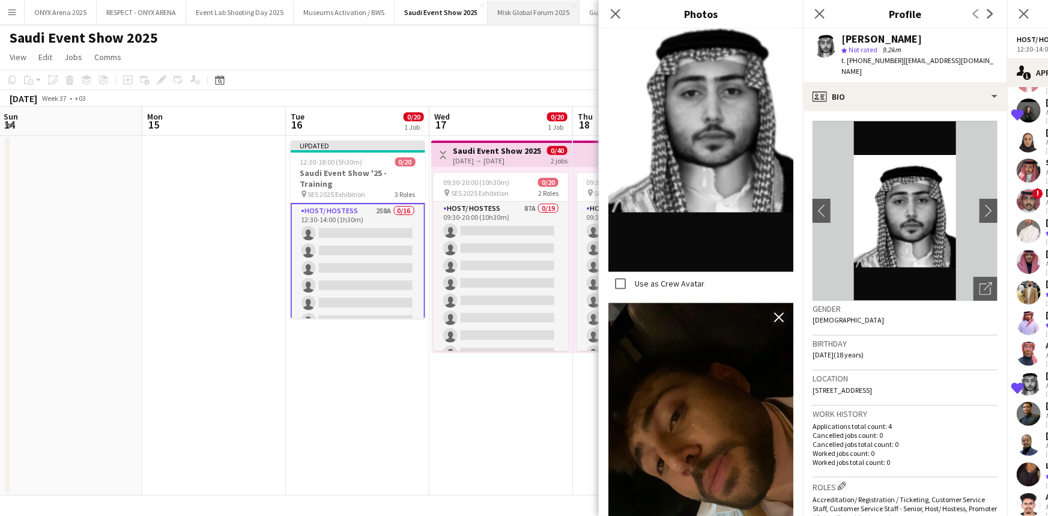
scroll to position [1255, 0]
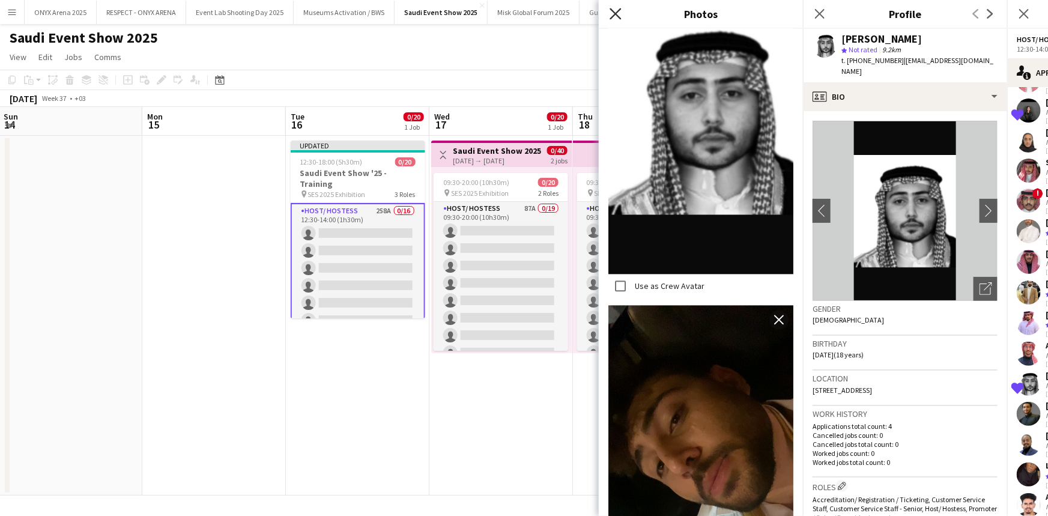
click at [612, 17] on icon at bounding box center [614, 13] width 11 height 11
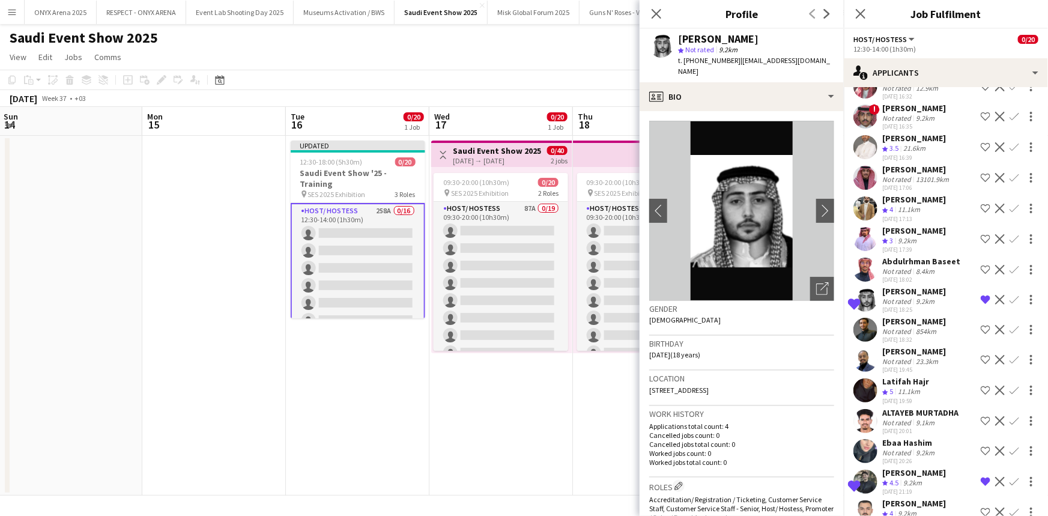
scroll to position [3738, 0]
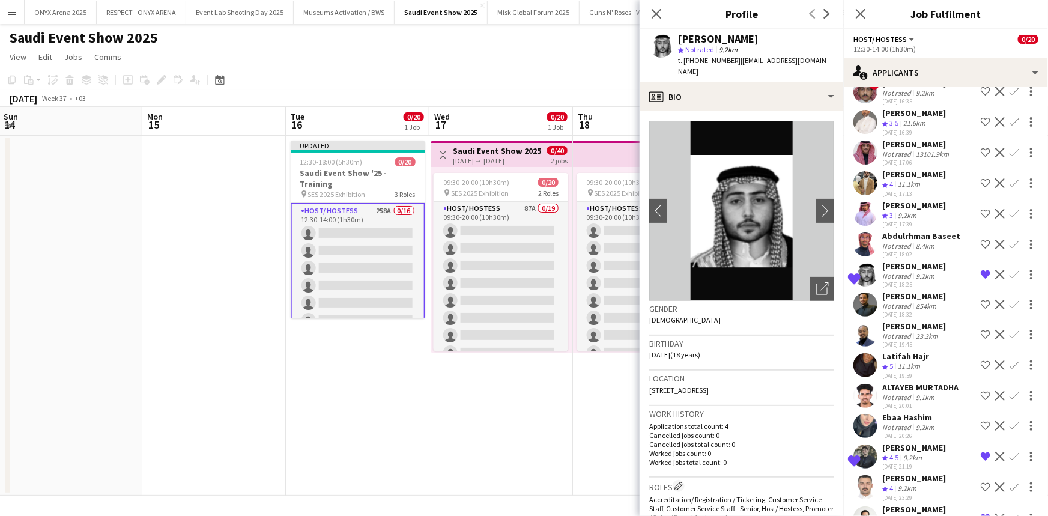
click at [915, 291] on div "[PERSON_NAME]" at bounding box center [914, 296] width 64 height 11
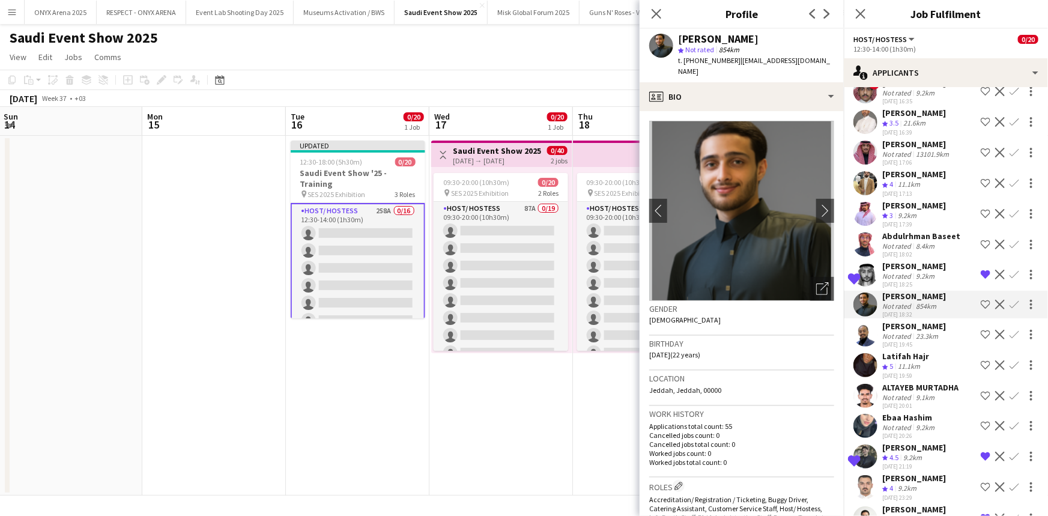
click at [830, 226] on app-crew-profile-bio "chevron-left chevron-right Open photos pop-in Gender [DEMOGRAPHIC_DATA] Birthda…" at bounding box center [741, 313] width 204 height 405
click at [825, 214] on app-icon "chevron-right" at bounding box center [825, 210] width 19 height 13
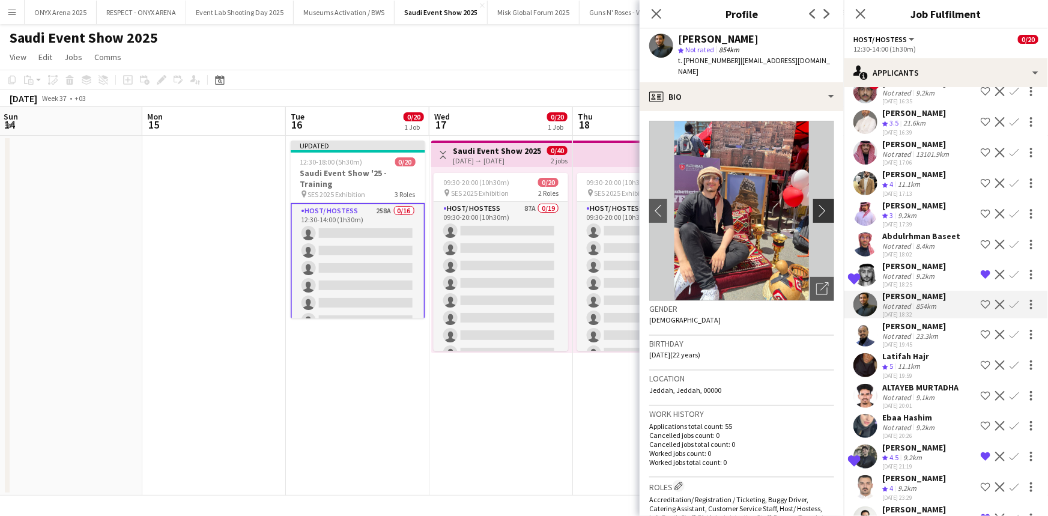
click at [819, 213] on app-icon "chevron-right" at bounding box center [825, 210] width 19 height 13
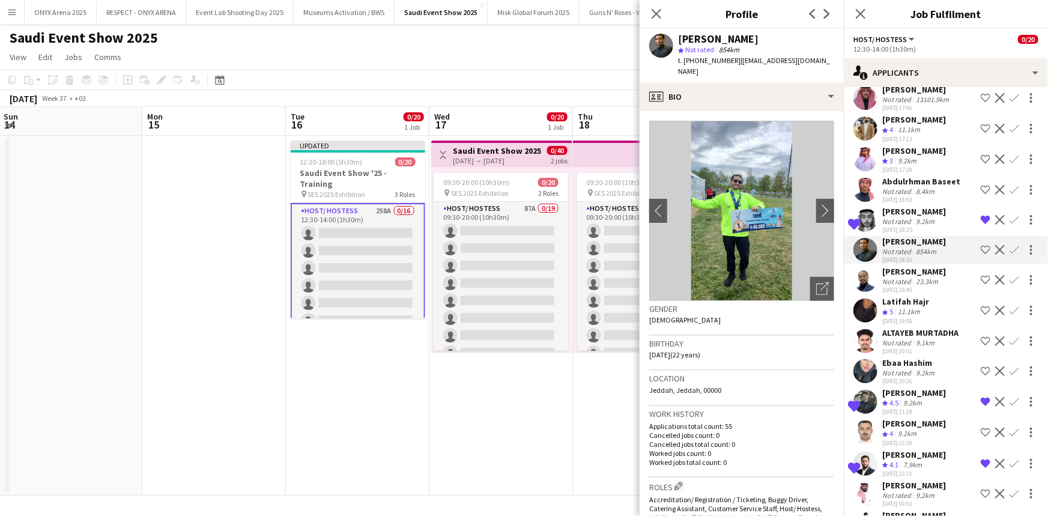
scroll to position [3847, 0]
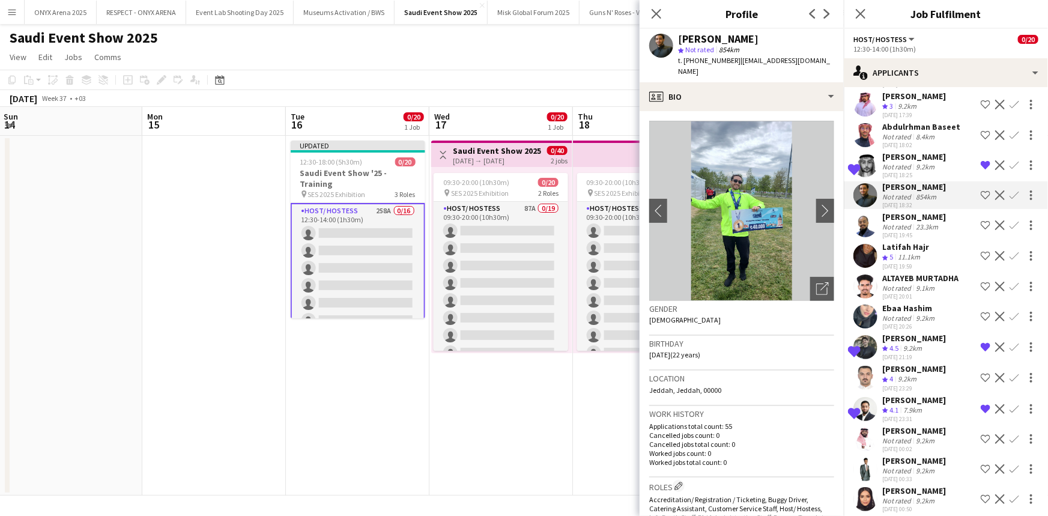
click at [895, 313] on div "Ebaa Hashim" at bounding box center [909, 308] width 55 height 11
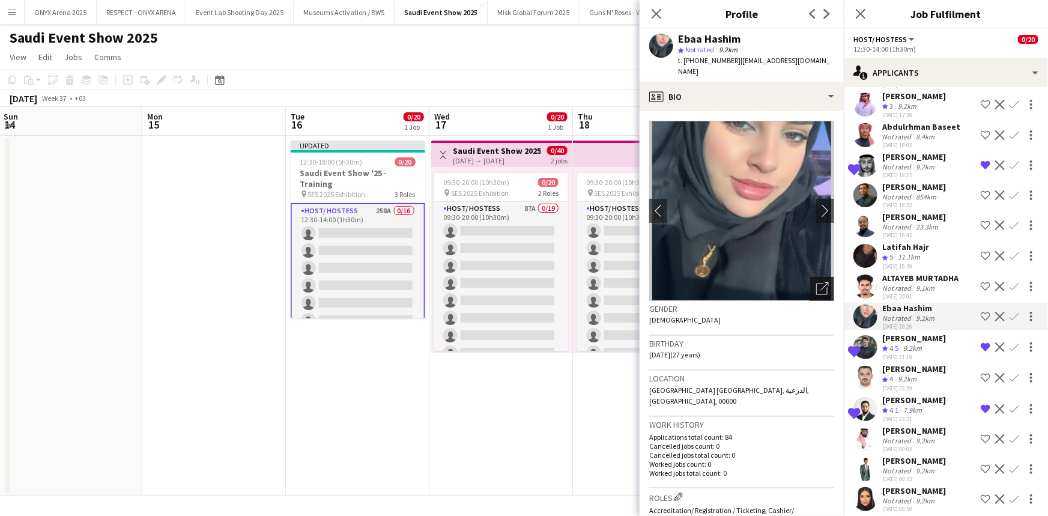
click at [810, 277] on div "Open photos pop-in" at bounding box center [822, 289] width 24 height 24
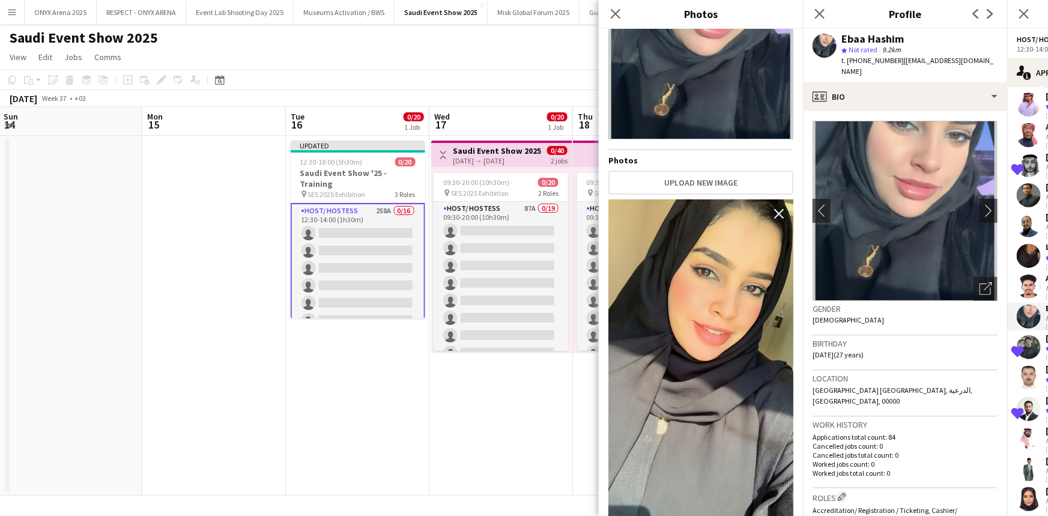
scroll to position [110, 0]
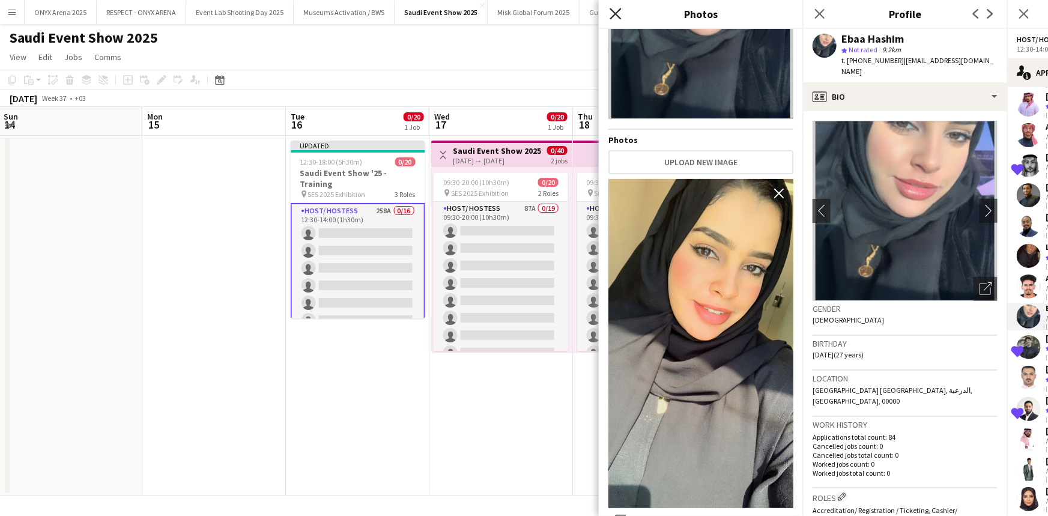
click at [615, 14] on icon at bounding box center [614, 13] width 11 height 11
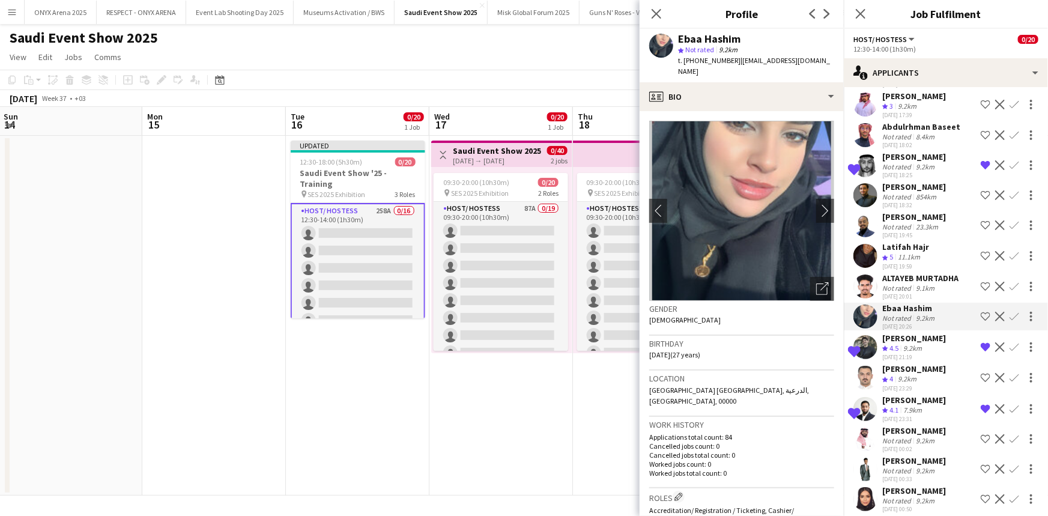
click at [895, 374] on div "[PERSON_NAME]" at bounding box center [914, 368] width 64 height 11
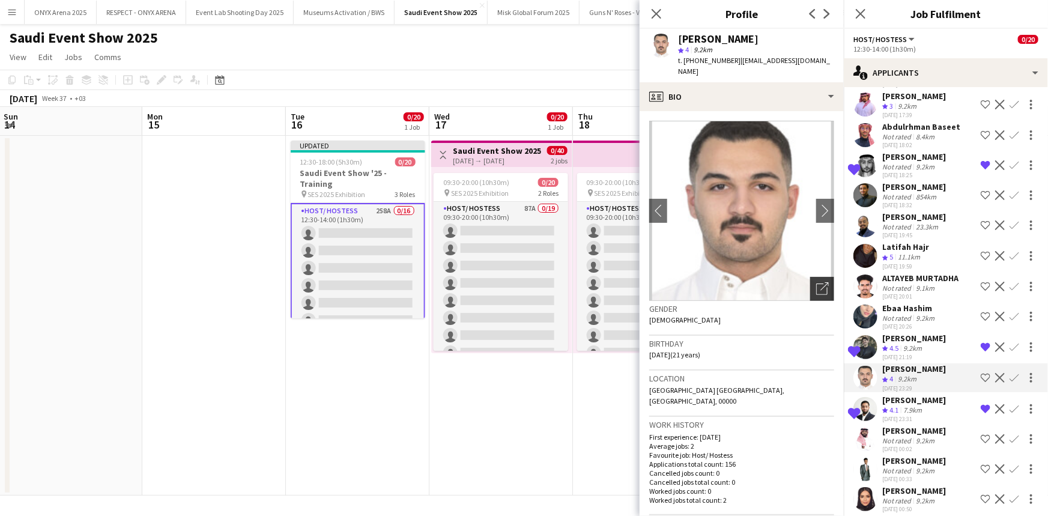
click at [820, 282] on icon at bounding box center [824, 286] width 8 height 8
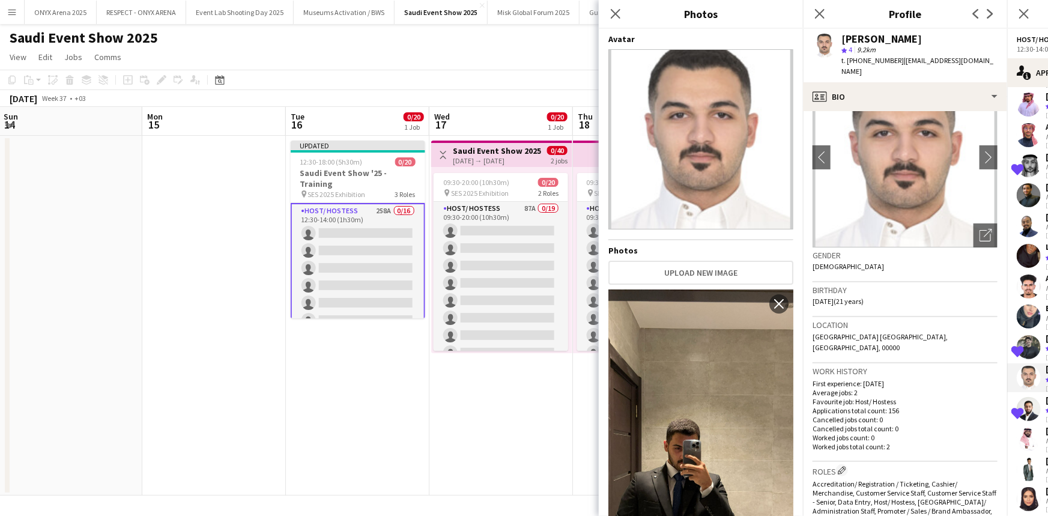
scroll to position [54, 0]
click at [820, 20] on app-icon "Close pop-in" at bounding box center [819, 13] width 17 height 17
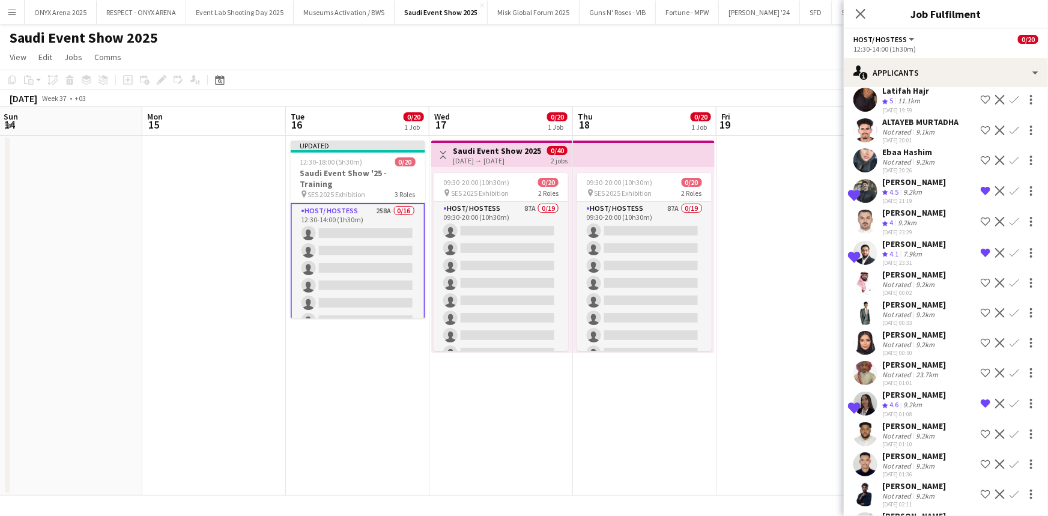
scroll to position [4011, 0]
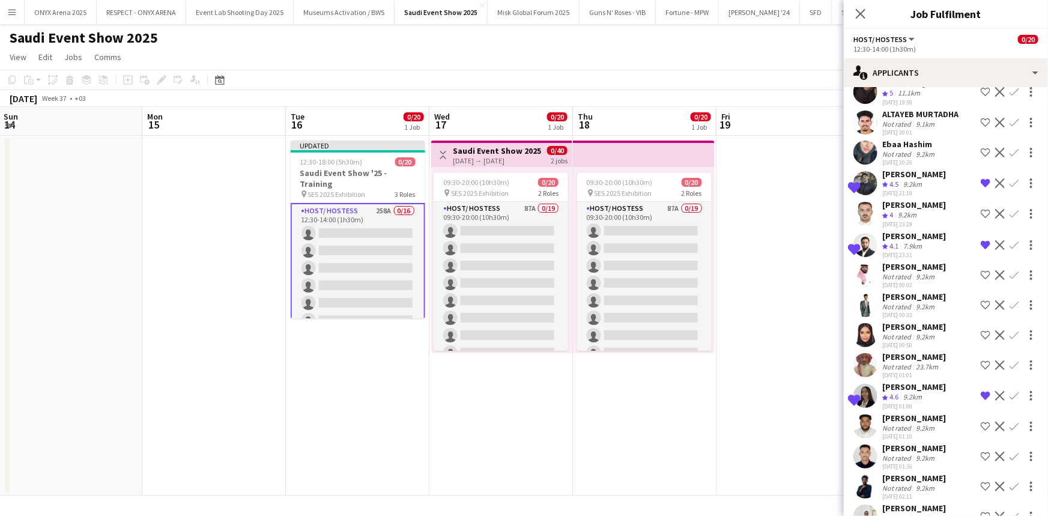
click at [910, 332] on div "[PERSON_NAME]" at bounding box center [914, 326] width 64 height 11
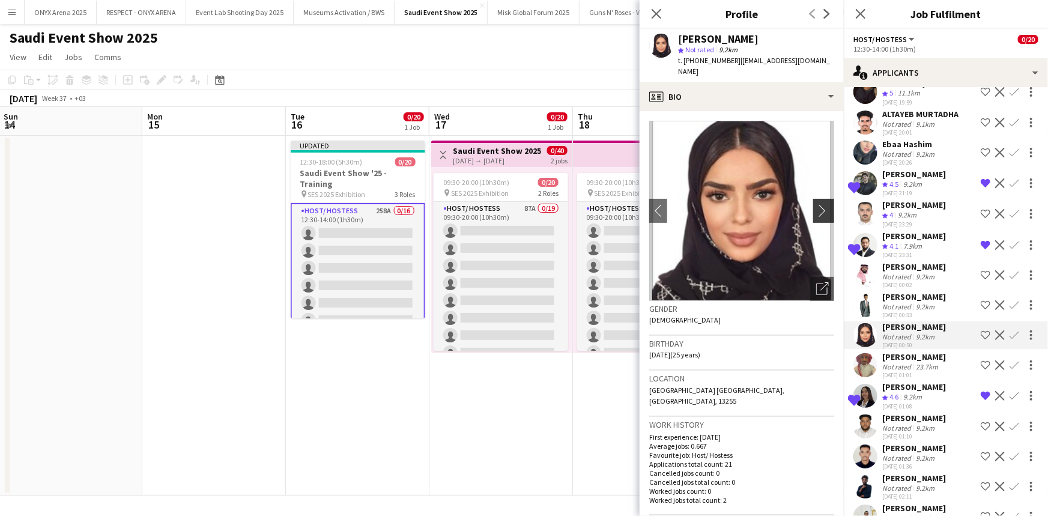
click at [816, 204] on app-icon "chevron-right" at bounding box center [825, 210] width 19 height 13
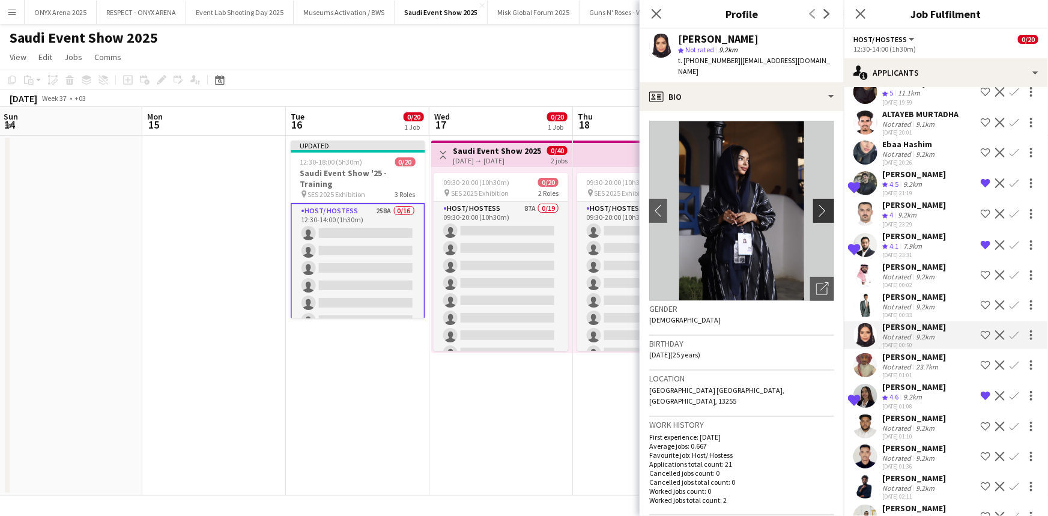
click at [816, 204] on app-icon "chevron-right" at bounding box center [825, 210] width 19 height 13
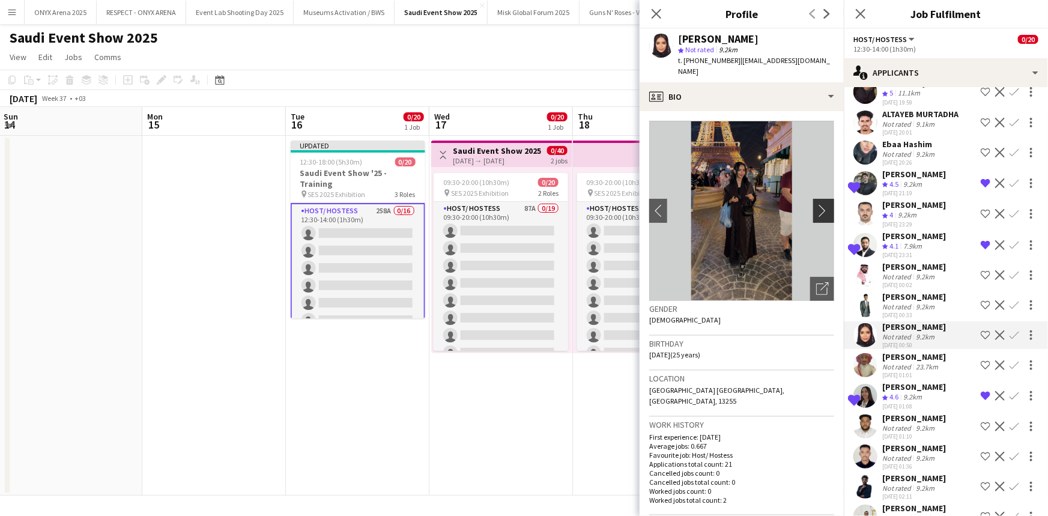
click at [816, 204] on app-icon "chevron-right" at bounding box center [825, 210] width 19 height 13
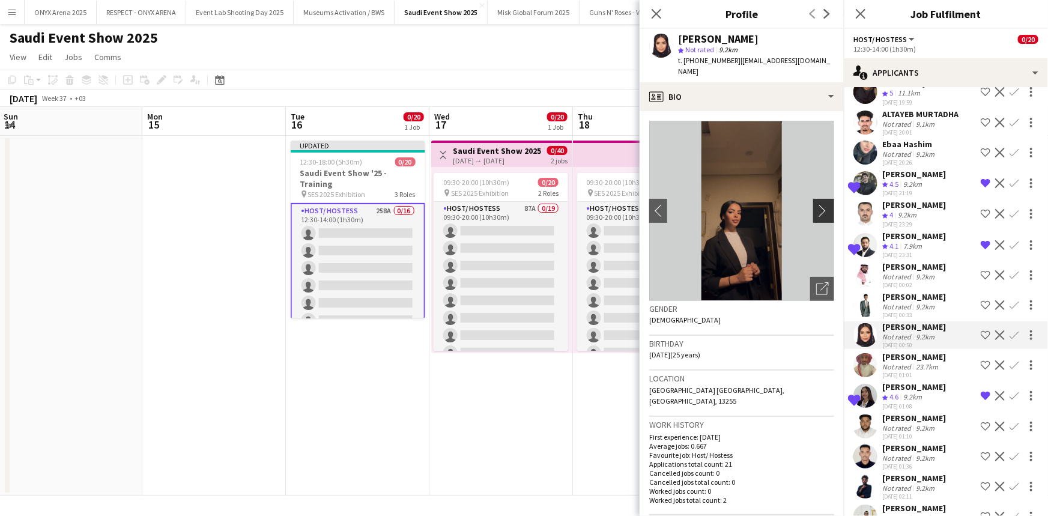
click at [816, 204] on app-icon "chevron-right" at bounding box center [825, 210] width 19 height 13
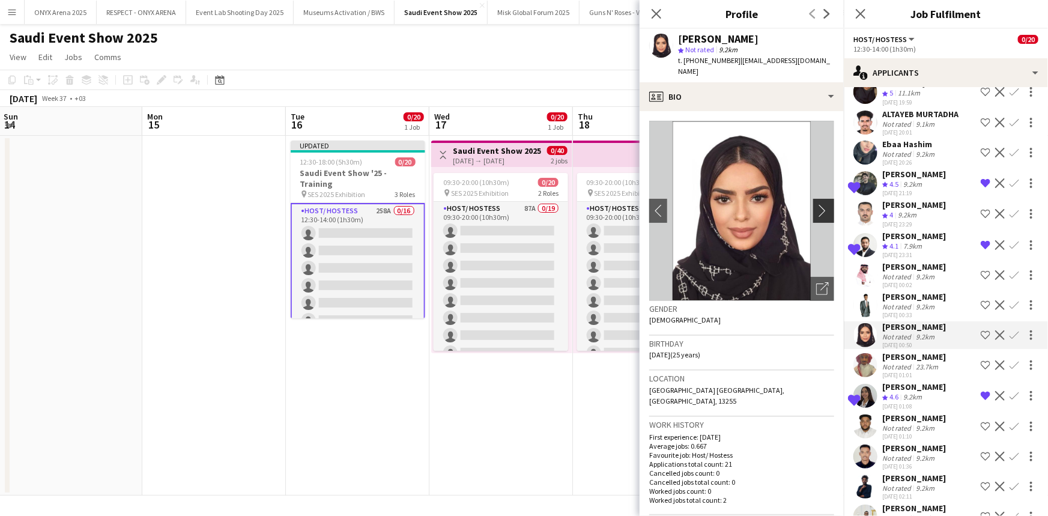
click at [816, 204] on app-icon "chevron-right" at bounding box center [825, 210] width 19 height 13
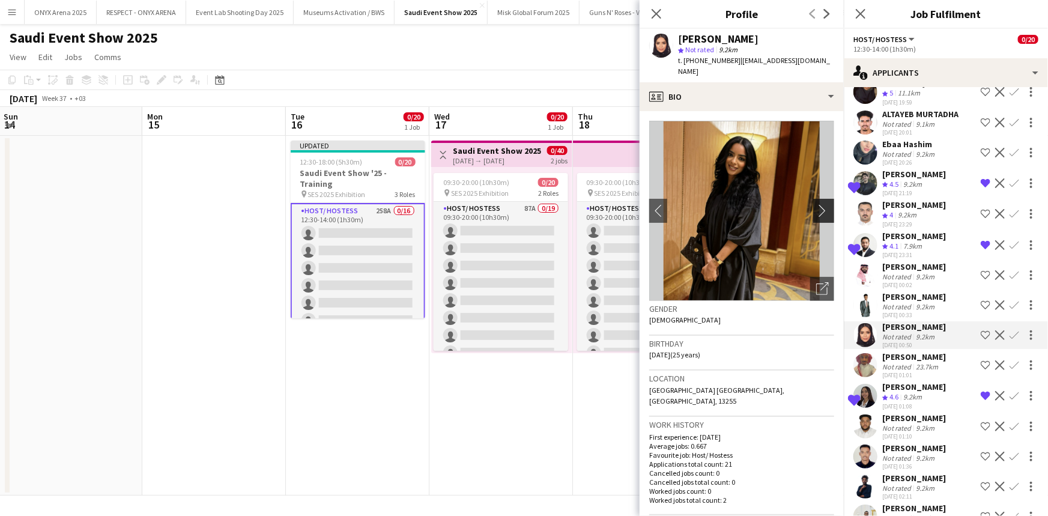
click at [816, 204] on app-icon "chevron-right" at bounding box center [825, 210] width 19 height 13
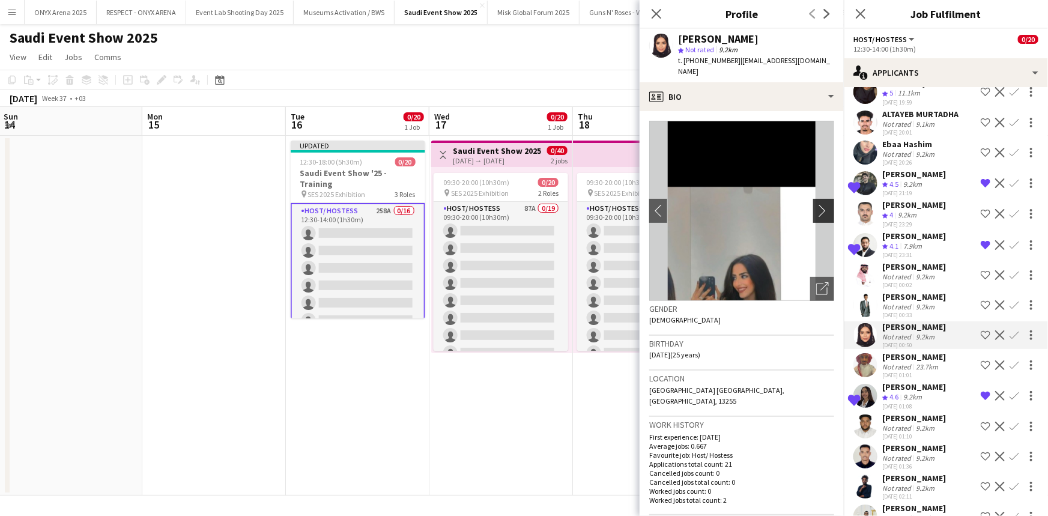
click at [816, 204] on app-icon "chevron-right" at bounding box center [825, 210] width 19 height 13
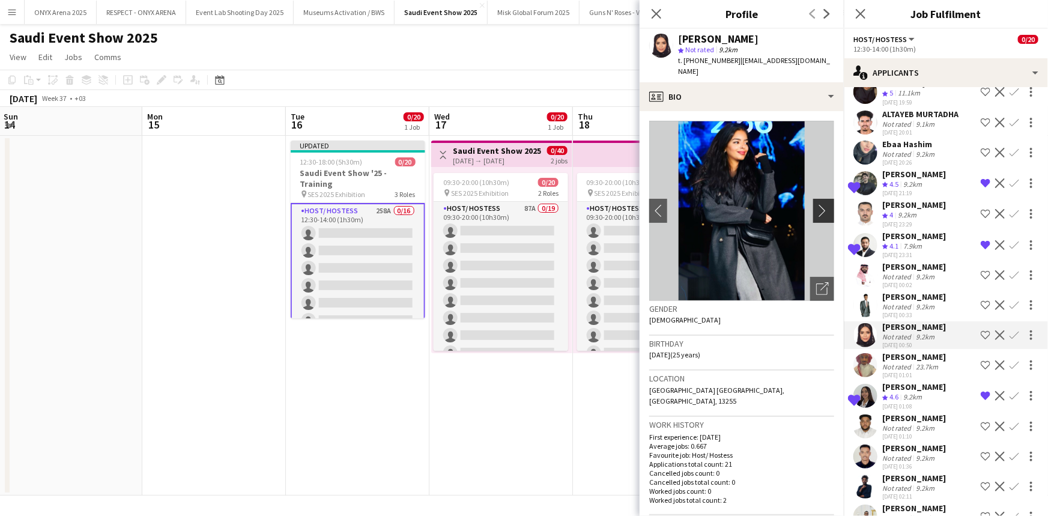
click at [816, 204] on app-icon "chevron-right" at bounding box center [825, 210] width 19 height 13
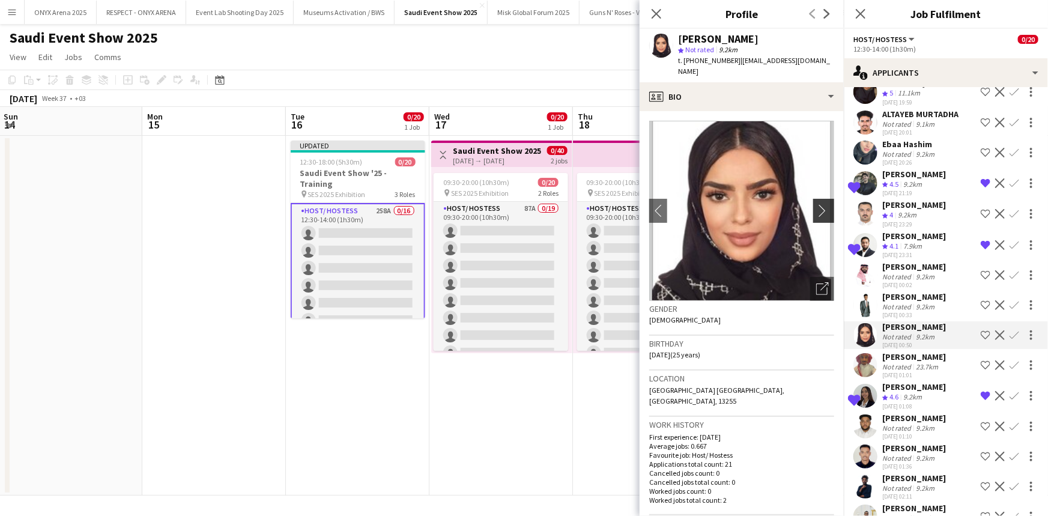
click at [816, 204] on app-icon "chevron-right" at bounding box center [825, 210] width 19 height 13
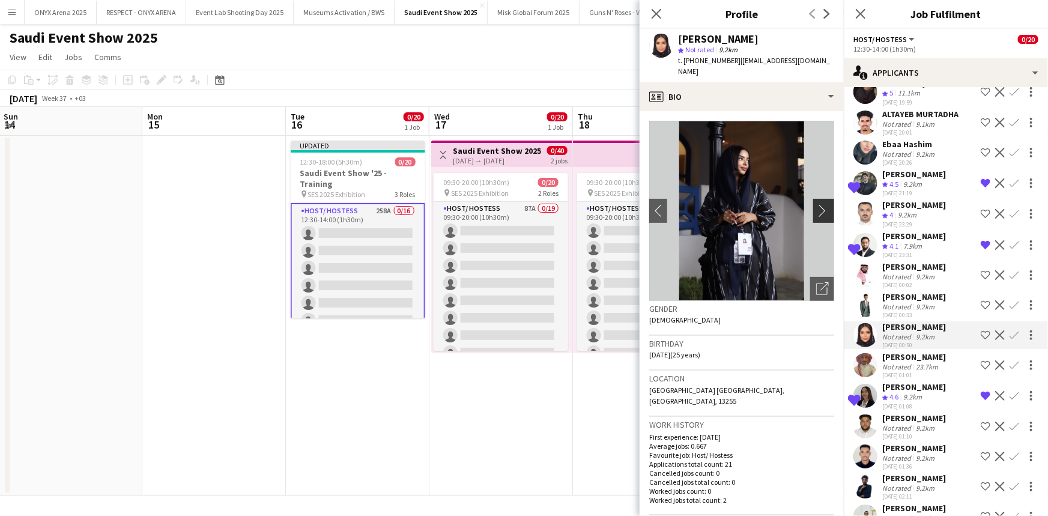
click at [816, 204] on app-icon "chevron-right" at bounding box center [825, 210] width 19 height 13
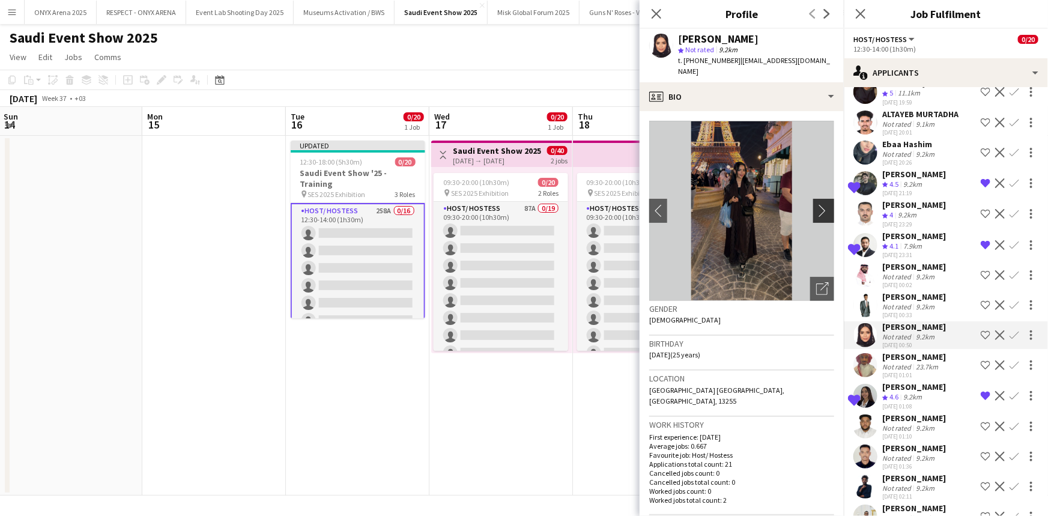
click at [816, 204] on app-icon "chevron-right" at bounding box center [825, 210] width 19 height 13
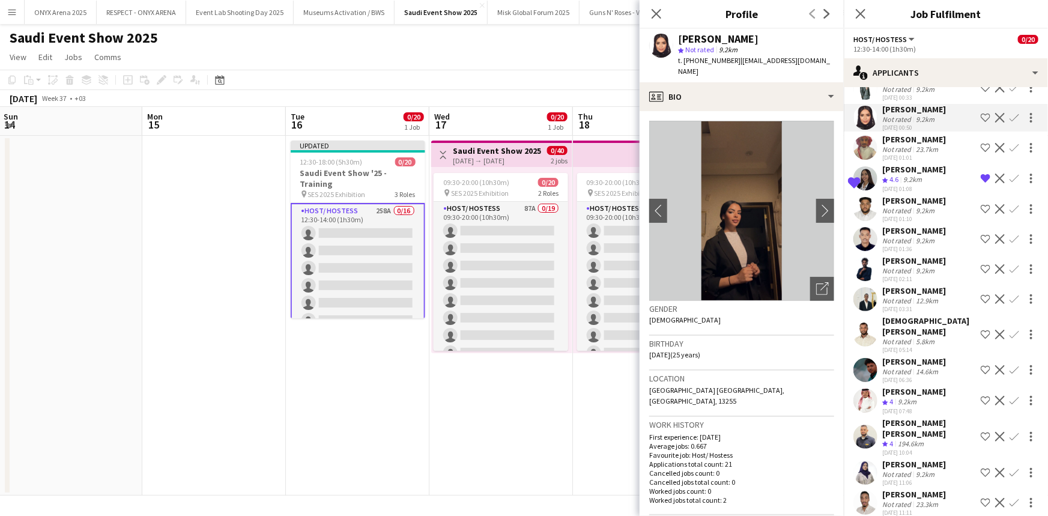
scroll to position [4229, 0]
click at [887, 396] on div "[PERSON_NAME]" at bounding box center [914, 390] width 64 height 11
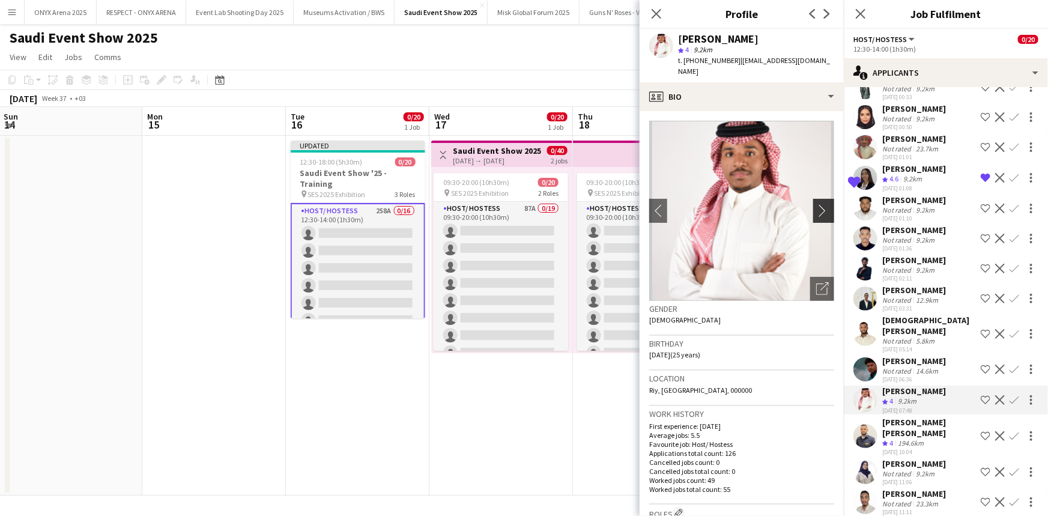
click at [813, 199] on button "chevron-right" at bounding box center [825, 211] width 24 height 24
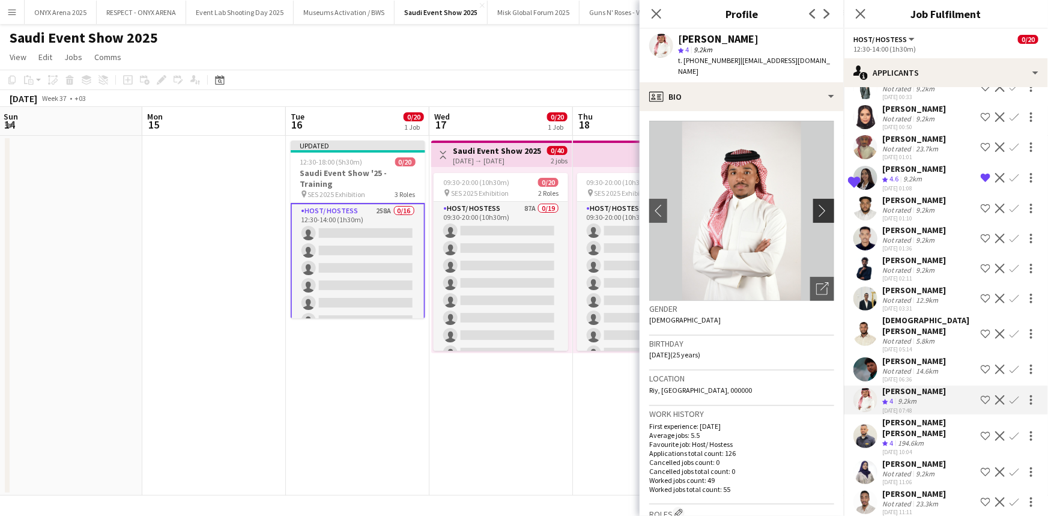
click at [816, 204] on app-icon "chevron-right" at bounding box center [825, 210] width 19 height 13
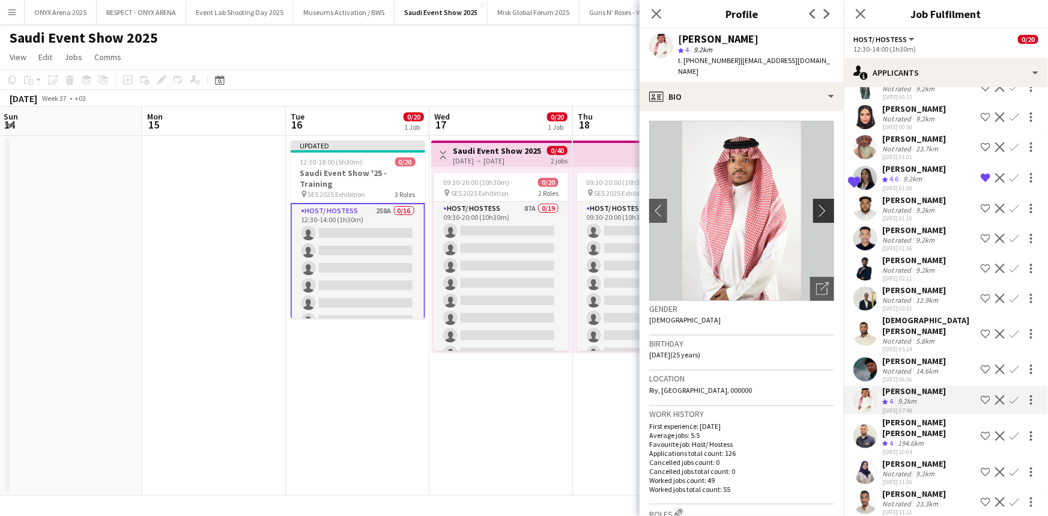
click at [816, 204] on app-icon "chevron-right" at bounding box center [825, 210] width 19 height 13
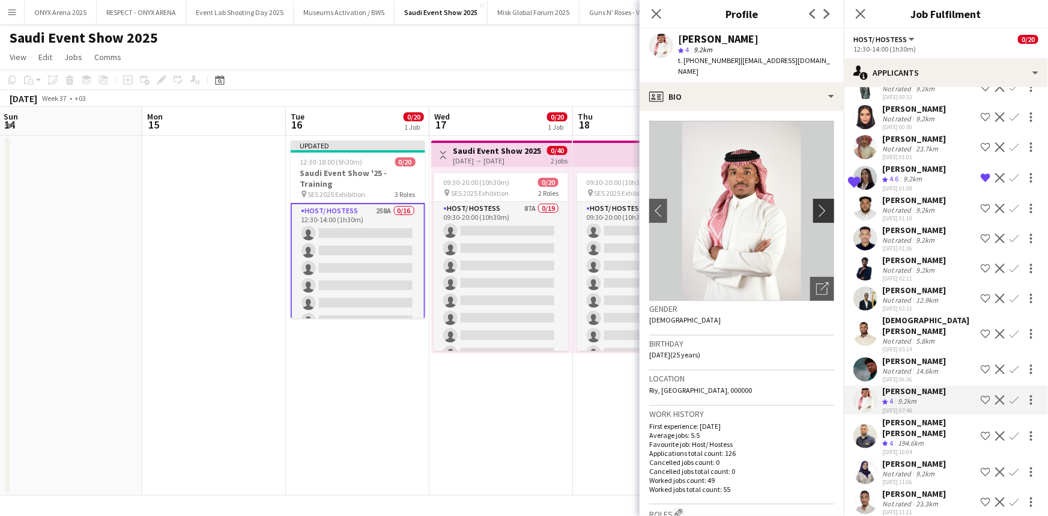
click at [816, 204] on app-icon "chevron-right" at bounding box center [825, 210] width 19 height 13
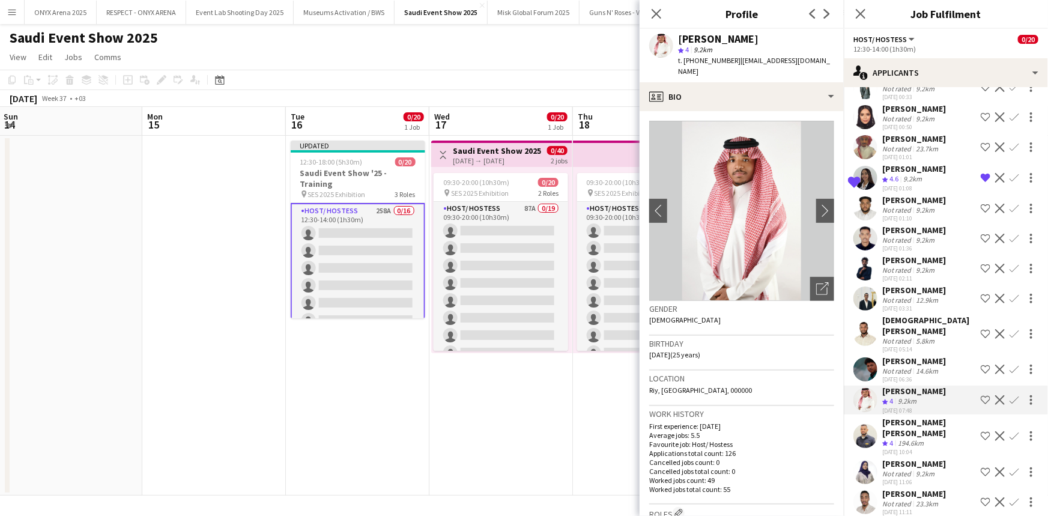
scroll to position [4284, 0]
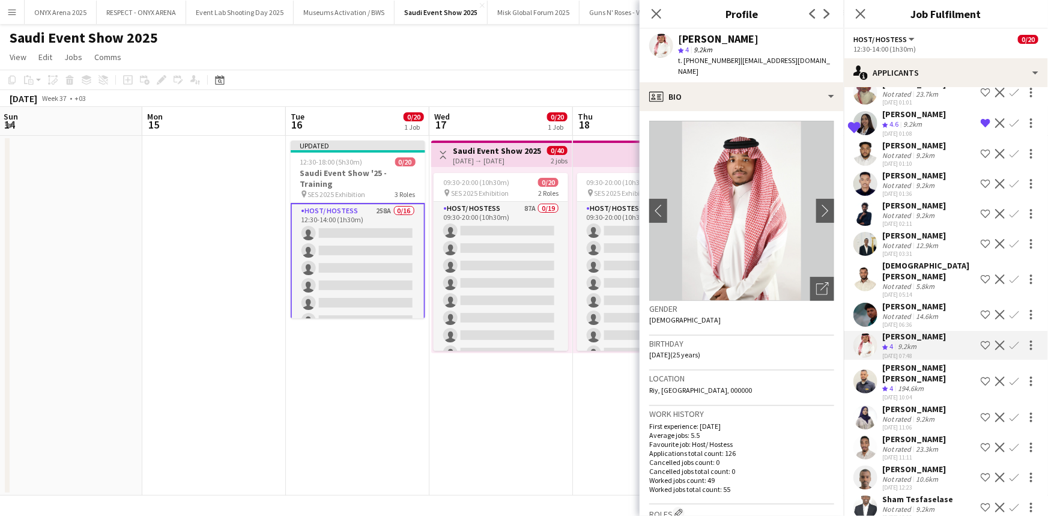
click at [981, 350] on app-icon "Shortlist crew" at bounding box center [986, 345] width 10 height 10
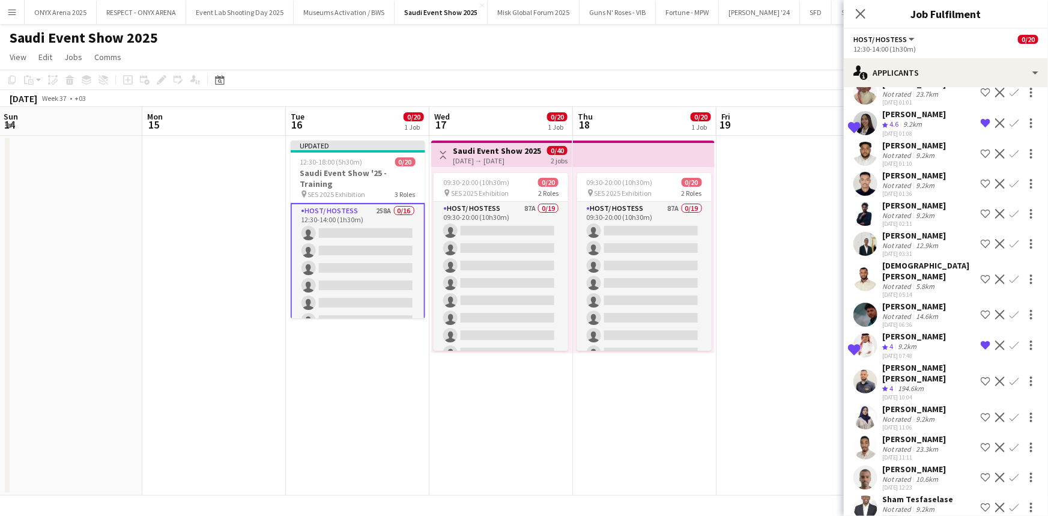
click at [925, 342] on div "[PERSON_NAME]" at bounding box center [914, 336] width 64 height 11
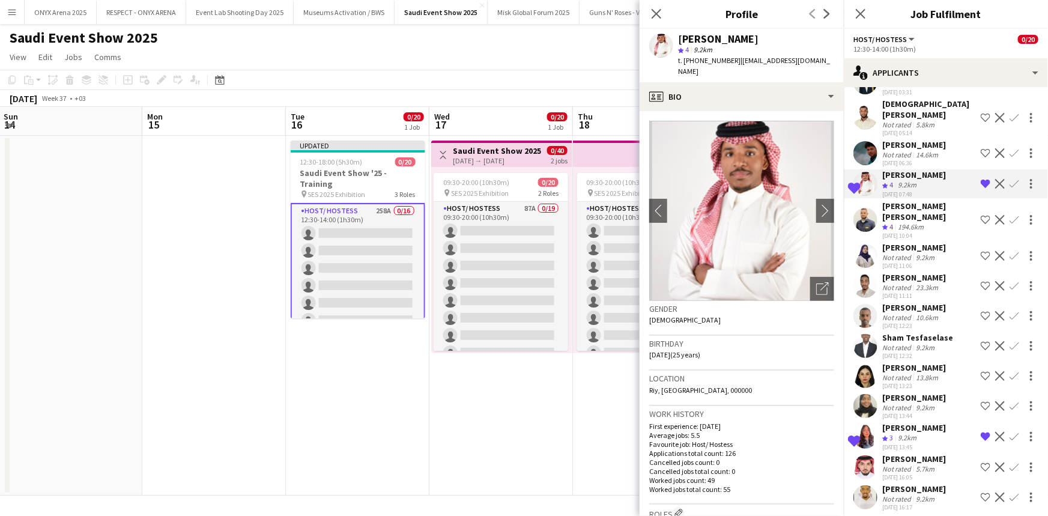
scroll to position [4448, 0]
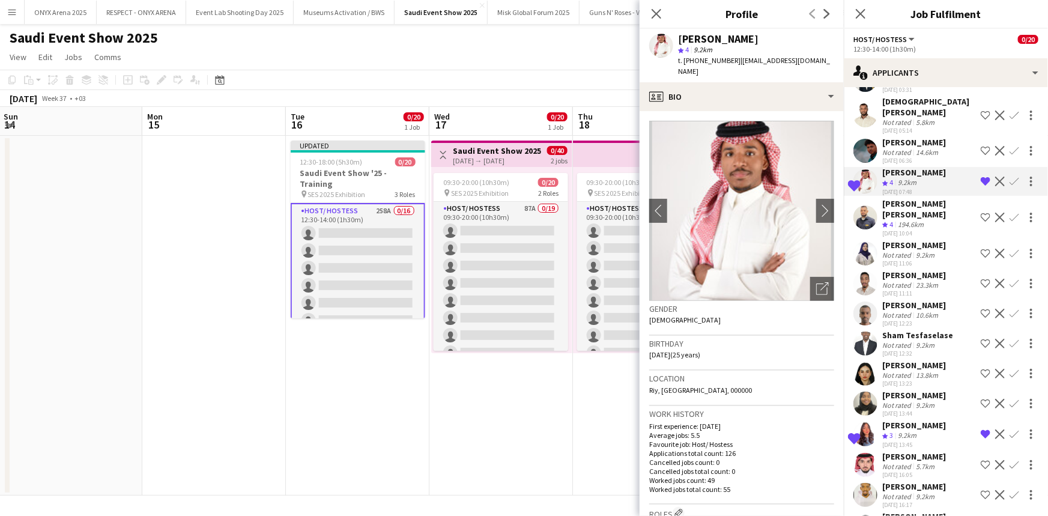
click at [926, 280] on div "[PERSON_NAME]" at bounding box center [914, 275] width 64 height 11
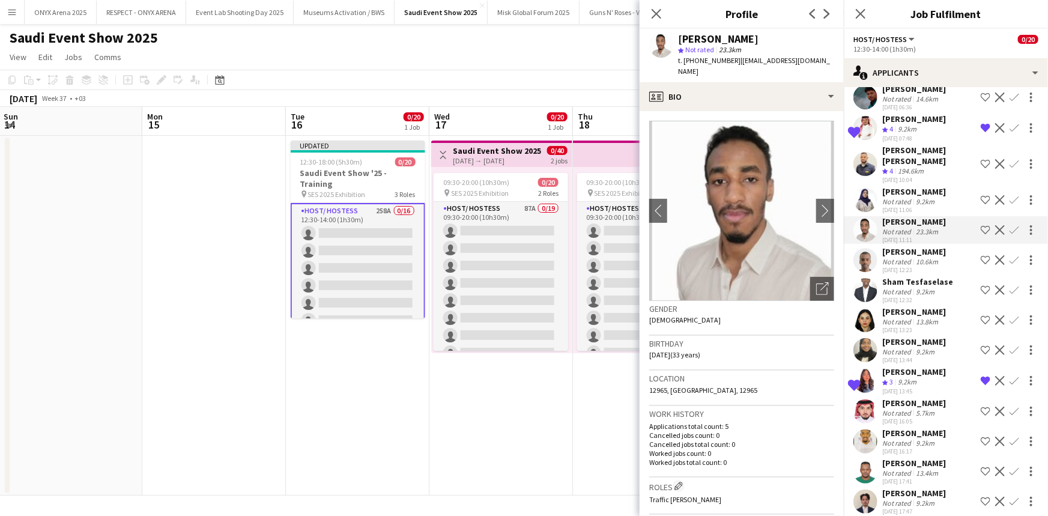
scroll to position [4502, 0]
click at [925, 256] on div "[PERSON_NAME]" at bounding box center [914, 250] width 64 height 11
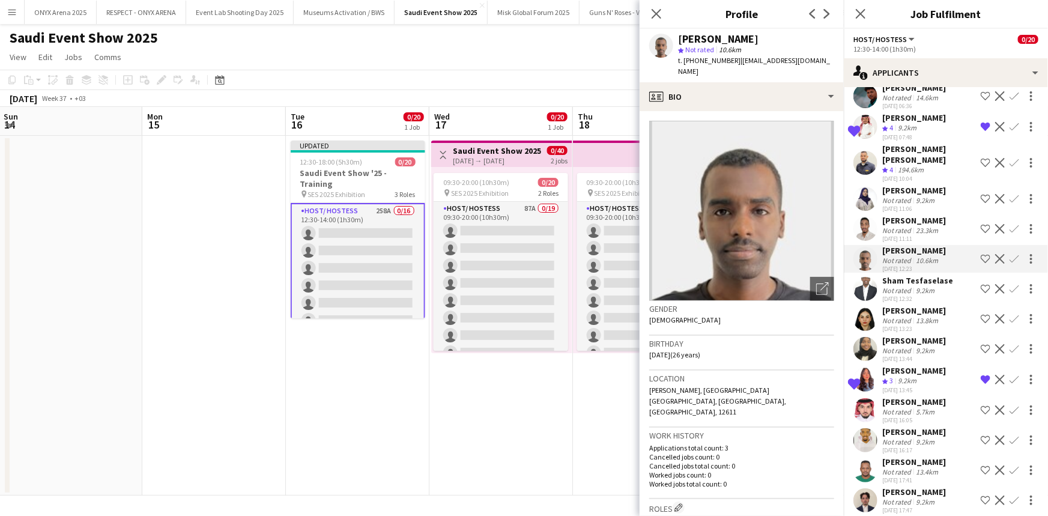
click at [916, 316] on div "[PERSON_NAME]" at bounding box center [914, 310] width 64 height 11
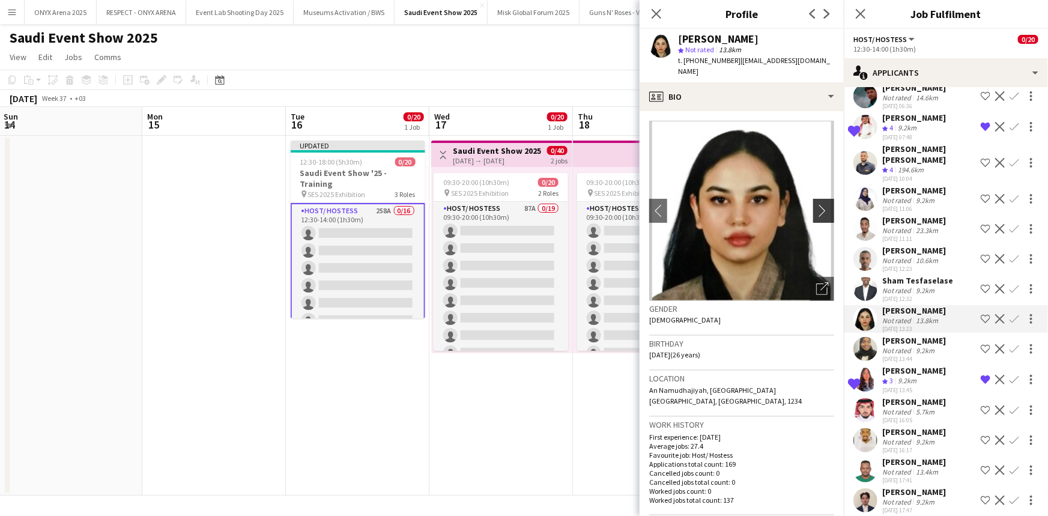
click at [816, 204] on app-icon "chevron-right" at bounding box center [825, 210] width 19 height 13
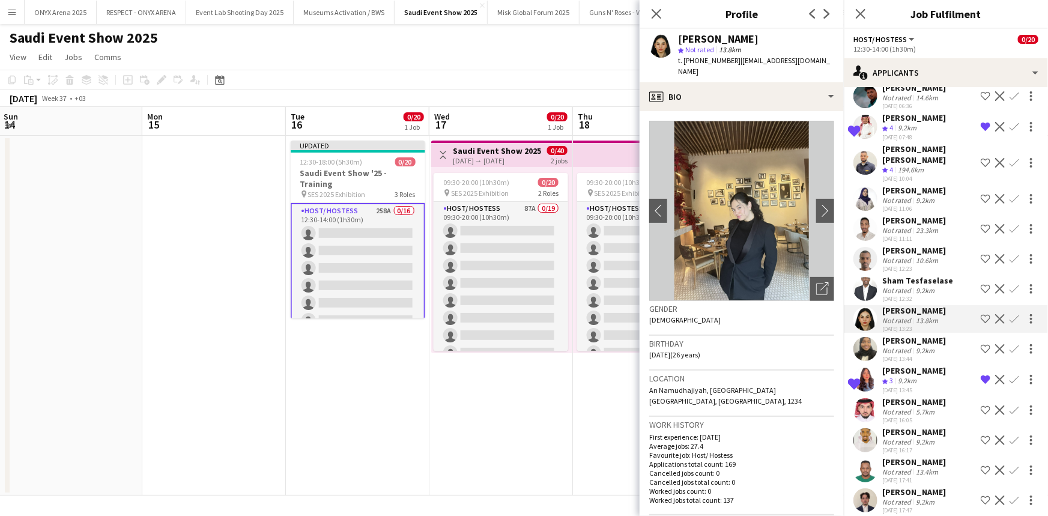
scroll to position [4557, 0]
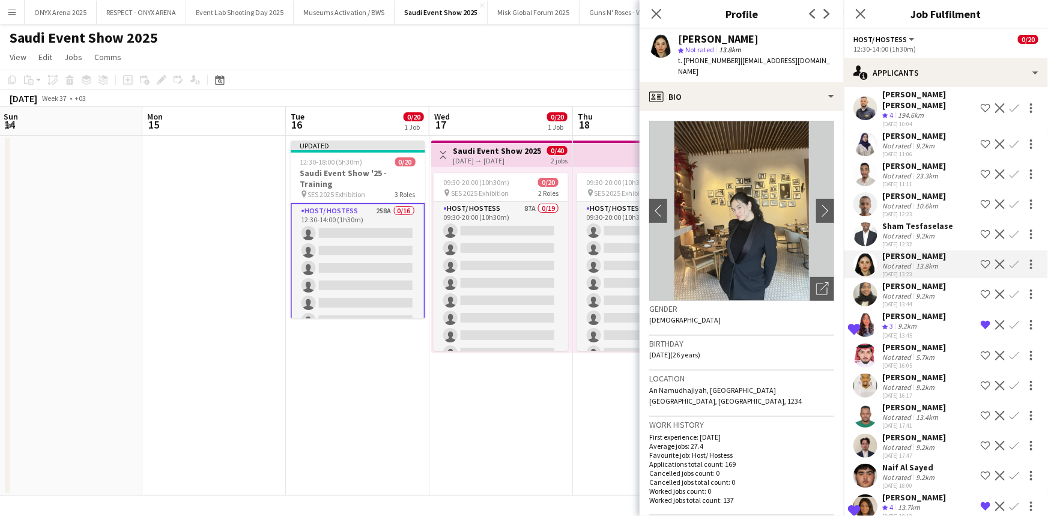
click at [910, 321] on div "[PERSON_NAME]" at bounding box center [914, 315] width 64 height 11
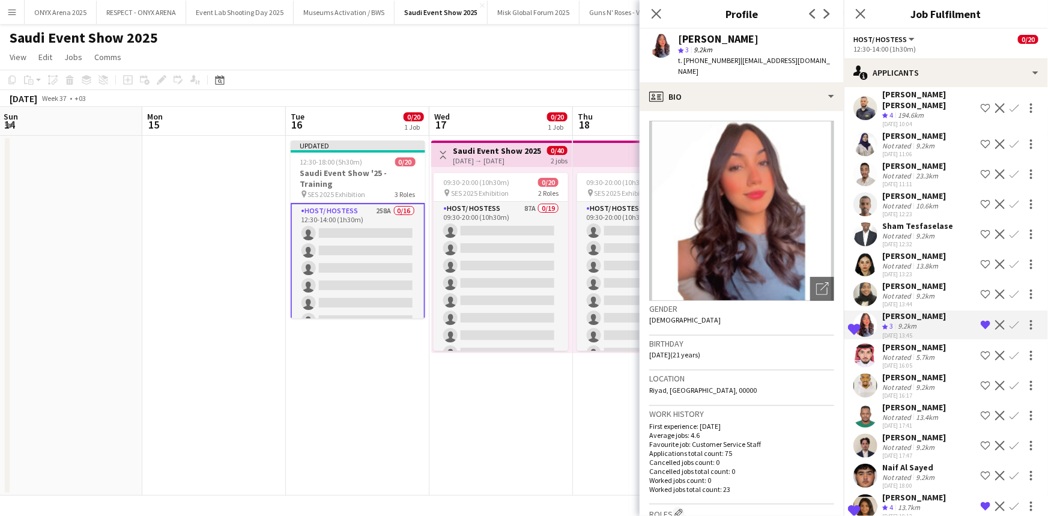
click at [921, 352] on div "[PERSON_NAME]" at bounding box center [914, 347] width 64 height 11
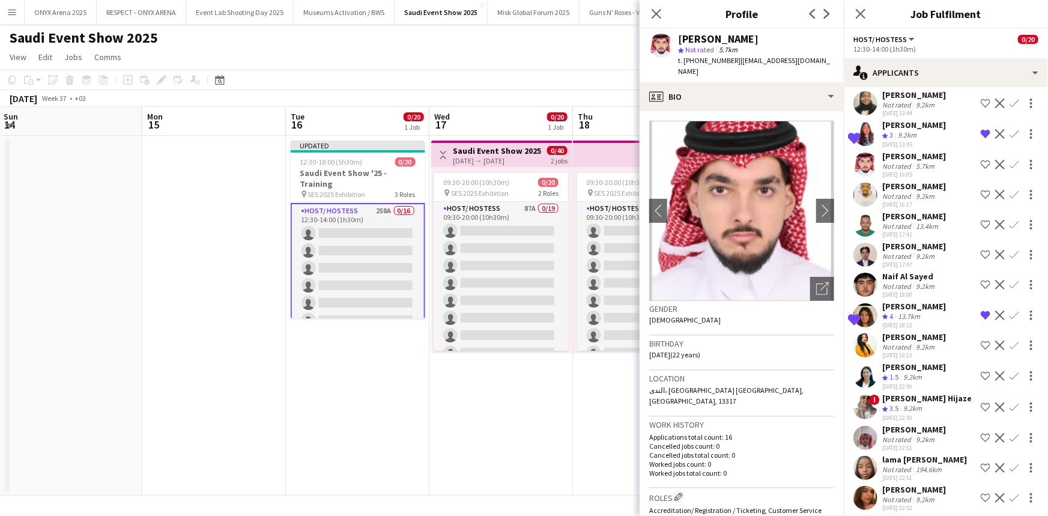
scroll to position [4775, 0]
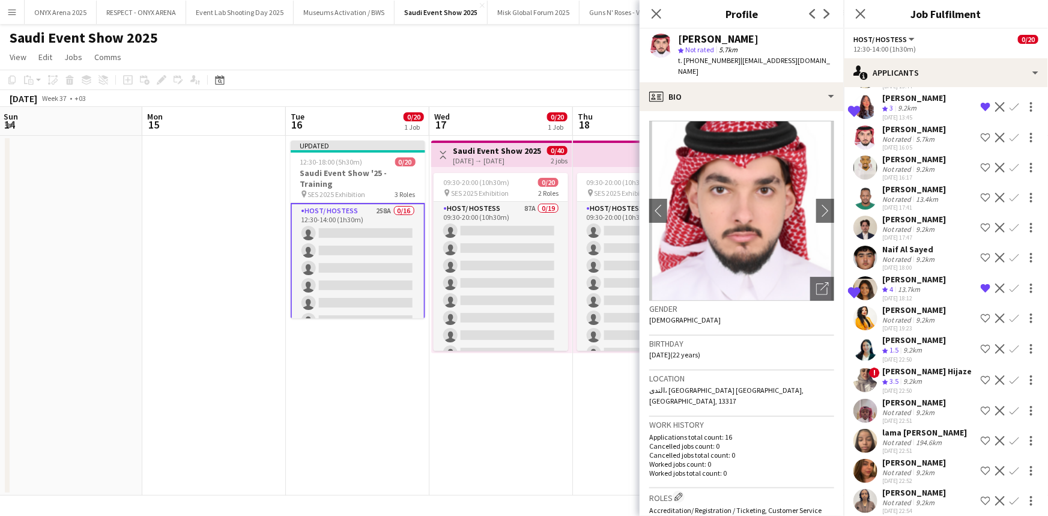
click at [910, 315] on div "[PERSON_NAME]" at bounding box center [914, 309] width 64 height 11
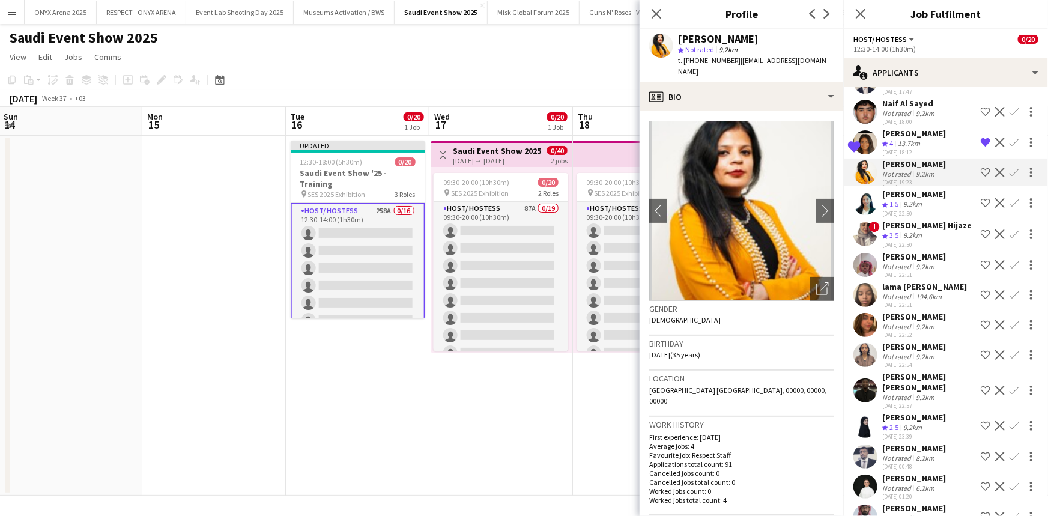
scroll to position [4939, 0]
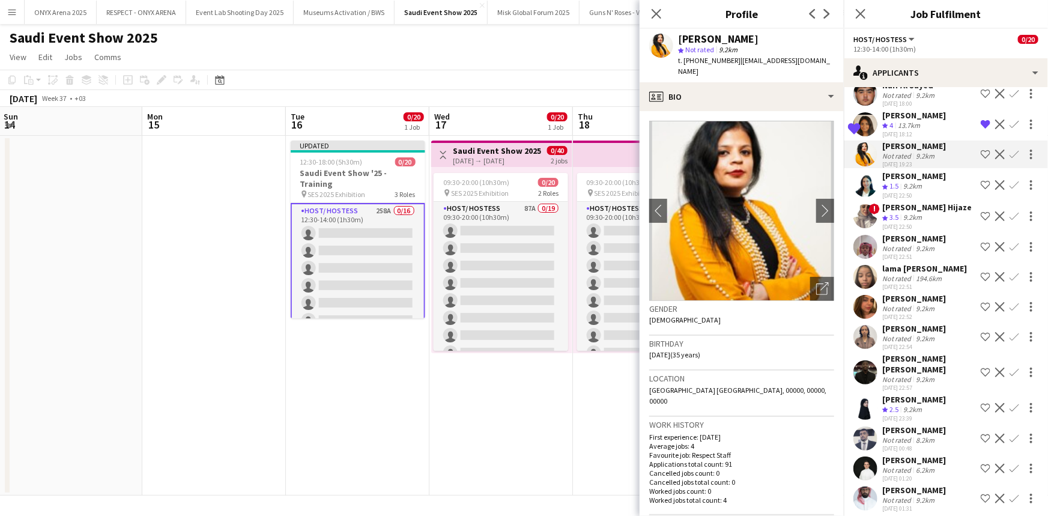
click at [902, 304] on div "[PERSON_NAME]" at bounding box center [914, 298] width 64 height 11
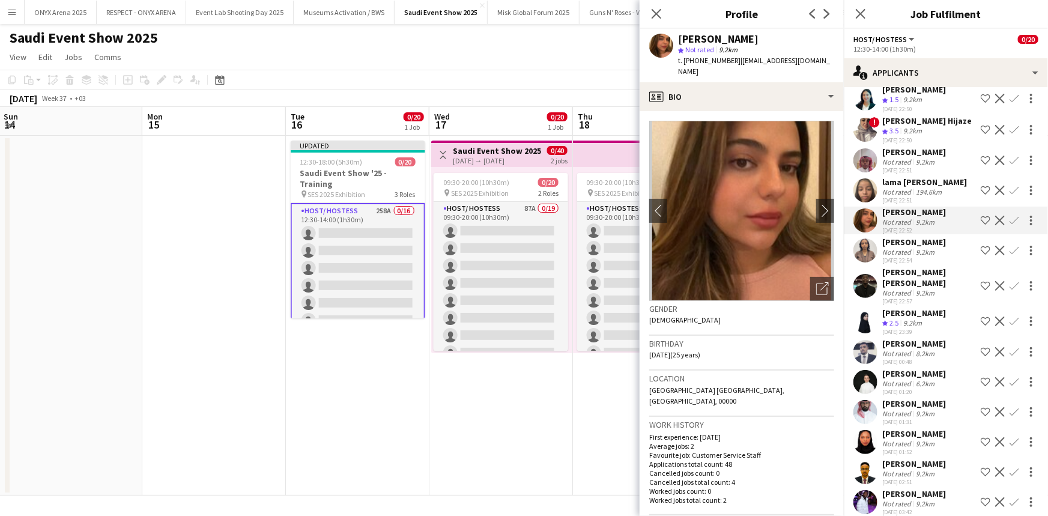
scroll to position [5048, 0]
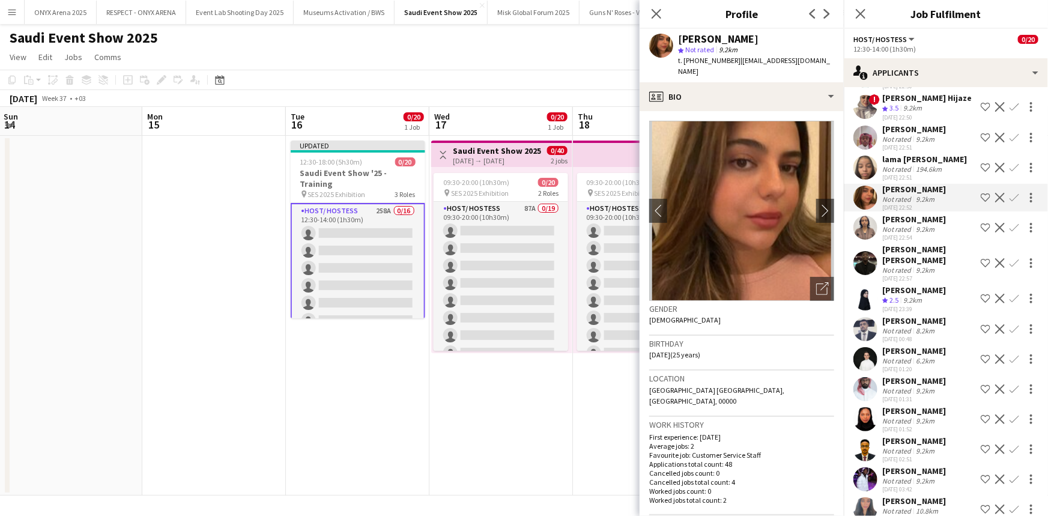
click at [904, 289] on div "[PERSON_NAME]" at bounding box center [914, 290] width 64 height 11
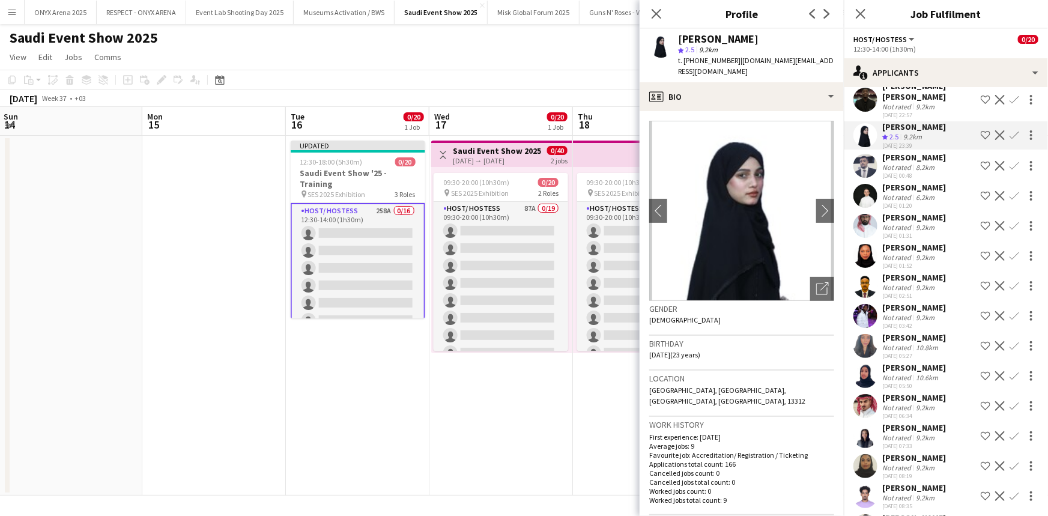
scroll to position [5212, 0]
click at [909, 342] on div "[PERSON_NAME]" at bounding box center [914, 336] width 64 height 11
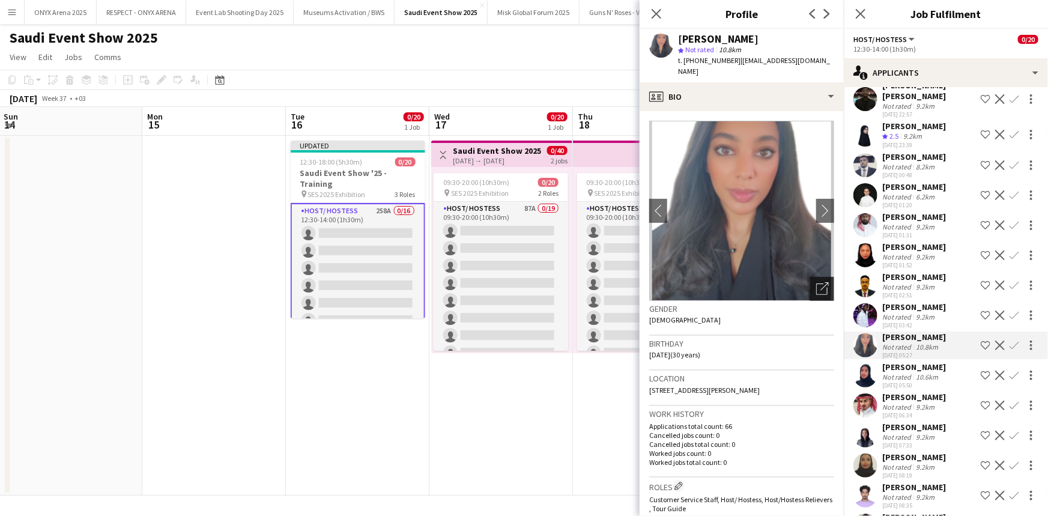
click at [817, 282] on icon "Open photos pop-in" at bounding box center [822, 288] width 13 height 13
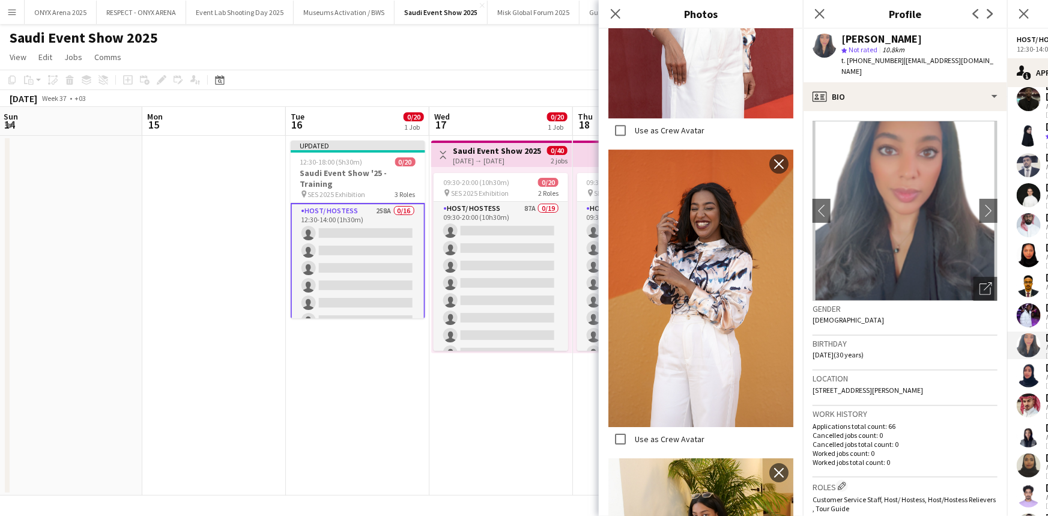
scroll to position [1912, 0]
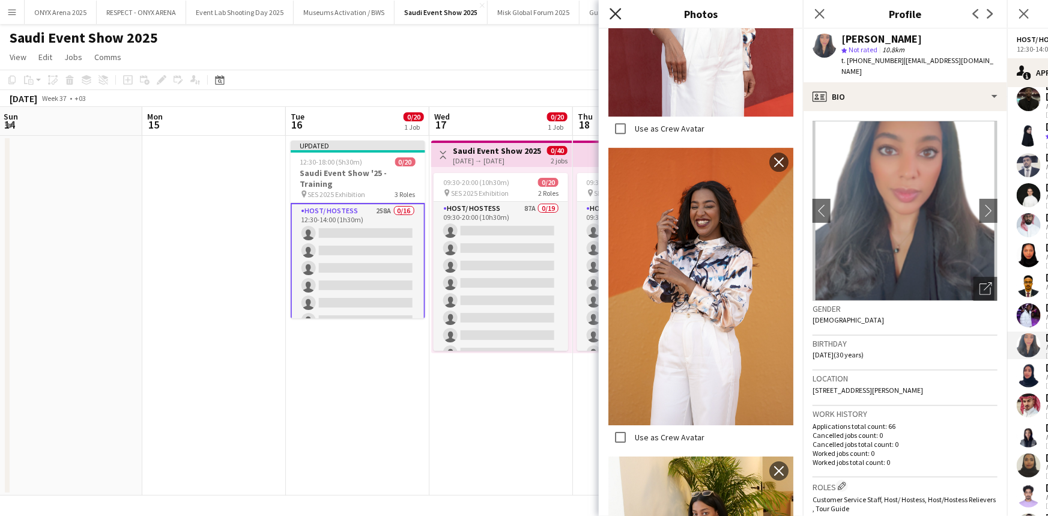
click at [612, 14] on icon "Close pop-in" at bounding box center [614, 13] width 11 height 11
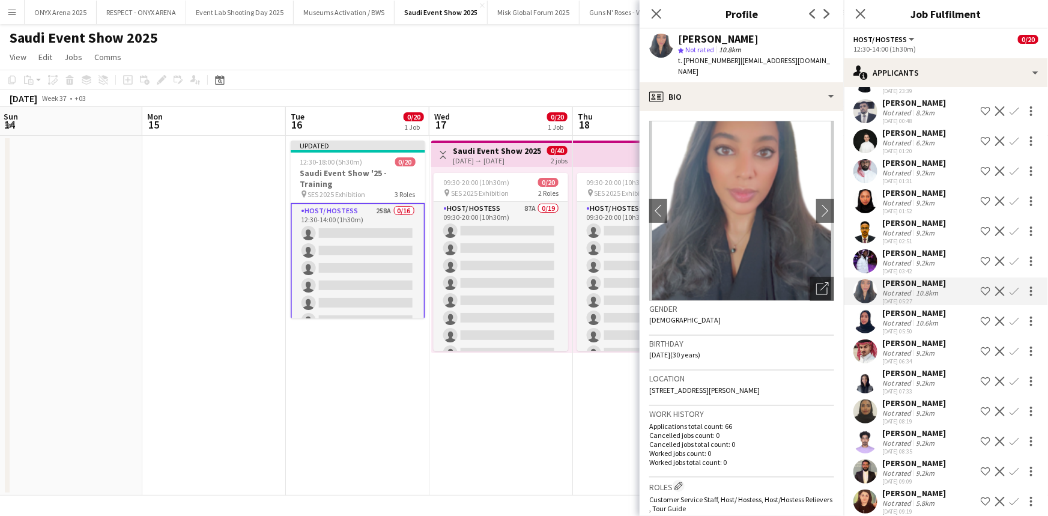
scroll to position [5321, 0]
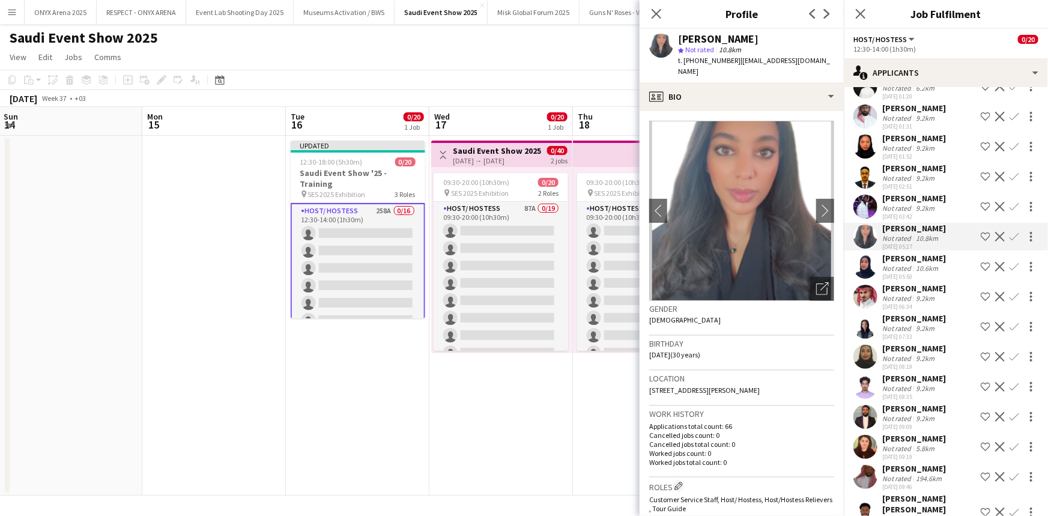
click at [981, 241] on app-icon "Shortlist crew" at bounding box center [986, 237] width 10 height 10
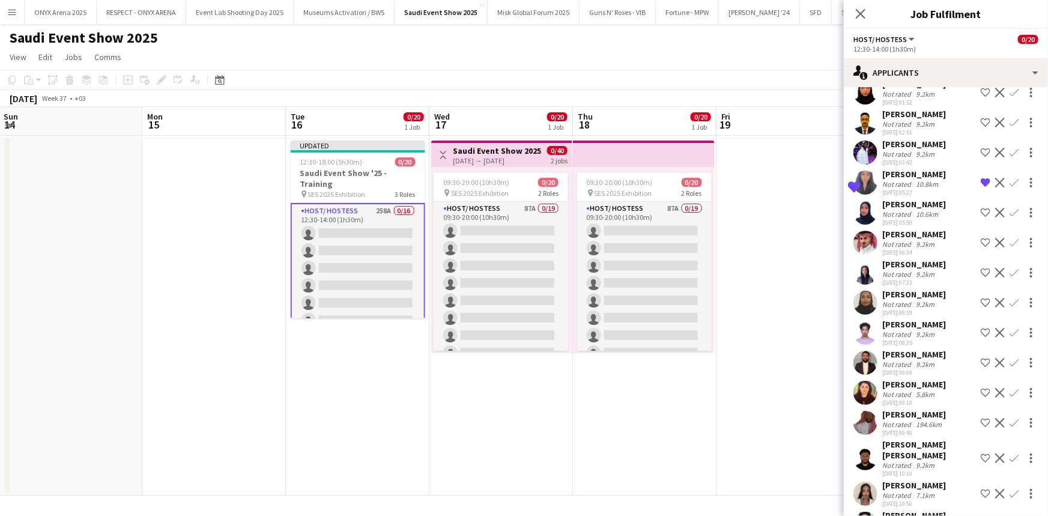
scroll to position [5375, 0]
click at [907, 389] on div "[PERSON_NAME]" at bounding box center [914, 383] width 64 height 11
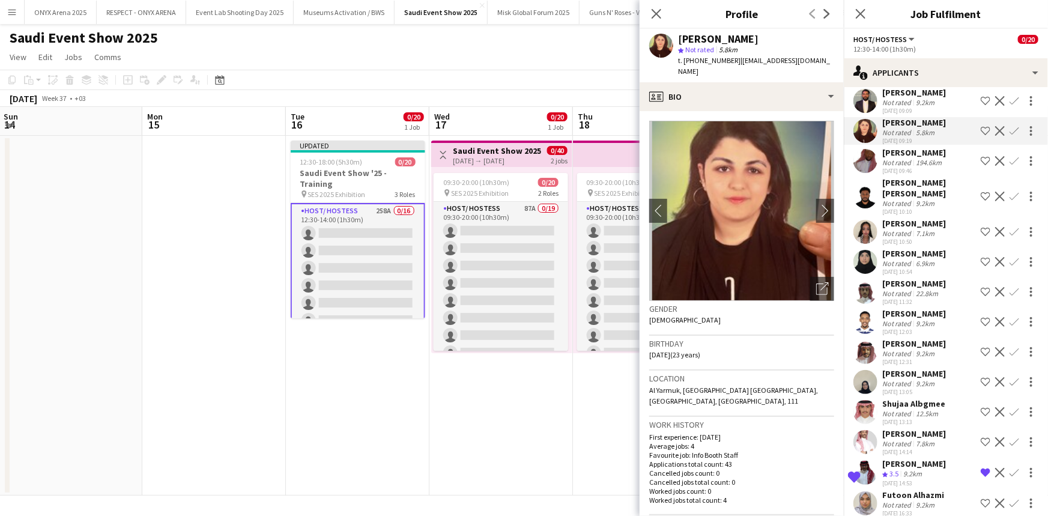
scroll to position [5648, 0]
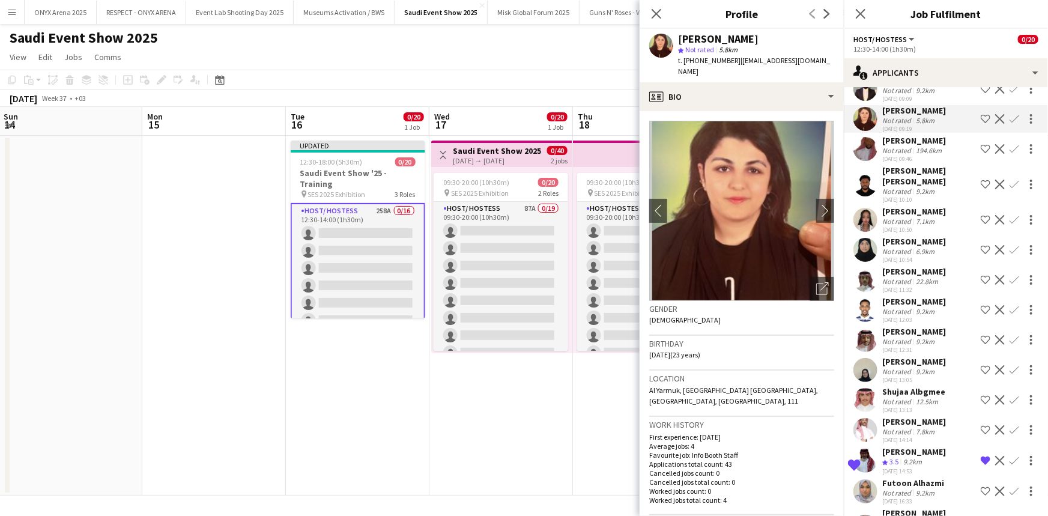
click at [926, 427] on div "[PERSON_NAME]" at bounding box center [914, 421] width 64 height 11
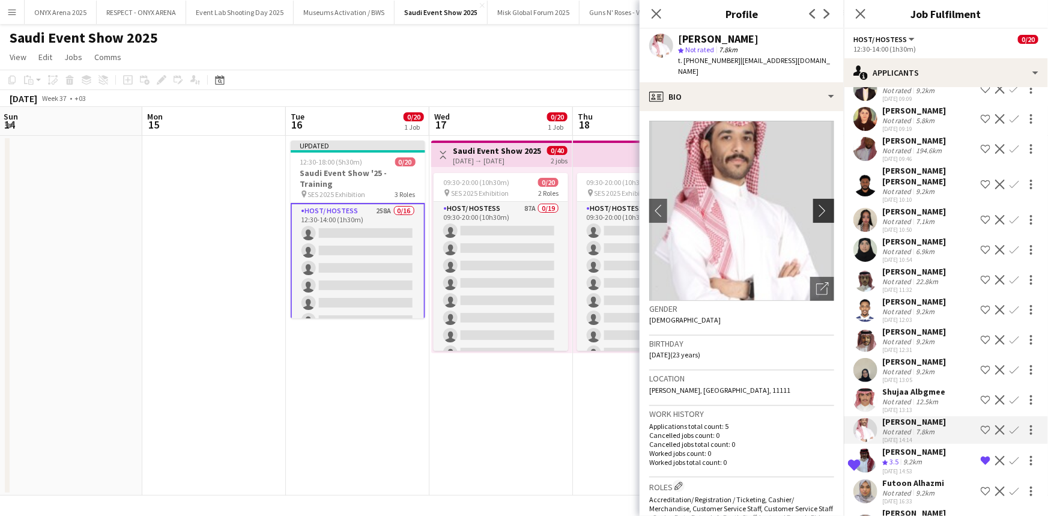
click at [817, 204] on app-icon "chevron-right" at bounding box center [825, 210] width 19 height 13
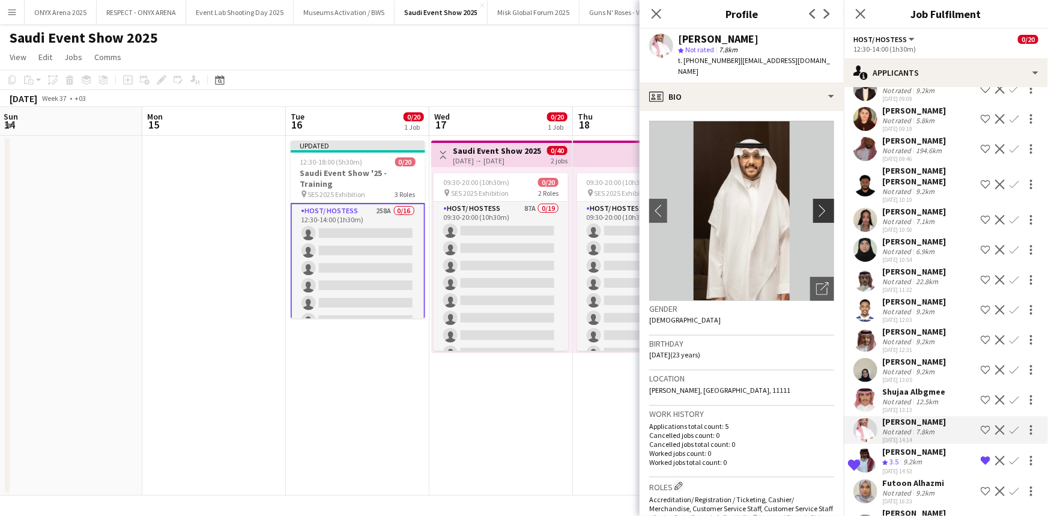
click at [817, 204] on app-icon "chevron-right" at bounding box center [825, 210] width 19 height 13
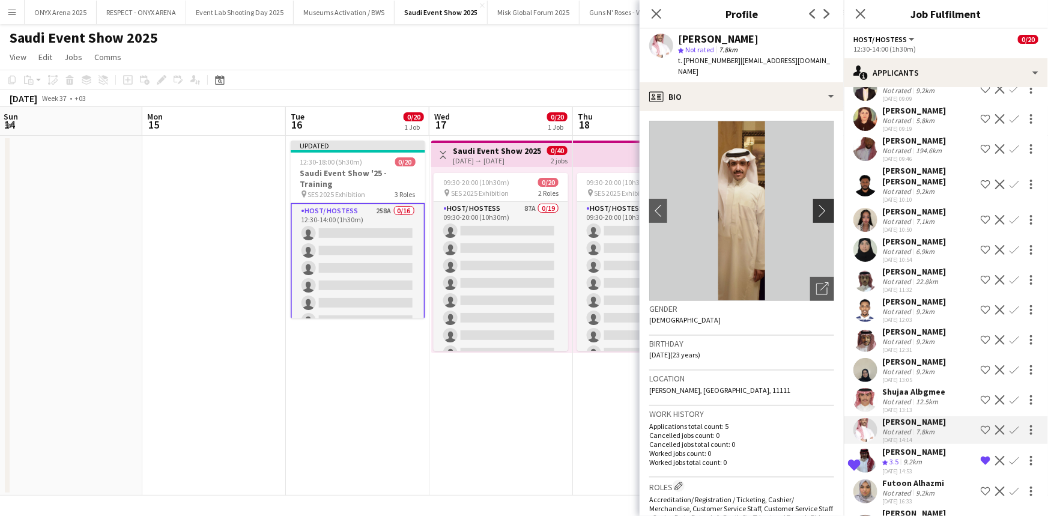
click at [817, 204] on app-icon "chevron-right" at bounding box center [825, 210] width 19 height 13
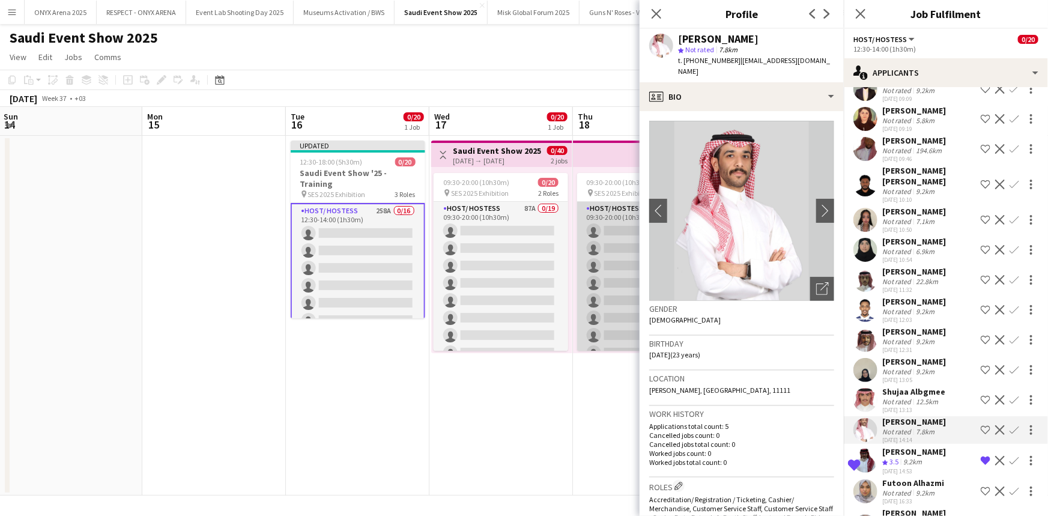
drag, startPoint x: 716, startPoint y: 342, endPoint x: 635, endPoint y: 342, distance: 81.1
click at [635, 342] on body "Menu Boards Boards Boards All jobs Status Workforce Workforce My Workforce Recr…" at bounding box center [524, 258] width 1048 height 516
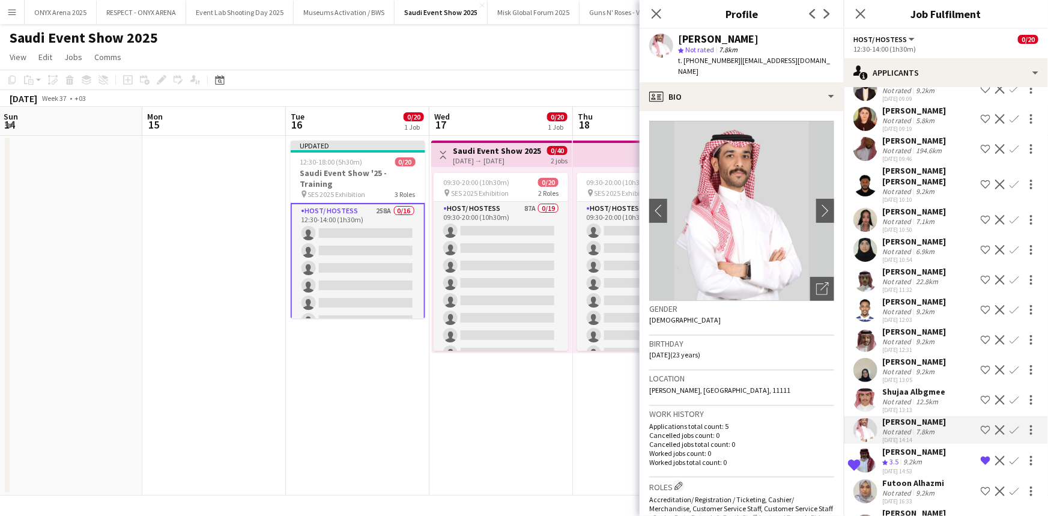
click at [702, 338] on h3 "Birthday" at bounding box center [741, 343] width 185 height 11
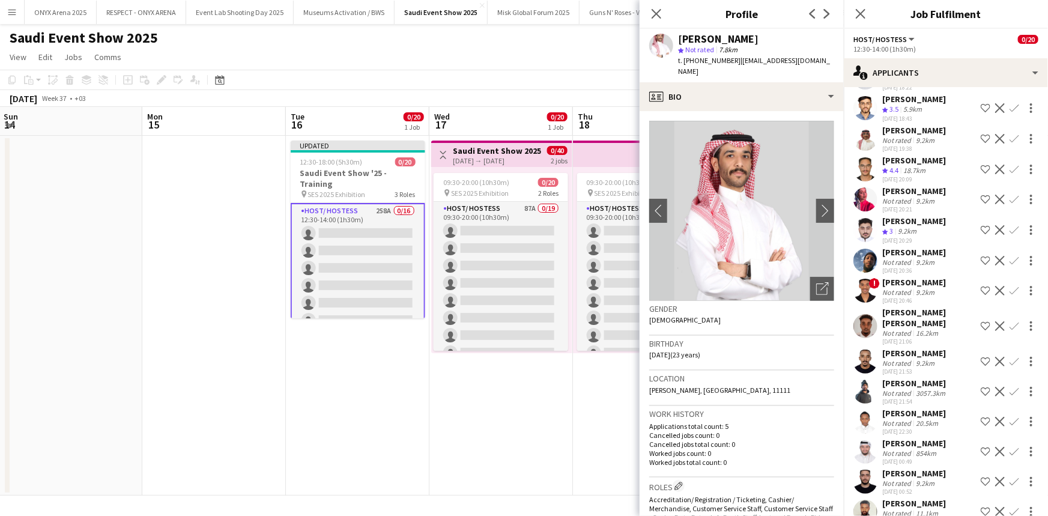
scroll to position [6194, 0]
click at [906, 287] on div "[PERSON_NAME]" at bounding box center [914, 281] width 64 height 11
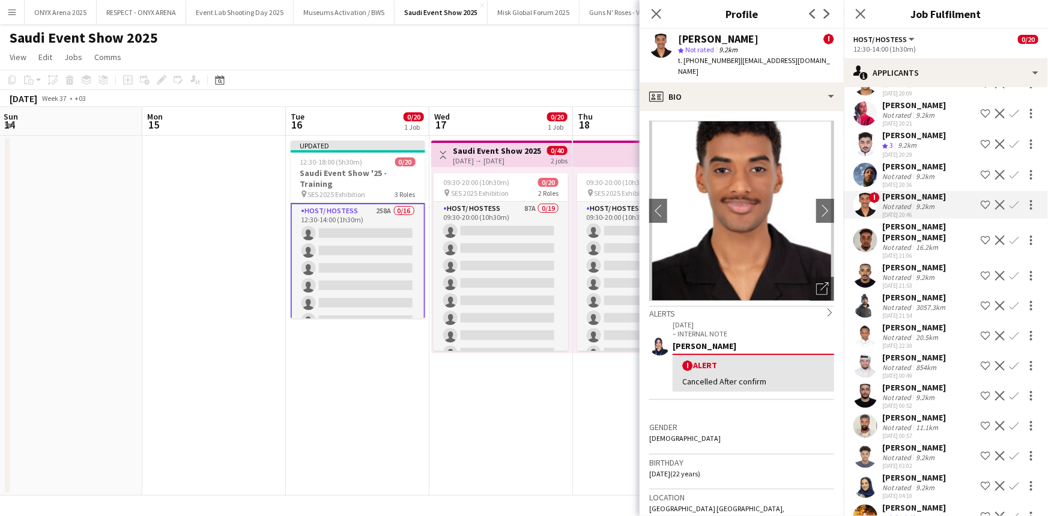
scroll to position [6304, 0]
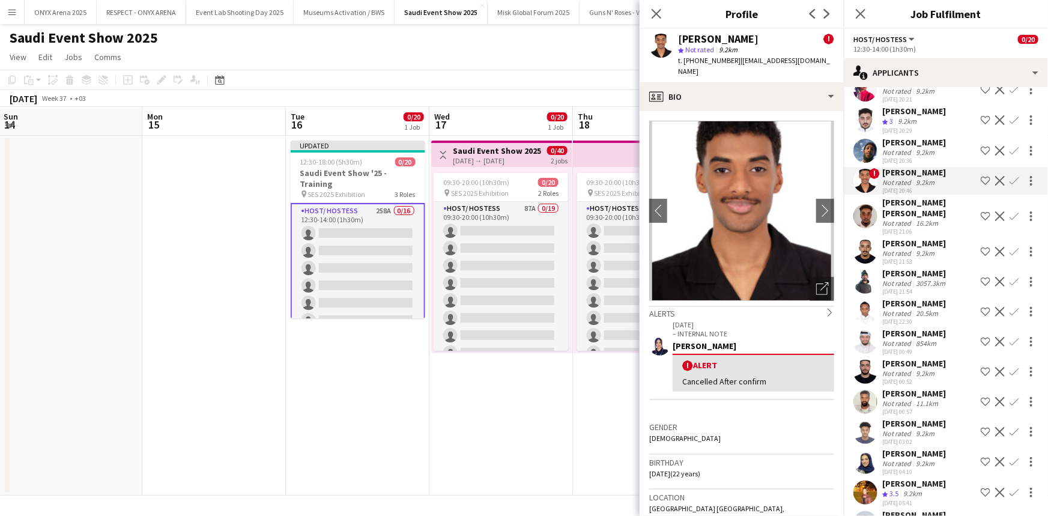
click at [910, 288] on div "Not rated" at bounding box center [897, 283] width 31 height 9
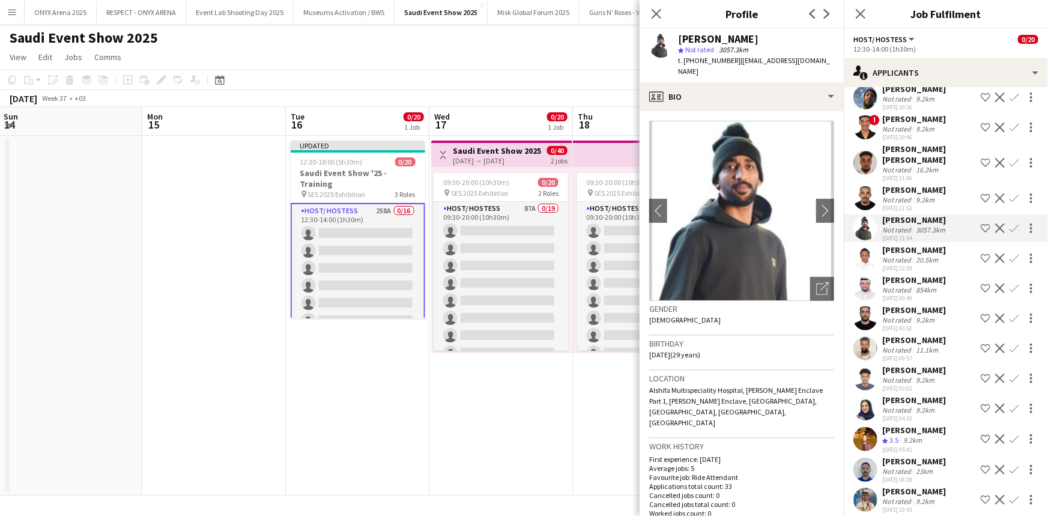
scroll to position [6358, 0]
click at [908, 284] on div "[PERSON_NAME]" at bounding box center [914, 278] width 64 height 11
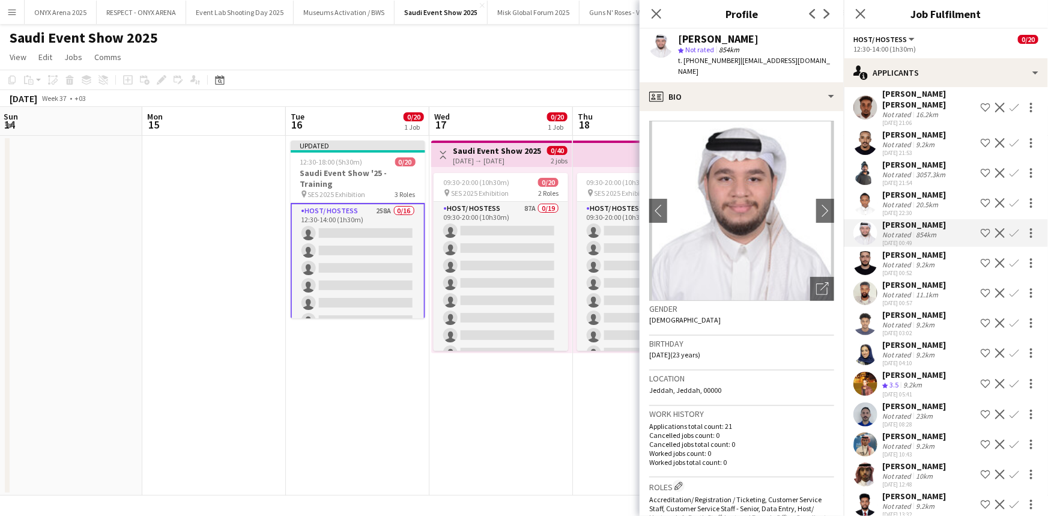
scroll to position [6413, 0]
click at [907, 319] on div "[PERSON_NAME]" at bounding box center [914, 314] width 64 height 11
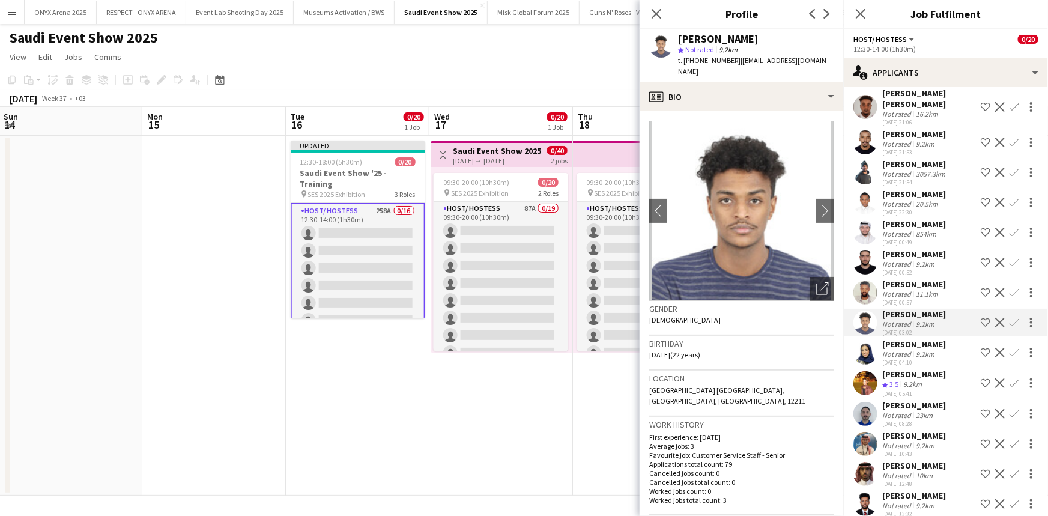
click at [911, 349] on div "[PERSON_NAME]" at bounding box center [914, 344] width 64 height 11
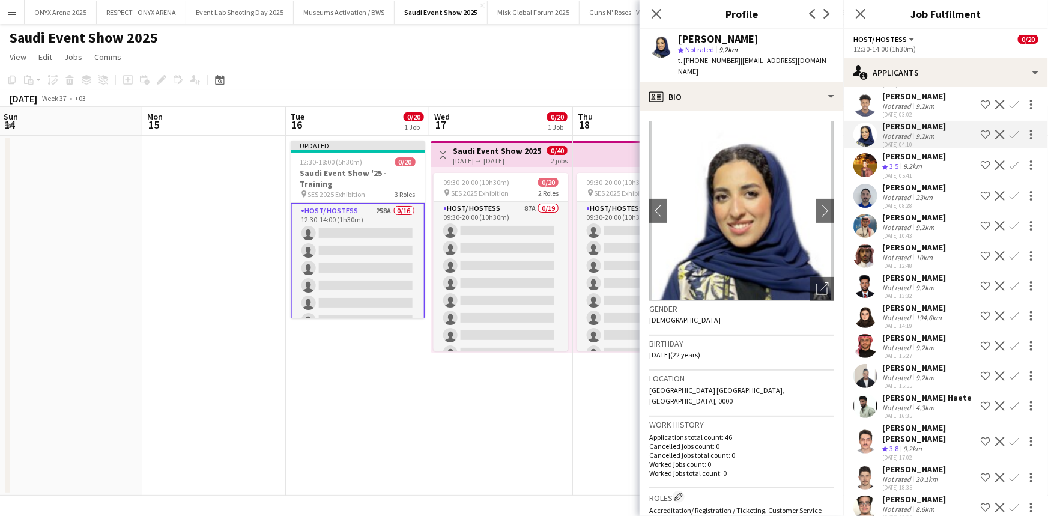
scroll to position [6685, 0]
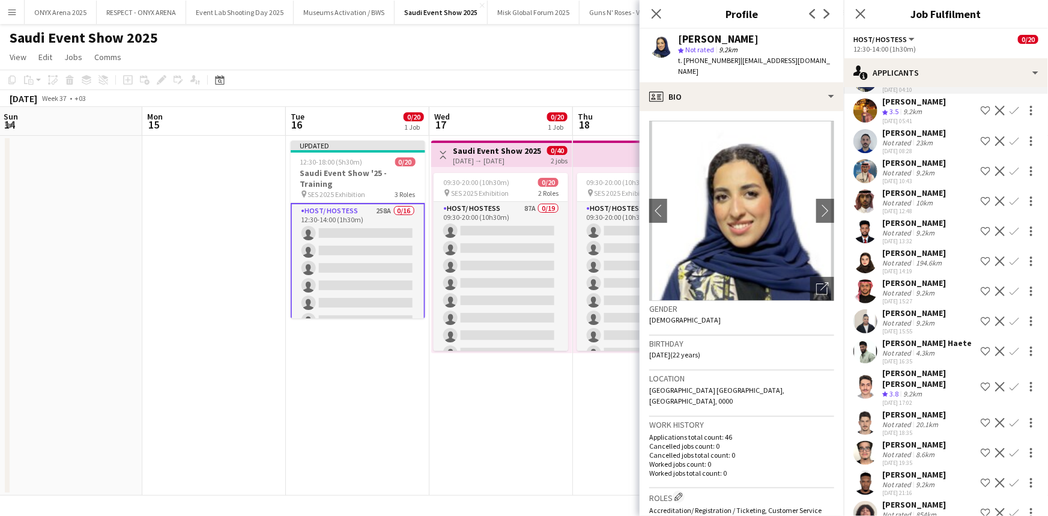
click at [912, 288] on div "[PERSON_NAME]" at bounding box center [914, 282] width 64 height 11
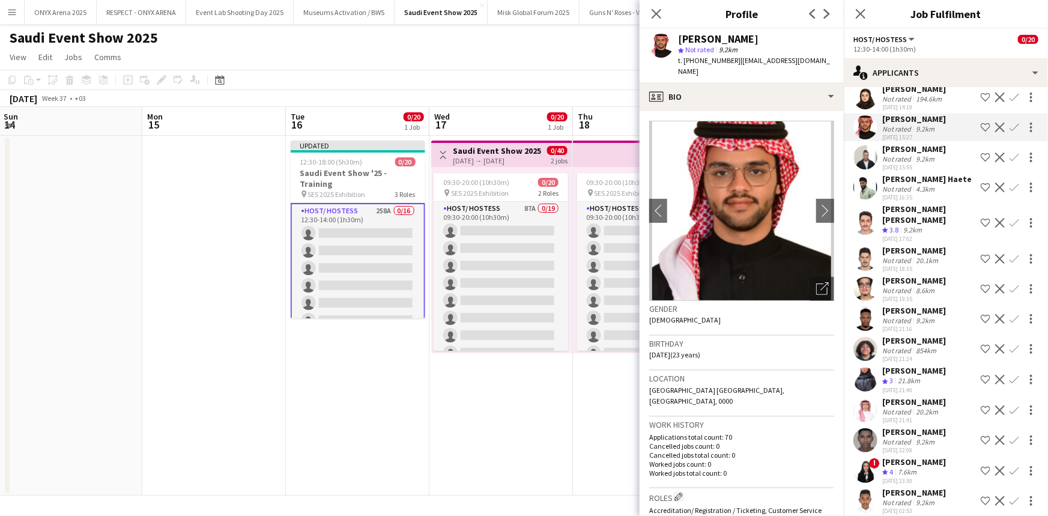
scroll to position [6904, 0]
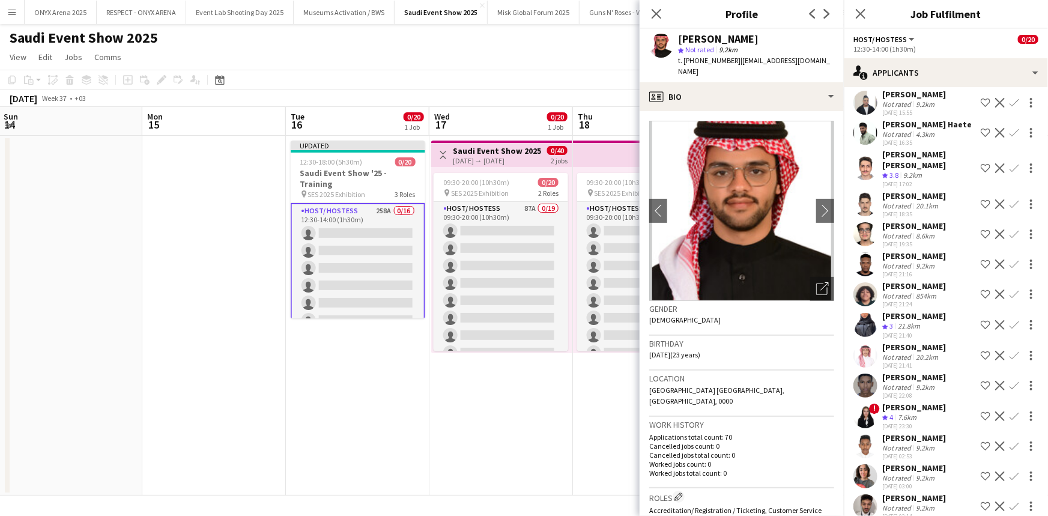
click at [914, 321] on div "[PERSON_NAME]" at bounding box center [914, 315] width 64 height 11
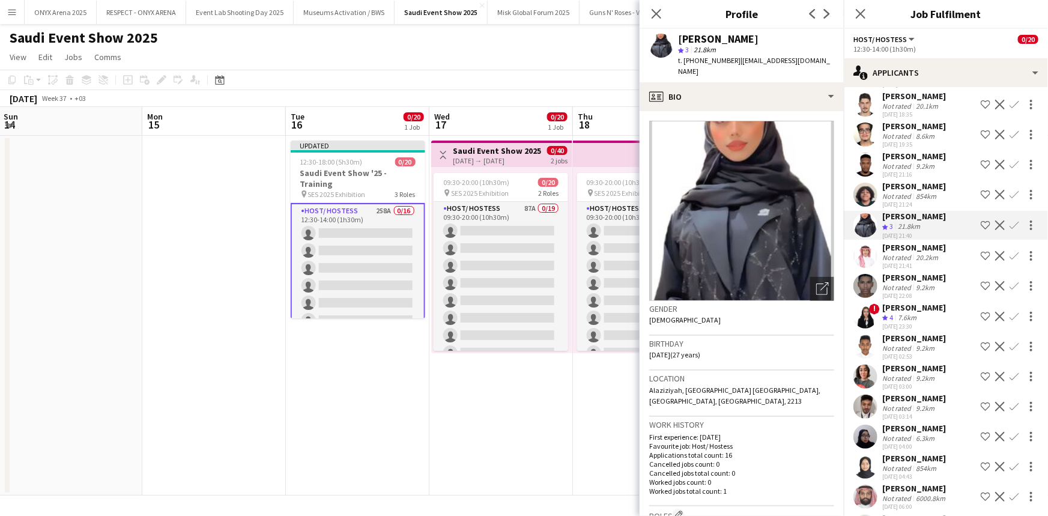
scroll to position [7013, 0]
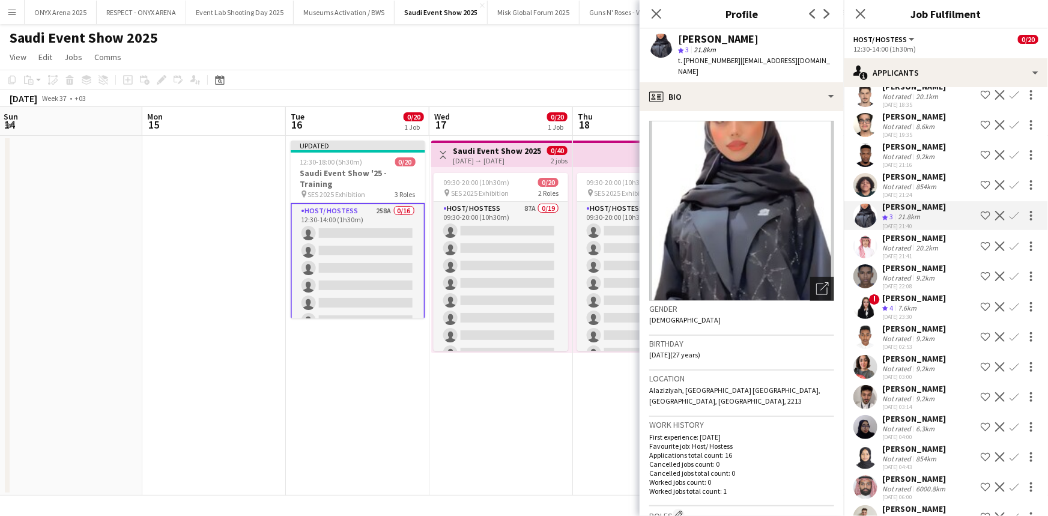
click at [821, 277] on div "Open photos pop-in" at bounding box center [822, 289] width 24 height 24
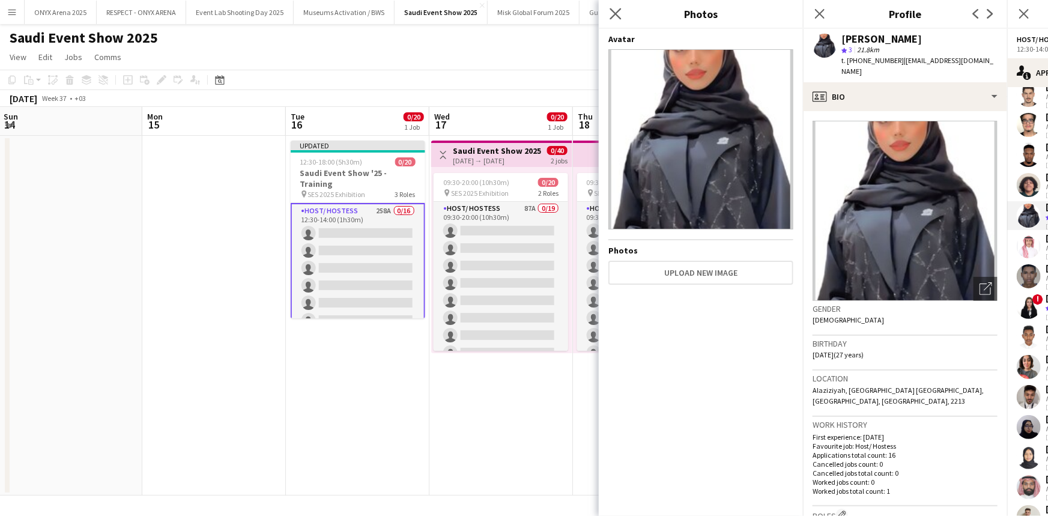
click at [623, 16] on app-icon "Close pop-in" at bounding box center [615, 13] width 17 height 17
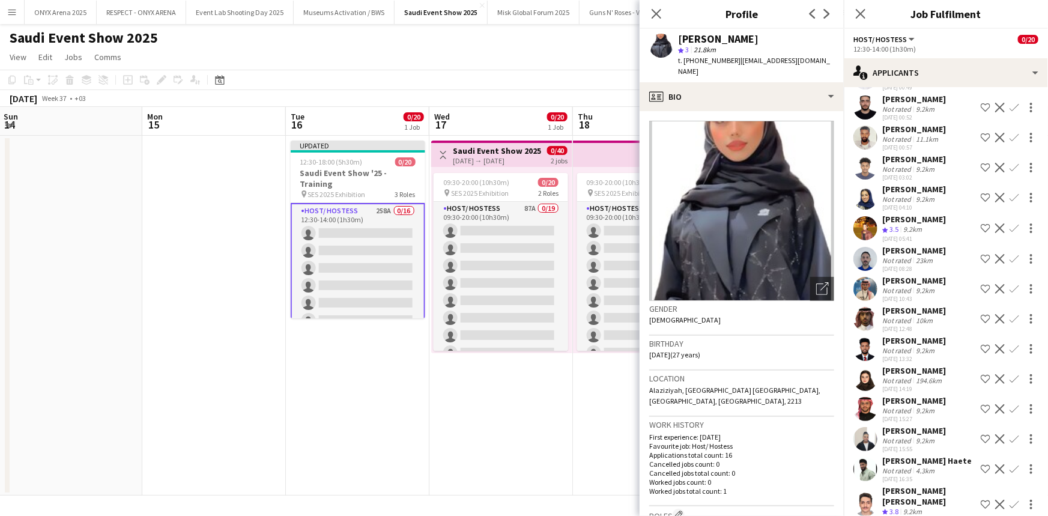
scroll to position [6536, 0]
